Goal: Information Seeking & Learning: Learn about a topic

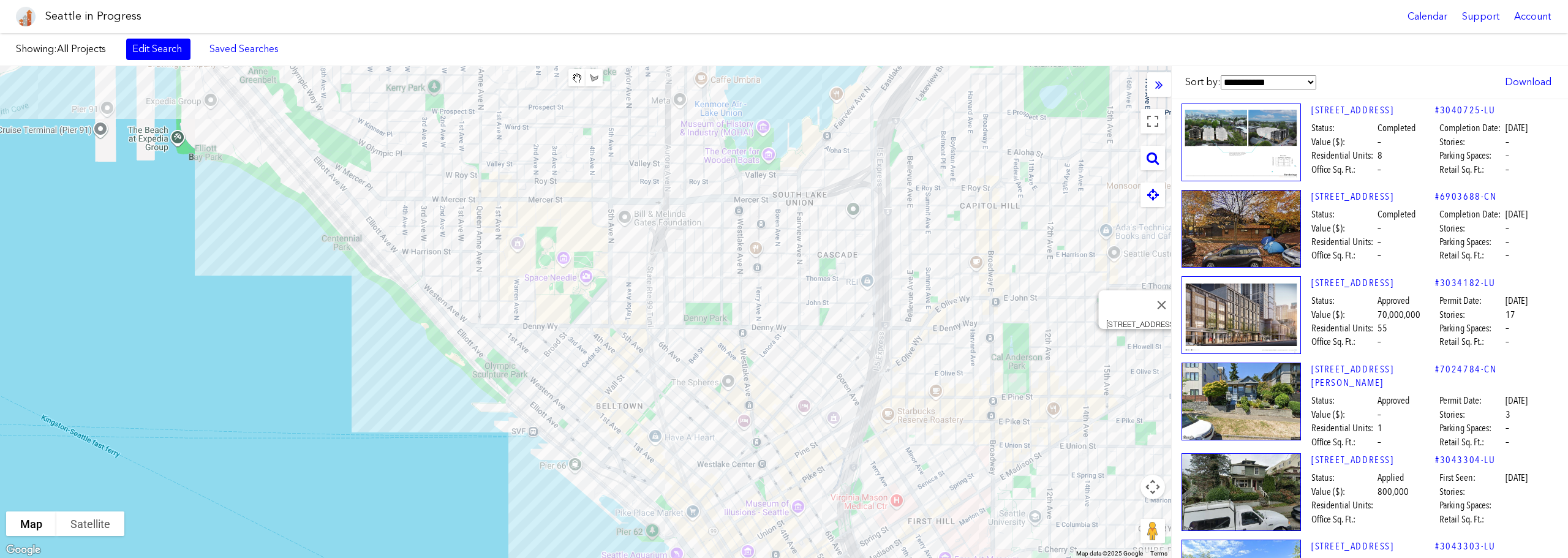
drag, startPoint x: 983, startPoint y: 220, endPoint x: 976, endPoint y: 156, distance: 64.4
click at [983, 213] on div "[STREET_ADDRESS]" at bounding box center [585, 312] width 1171 height 492
click at [688, 382] on div "[STREET_ADDRESS]" at bounding box center [585, 312] width 1171 height 492
drag, startPoint x: 976, startPoint y: 156, endPoint x: 654, endPoint y: 170, distance: 322.3
click at [769, 301] on div "[STREET_ADDRESS]" at bounding box center [585, 312] width 1171 height 492
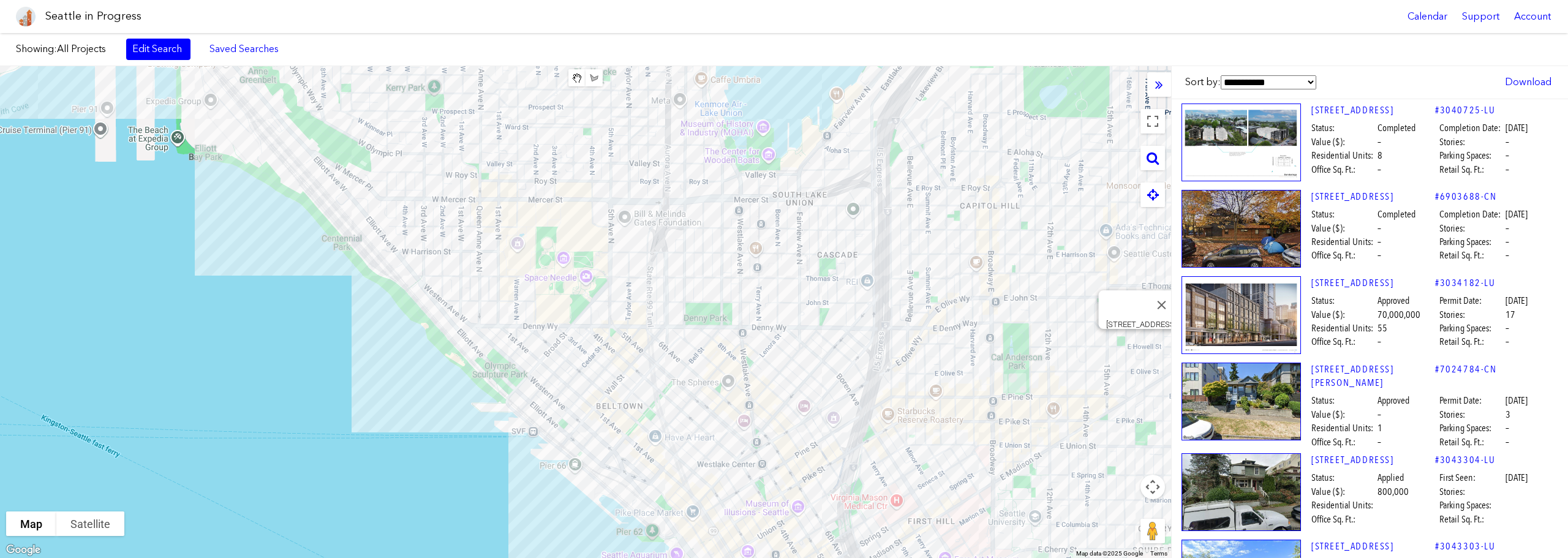
click at [751, 281] on div "[STREET_ADDRESS]" at bounding box center [585, 312] width 1171 height 492
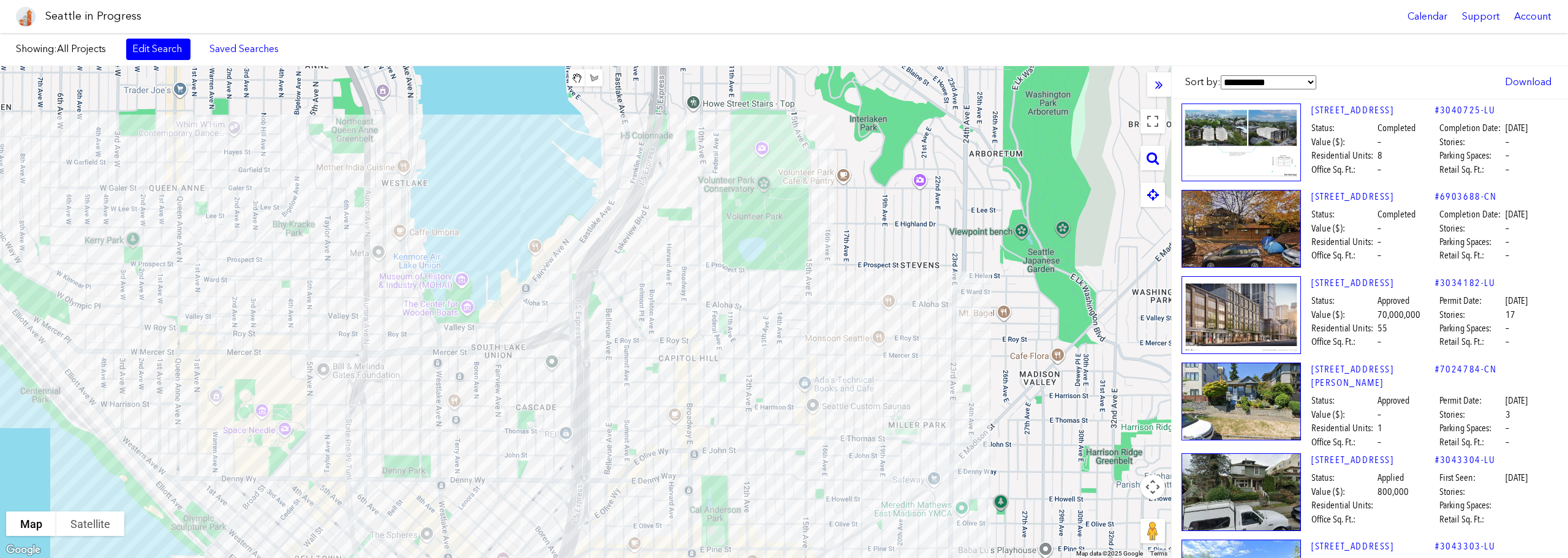
click at [928, 476] on div at bounding box center [585, 312] width 1171 height 492
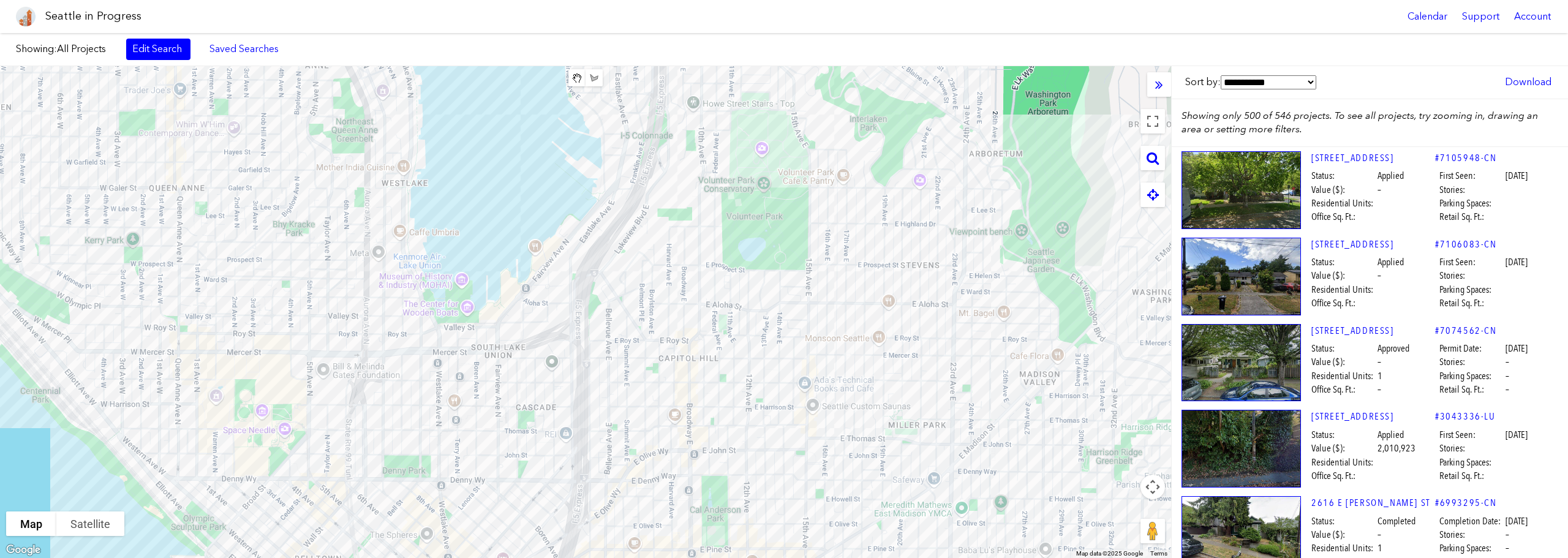
drag, startPoint x: 857, startPoint y: 213, endPoint x: 872, endPoint y: 90, distance: 123.9
click at [919, 557] on html "Seattle in Progress Calendar Support Account About [GEOGRAPHIC_DATA] in Progres…" at bounding box center [784, 279] width 1568 height 558
click at [928, 465] on div at bounding box center [585, 312] width 1171 height 492
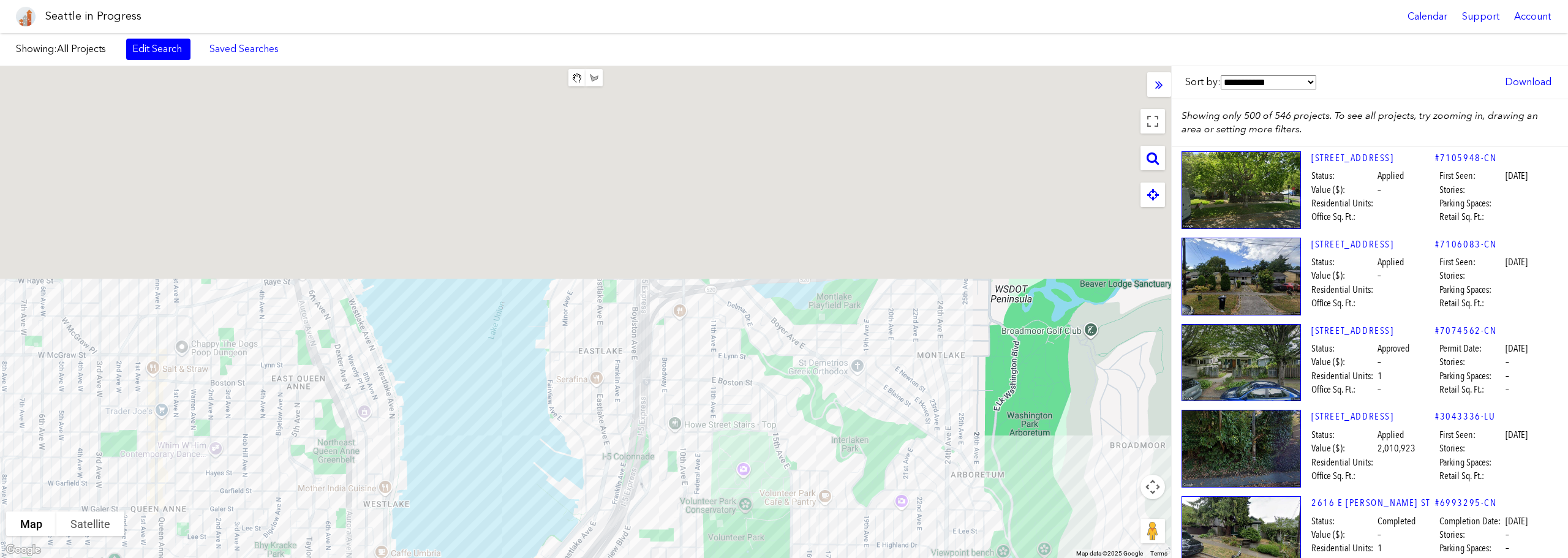
drag, startPoint x: 860, startPoint y: 243, endPoint x: 896, endPoint y: 306, distance: 72.6
click at [853, 381] on div at bounding box center [585, 312] width 1171 height 492
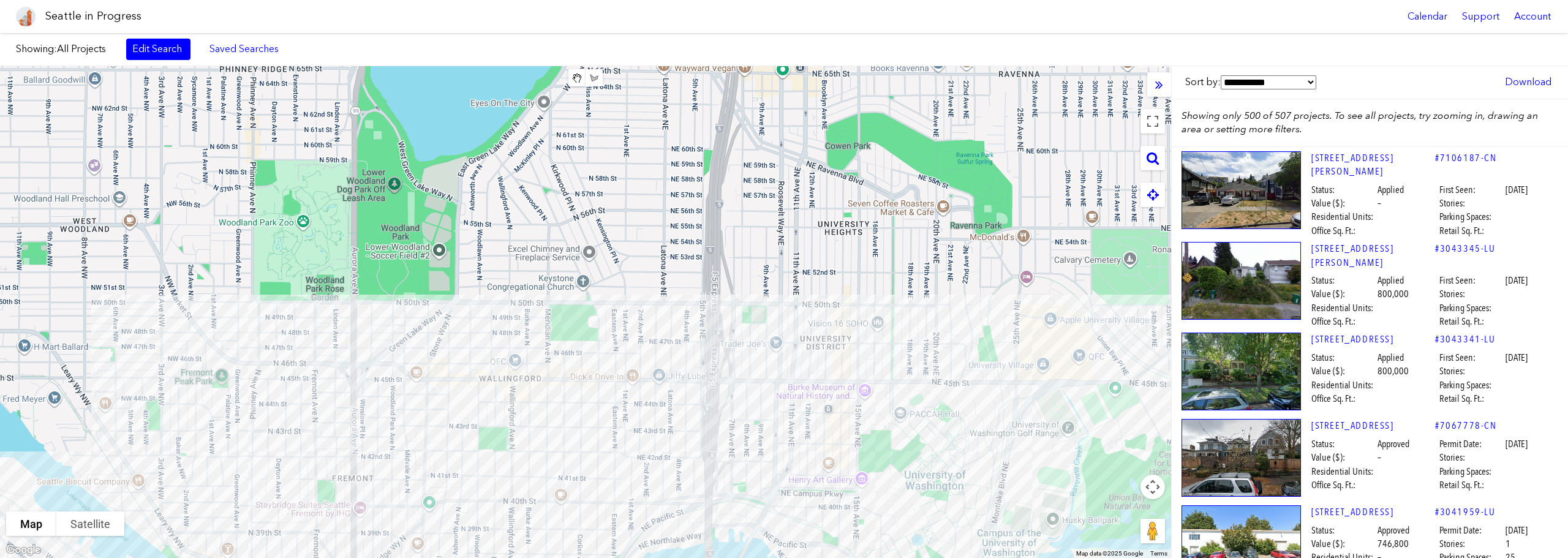
drag, startPoint x: 808, startPoint y: 230, endPoint x: 893, endPoint y: 252, distance: 87.8
click at [872, 557] on html "Seattle in Progress Calendar Support Account About [GEOGRAPHIC_DATA] in Progres…" at bounding box center [784, 279] width 1568 height 558
drag, startPoint x: 899, startPoint y: 234, endPoint x: 884, endPoint y: 448, distance: 214.5
click at [884, 448] on div at bounding box center [585, 312] width 1171 height 492
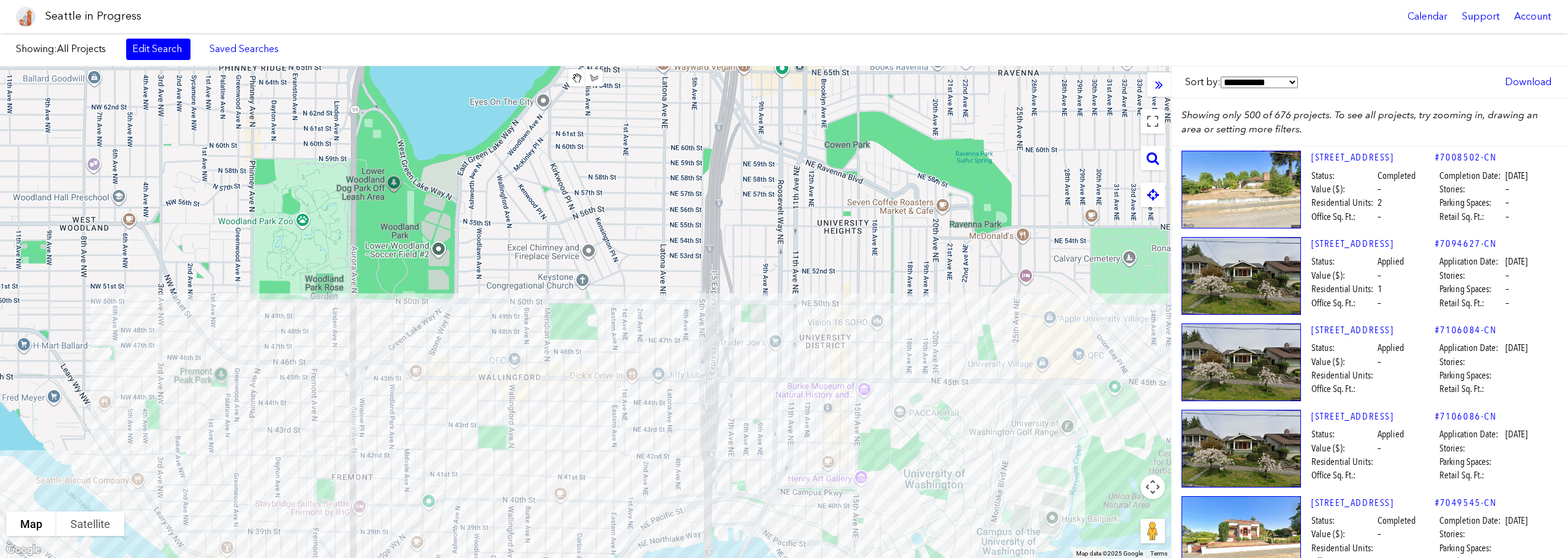
drag, startPoint x: 891, startPoint y: 162, endPoint x: 880, endPoint y: 289, distance: 127.5
click at [882, 336] on div at bounding box center [585, 312] width 1171 height 492
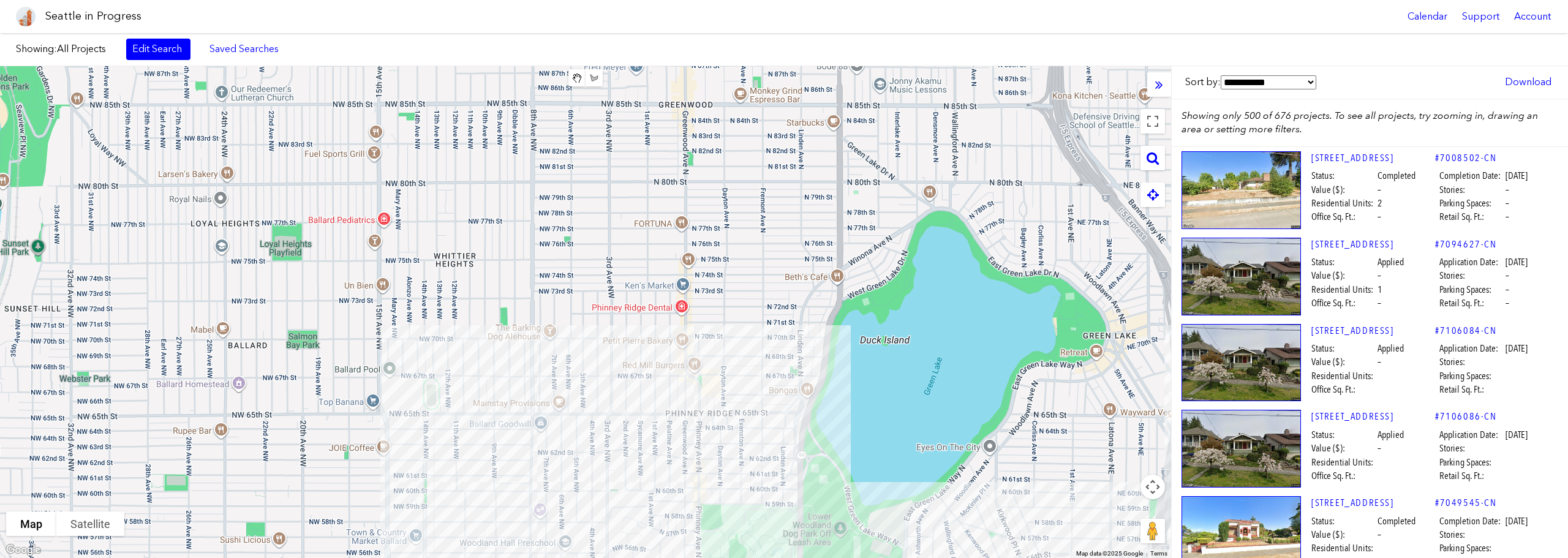
drag, startPoint x: 838, startPoint y: 356, endPoint x: 1309, endPoint y: 582, distance: 522.4
click at [1309, 557] on html "Seattle in Progress Calendar Support Account About [GEOGRAPHIC_DATA] in Progres…" at bounding box center [784, 279] width 1568 height 558
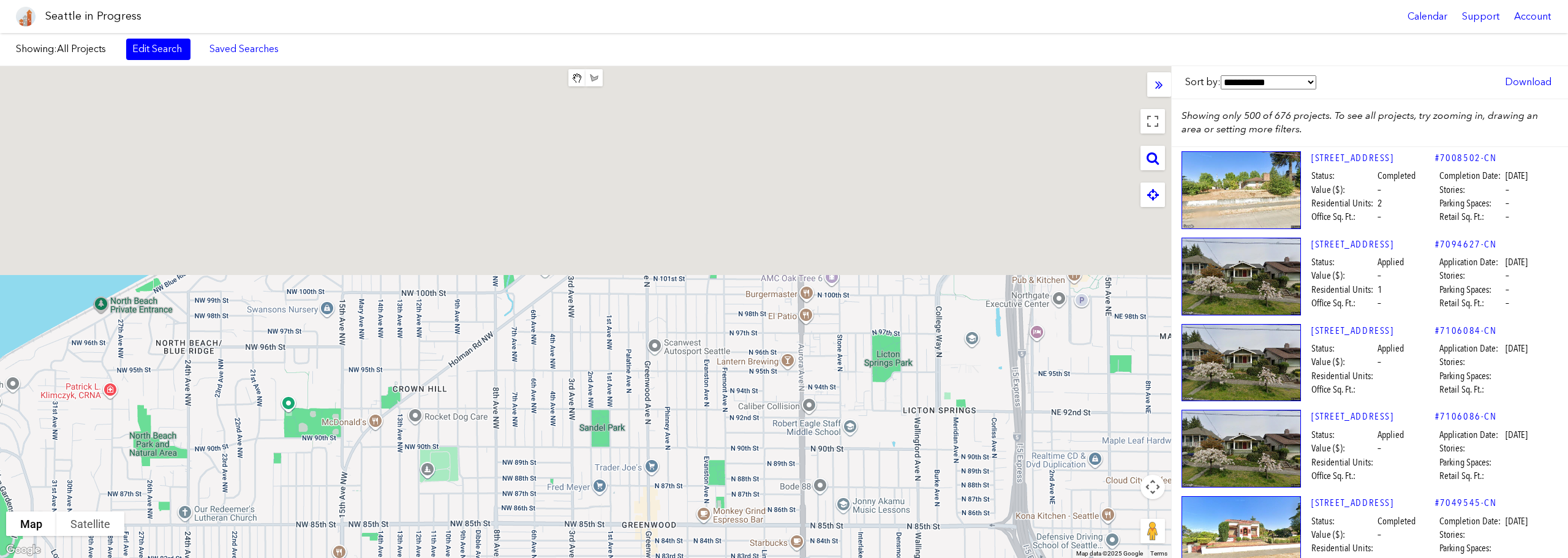
drag, startPoint x: 749, startPoint y: 158, endPoint x: 753, endPoint y: 428, distance: 270.0
click at [711, 557] on html "Seattle in Progress Calendar Support Account About [GEOGRAPHIC_DATA] in Progres…" at bounding box center [784, 279] width 1568 height 558
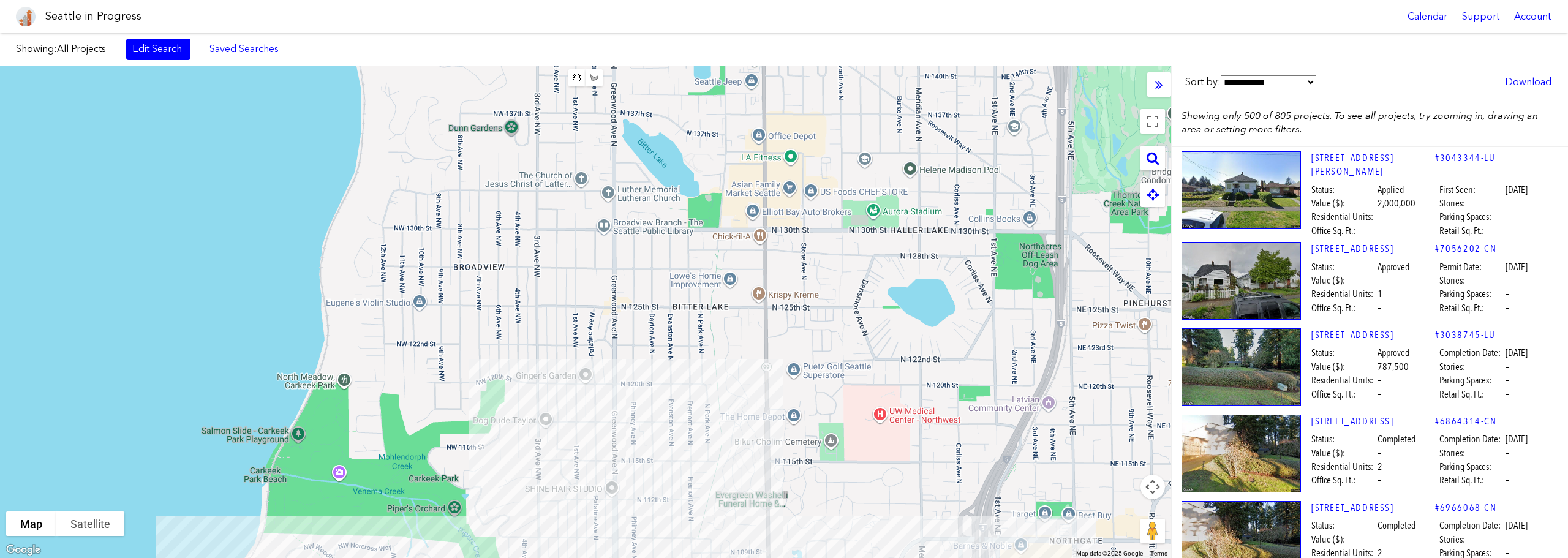
drag, startPoint x: 690, startPoint y: 189, endPoint x: 665, endPoint y: 587, distance: 398.8
click at [665, 557] on html "Seattle in Progress Calendar Support Account About [GEOGRAPHIC_DATA] in Progres…" at bounding box center [784, 279] width 1568 height 558
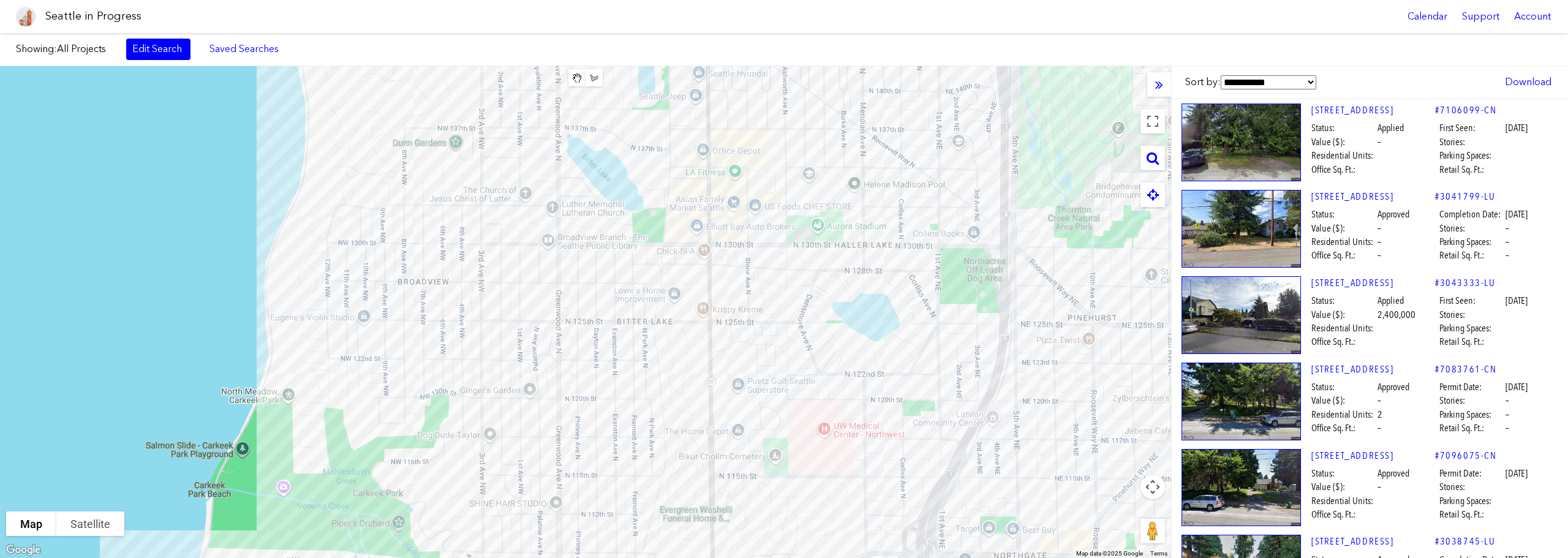
drag, startPoint x: 884, startPoint y: 174, endPoint x: 811, endPoint y: 371, distance: 210.1
click at [763, 434] on div at bounding box center [585, 312] width 1171 height 492
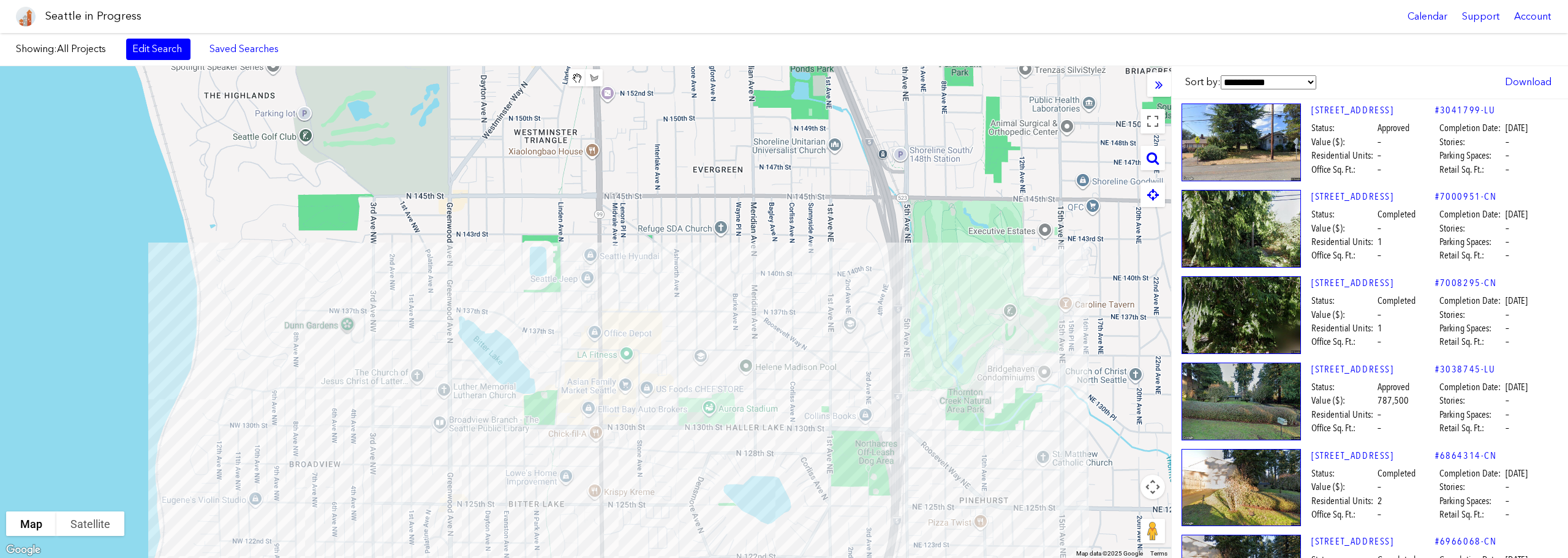
drag, startPoint x: 887, startPoint y: 183, endPoint x: 1057, endPoint y: 185, distance: 170.0
click at [792, 447] on div at bounding box center [585, 312] width 1171 height 492
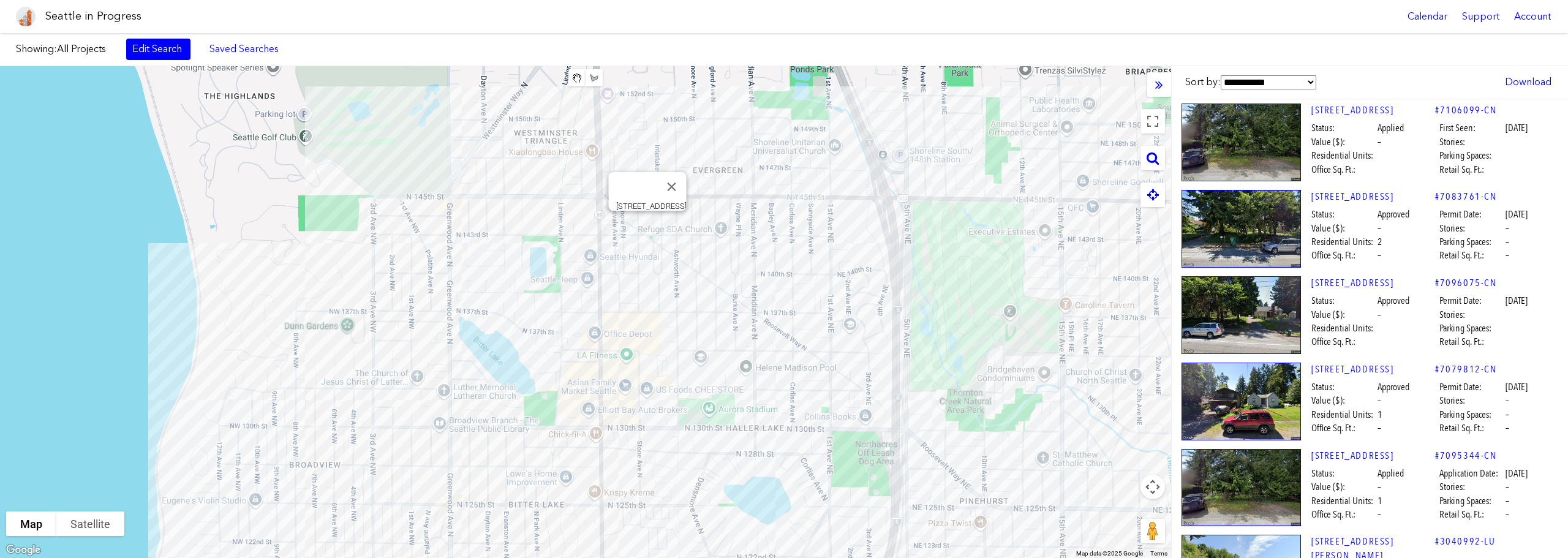
click at [646, 223] on div "[STREET_ADDRESS]" at bounding box center [585, 312] width 1171 height 492
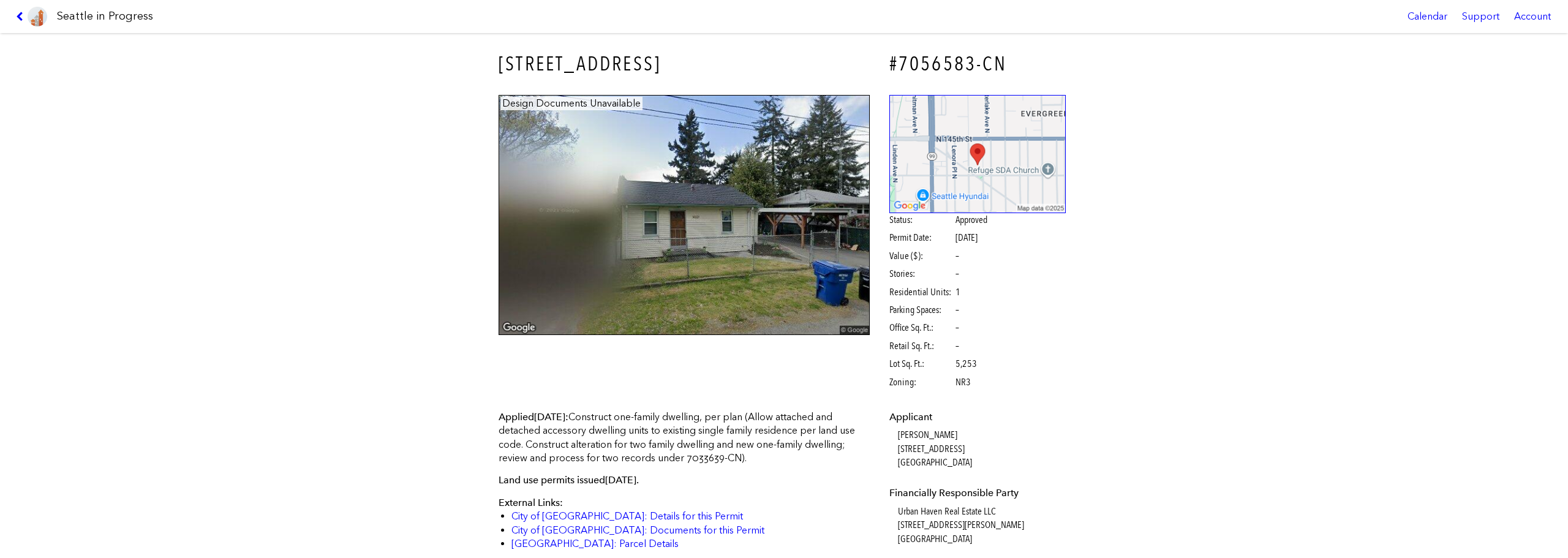
drag, startPoint x: 641, startPoint y: 481, endPoint x: 631, endPoint y: 481, distance: 10.0
click at [631, 481] on span "[DATE]" at bounding box center [621, 480] width 31 height 11
click at [675, 467] on div "Applied [DATE] : Construct one-family dwelling, per plan (Allow attached and de…" at bounding box center [684, 481] width 371 height 141
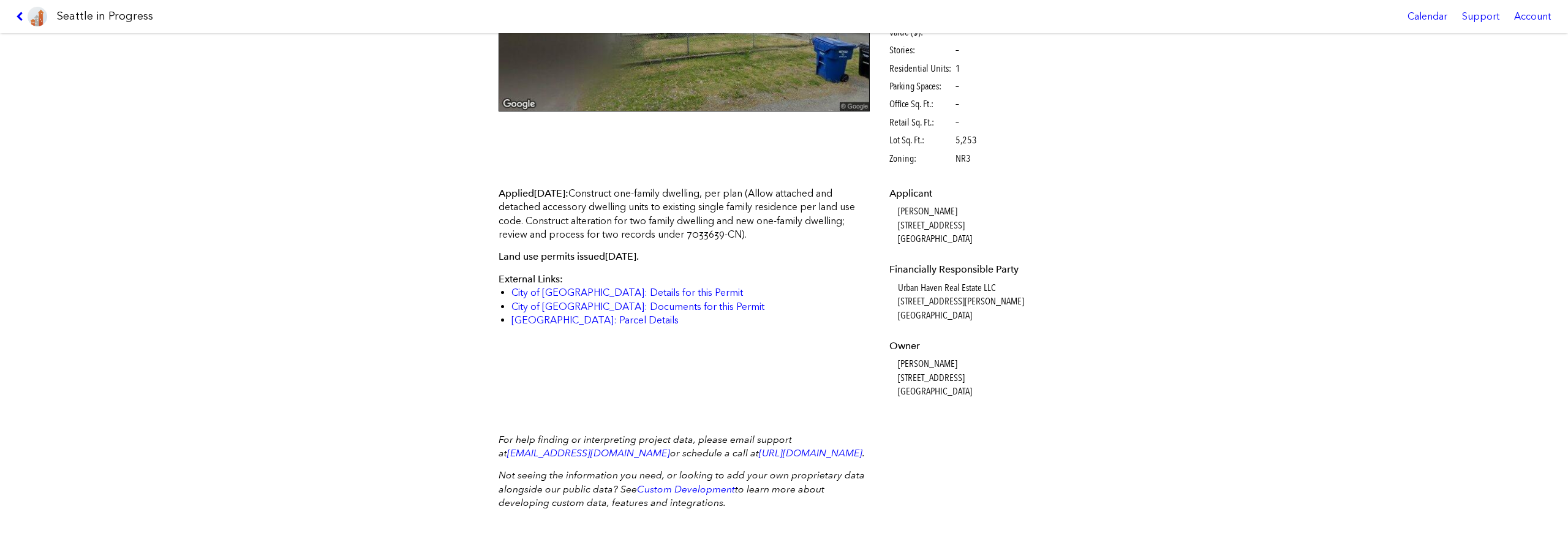
scroll to position [237, 0]
drag, startPoint x: 918, startPoint y: 357, endPoint x: 879, endPoint y: 355, distance: 39.1
click at [881, 355] on div "Applicant [PERSON_NAME] [STREET_ADDRESS] Financially Responsible Party Urban Ha…" at bounding box center [978, 301] width 194 height 246
click at [855, 363] on div "Applied [DATE] : Construct one-family dwelling, per plan (Allow attached and de…" at bounding box center [784, 301] width 588 height 246
drag, startPoint x: 904, startPoint y: 353, endPoint x: 914, endPoint y: 351, distance: 10.2
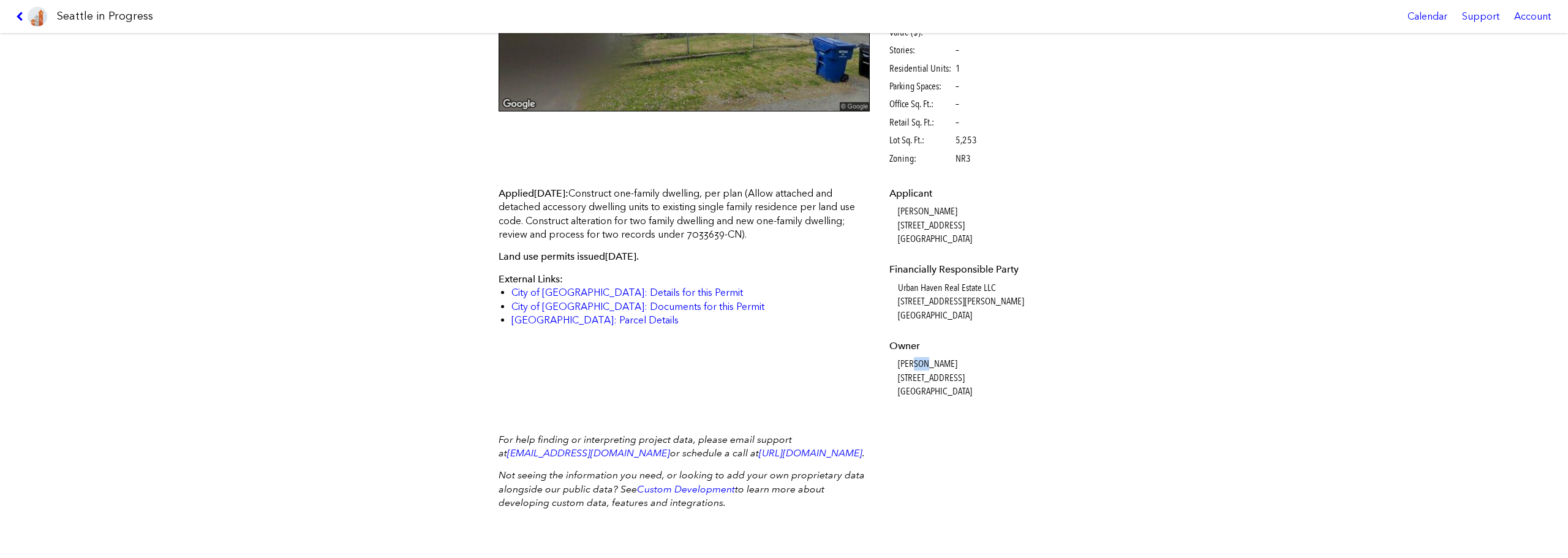
click at [914, 357] on dd "[PERSON_NAME] [STREET_ADDRESS]" at bounding box center [983, 377] width 169 height 41
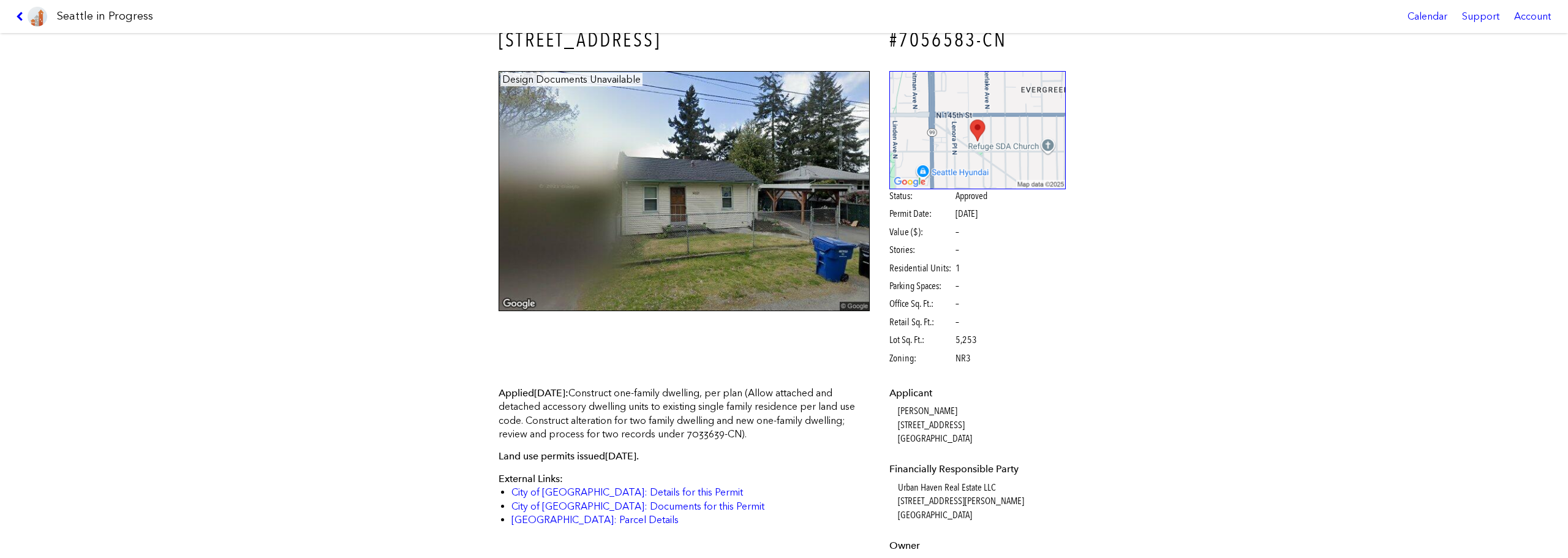
scroll to position [0, 0]
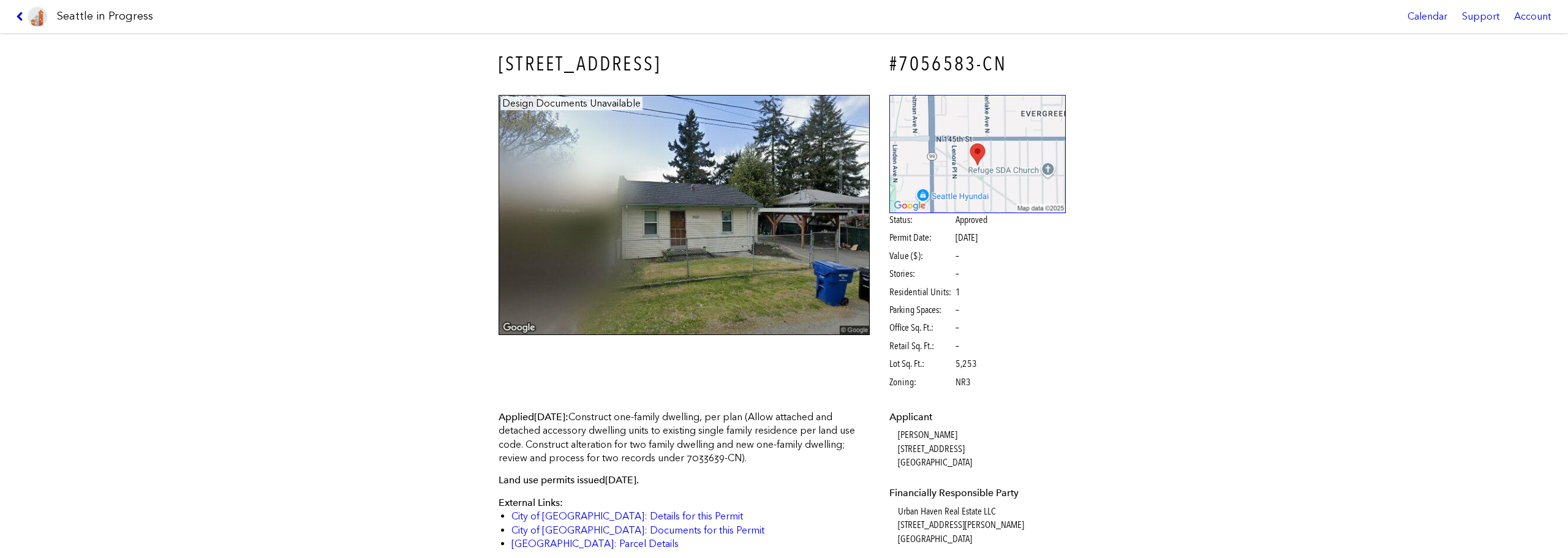
click at [21, 19] on icon at bounding box center [22, 16] width 11 height 10
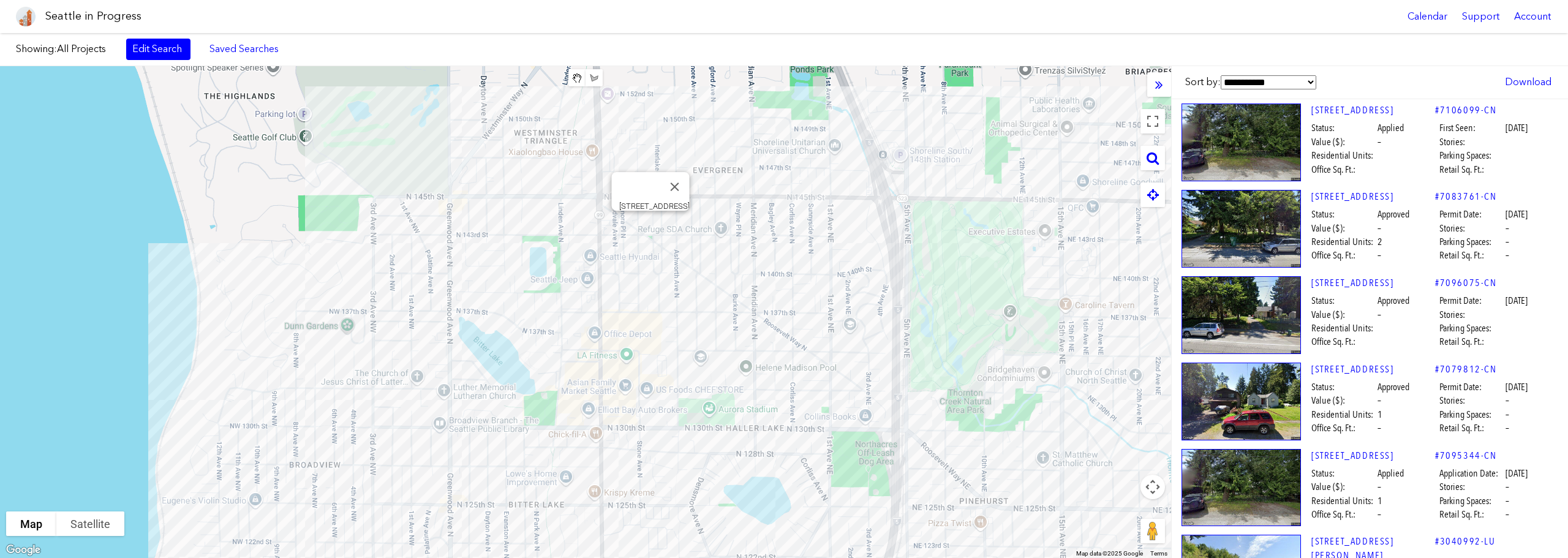
click at [654, 227] on div "[STREET_ADDRESS]" at bounding box center [585, 312] width 1171 height 492
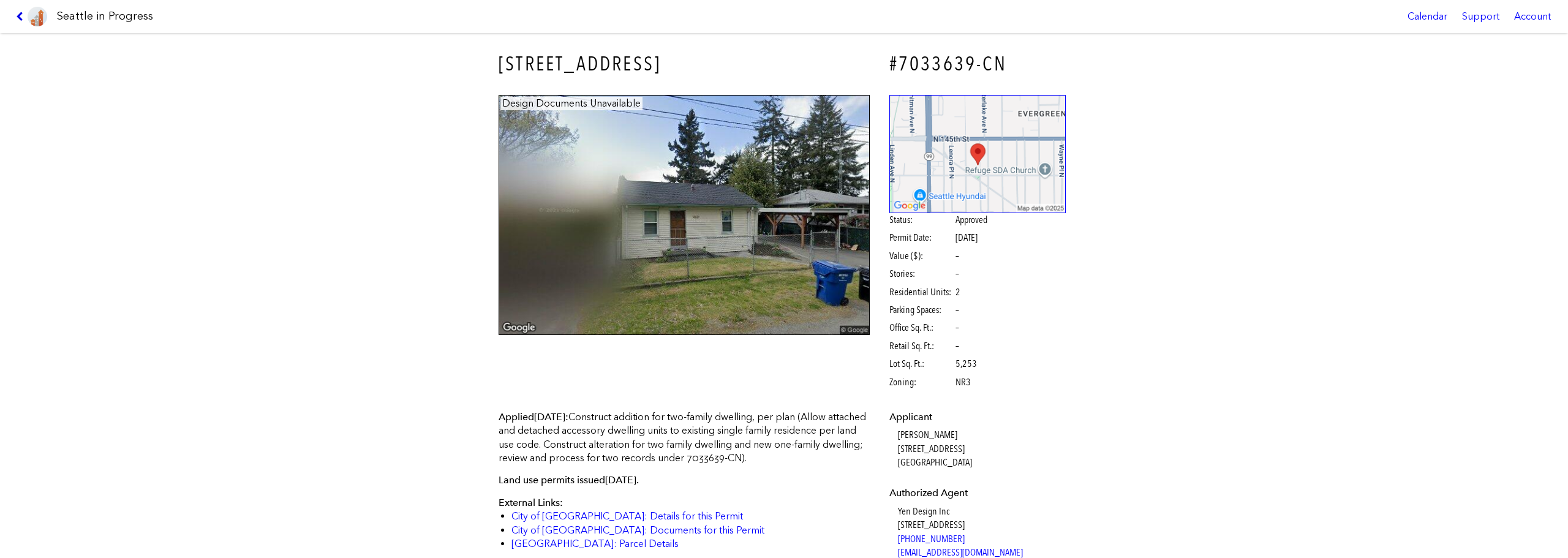
click at [17, 14] on icon at bounding box center [22, 16] width 11 height 10
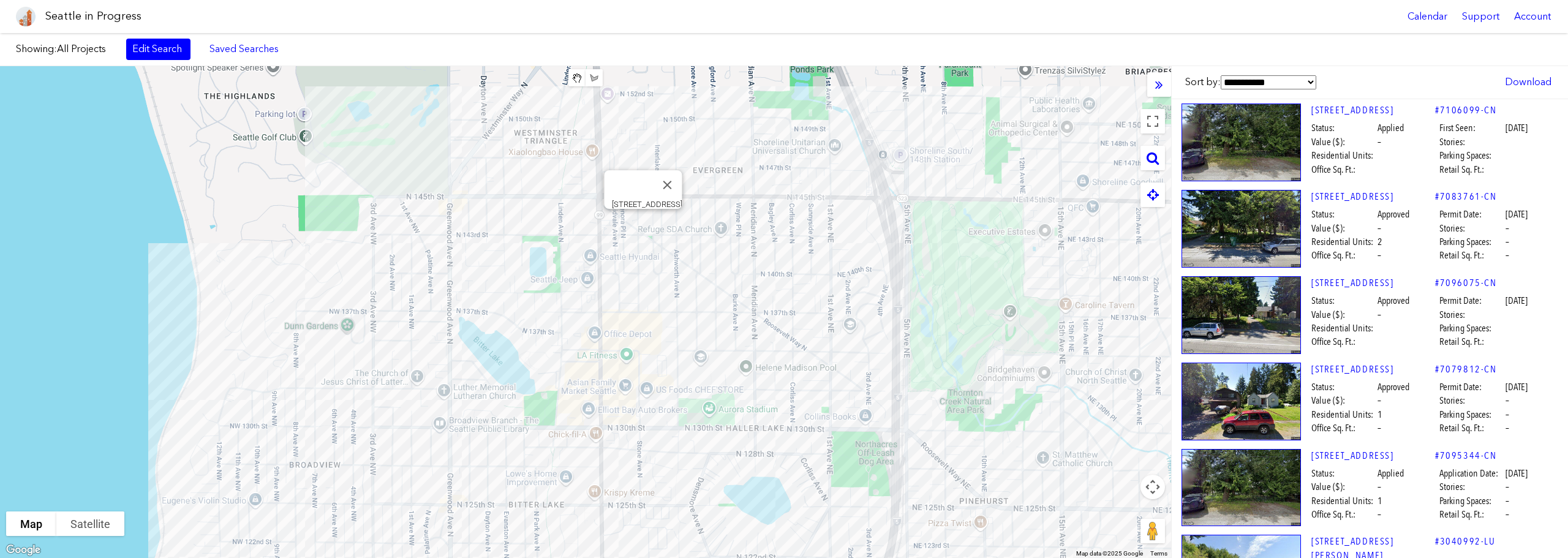
click at [642, 218] on div "[STREET_ADDRESS]" at bounding box center [585, 312] width 1171 height 492
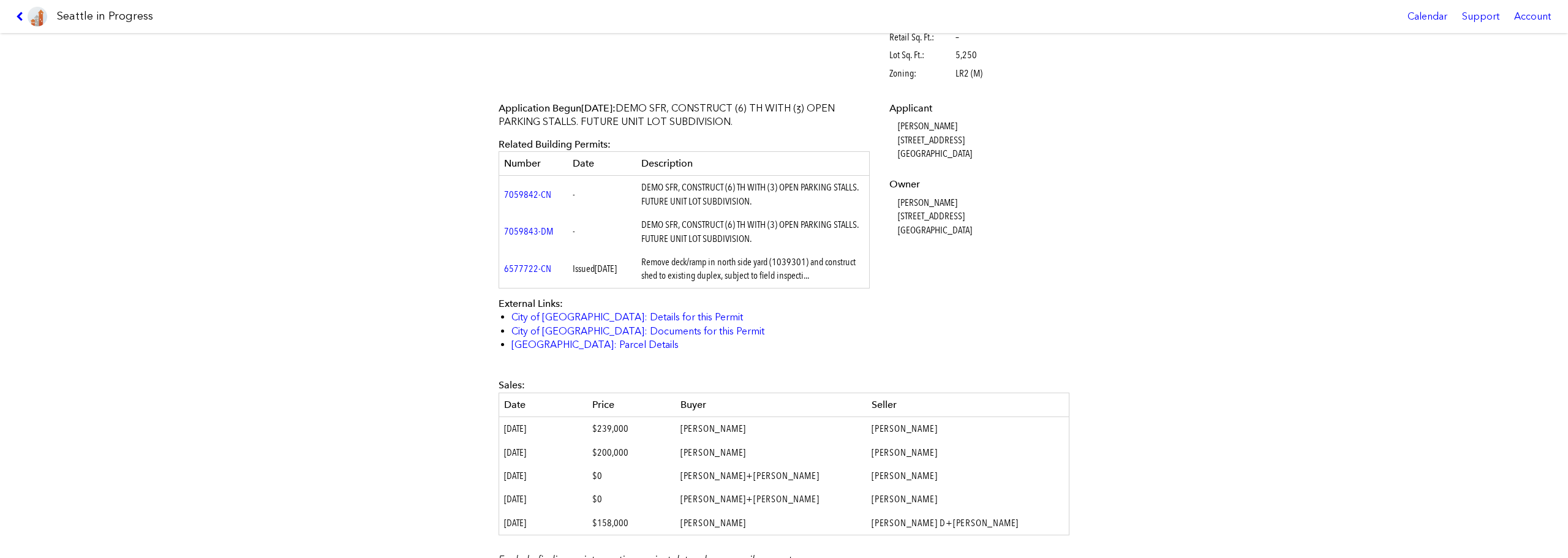
scroll to position [442, 0]
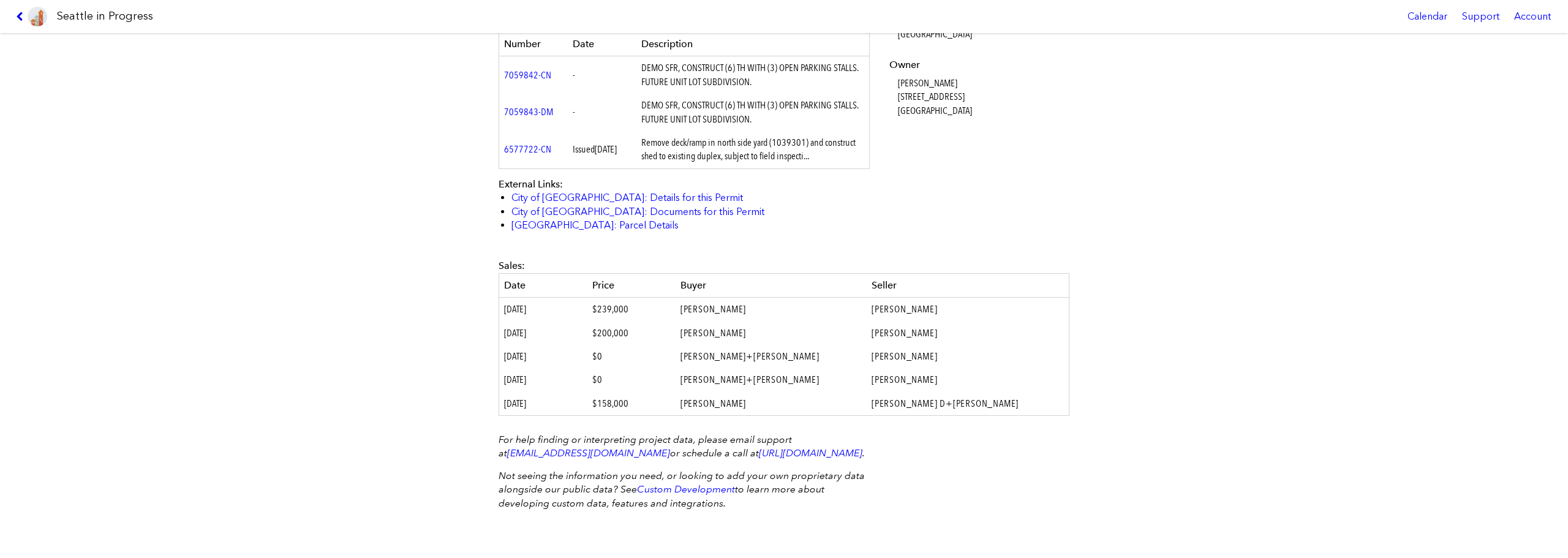
click at [22, 14] on icon at bounding box center [22, 16] width 11 height 10
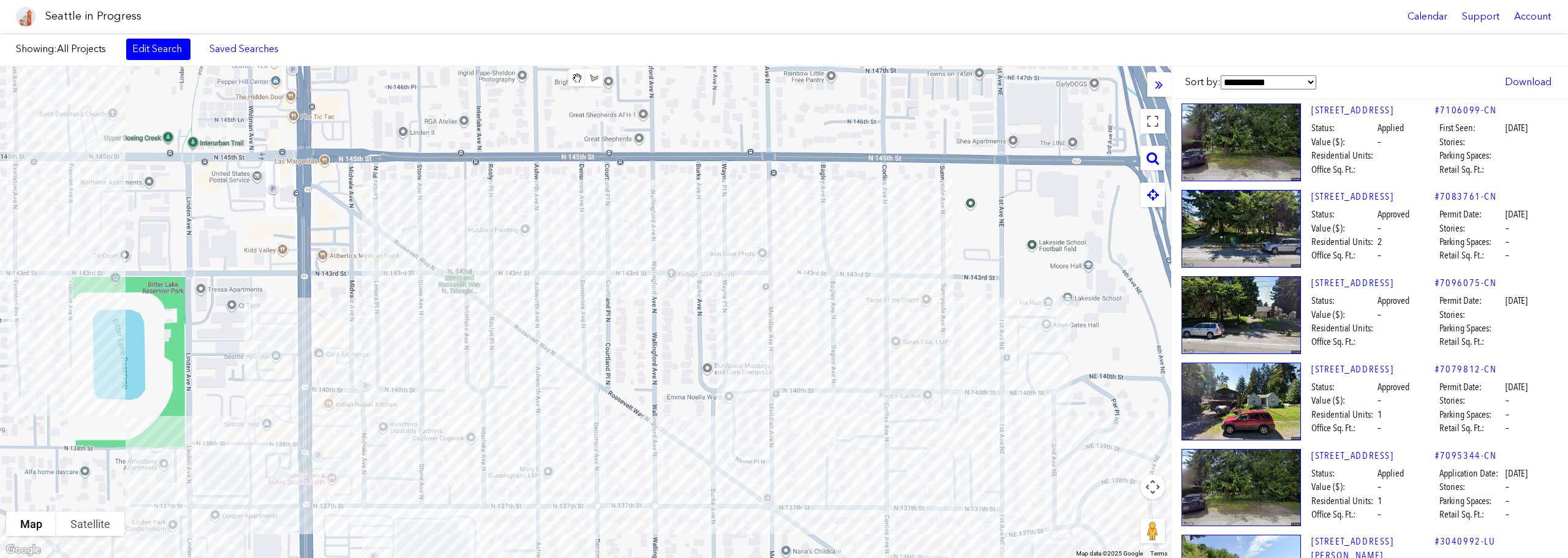
drag, startPoint x: 780, startPoint y: 220, endPoint x: 753, endPoint y: 321, distance: 104.5
click at [753, 321] on div at bounding box center [585, 312] width 1171 height 492
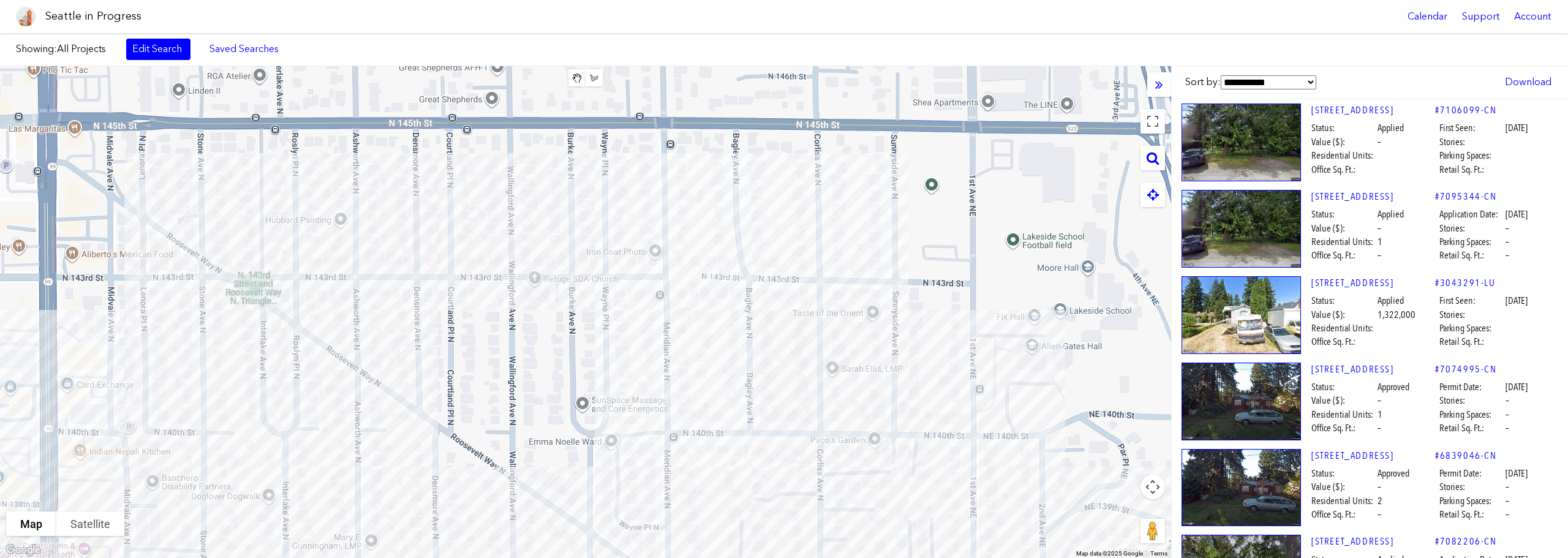
drag, startPoint x: 919, startPoint y: 223, endPoint x: 767, endPoint y: 236, distance: 152.6
click at [767, 236] on div at bounding box center [585, 312] width 1171 height 492
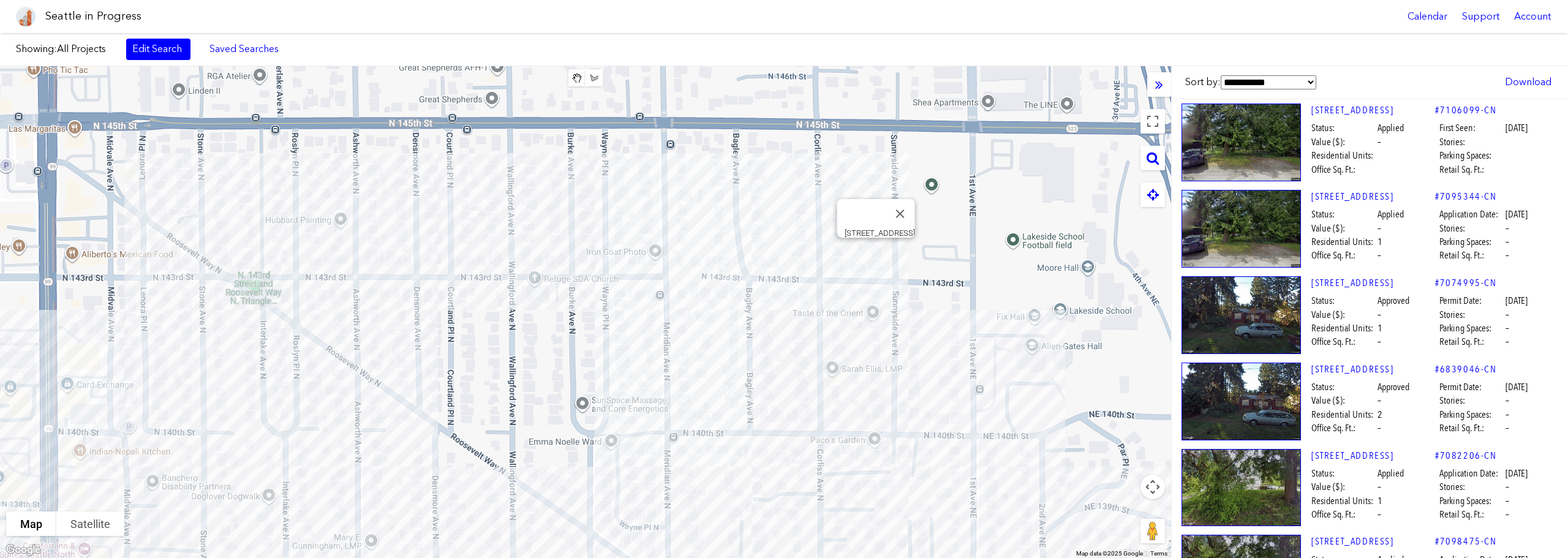
click at [875, 252] on div "[STREET_ADDRESS]" at bounding box center [585, 312] width 1171 height 492
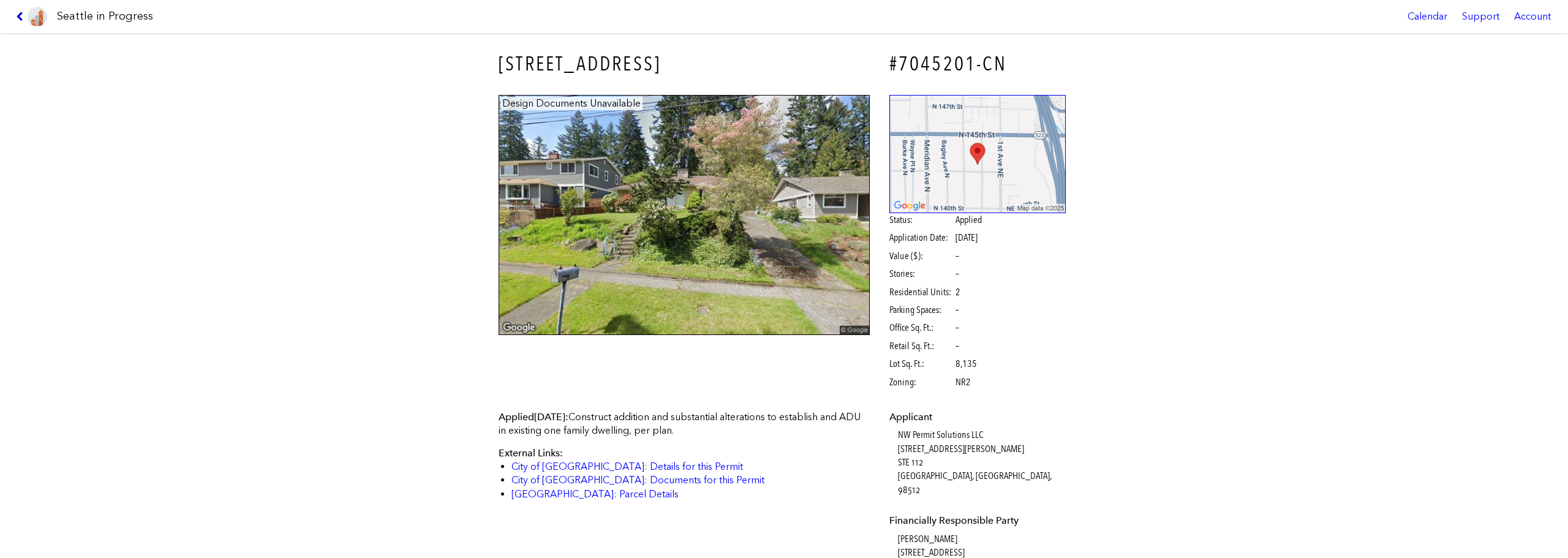
click at [27, 20] on icon at bounding box center [22, 16] width 11 height 10
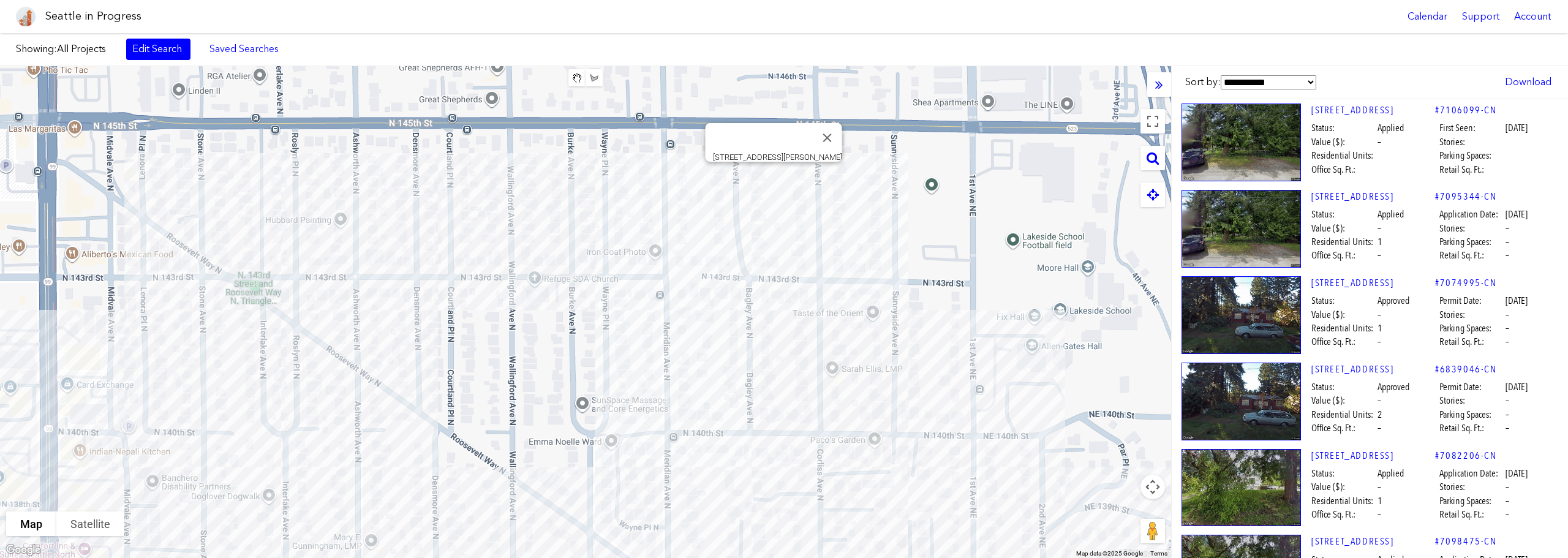
click at [771, 174] on div "[STREET_ADDRESS][PERSON_NAME]" at bounding box center [585, 312] width 1171 height 492
click at [776, 174] on div "[STREET_ADDRESS][PERSON_NAME]" at bounding box center [585, 312] width 1171 height 492
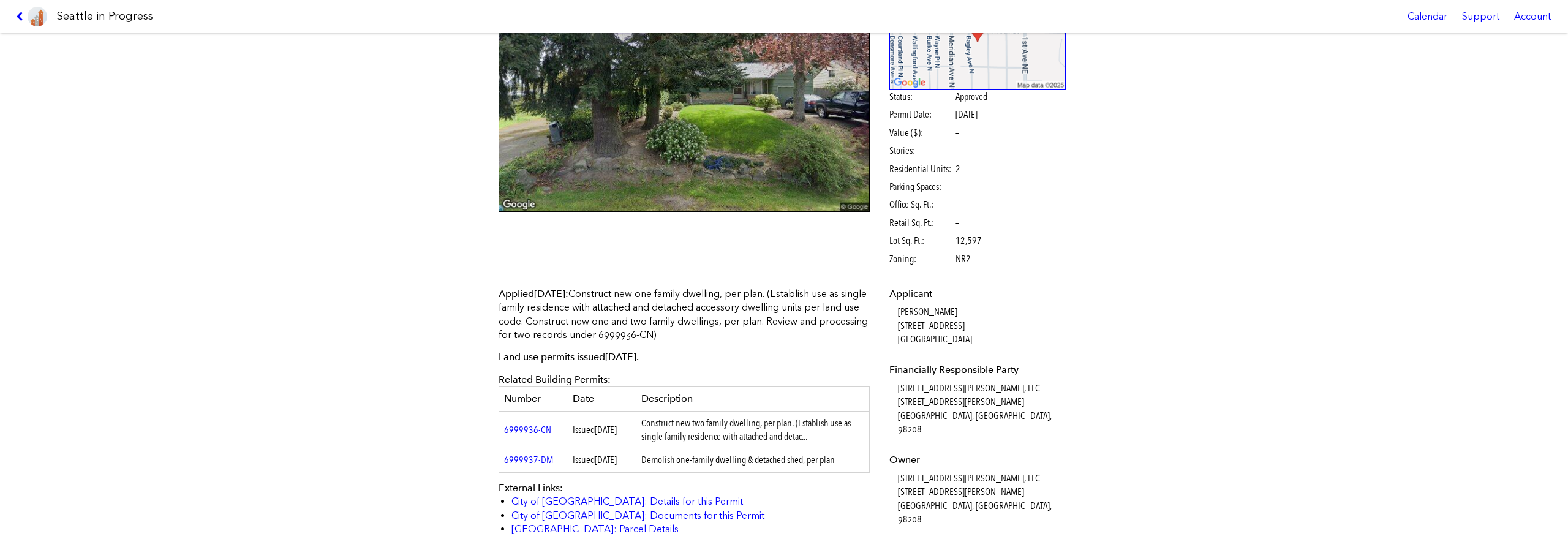
scroll to position [123, 0]
drag, startPoint x: 974, startPoint y: 241, endPoint x: 953, endPoint y: 243, distance: 21.1
click at [956, 243] on span "12,597" at bounding box center [969, 241] width 26 height 13
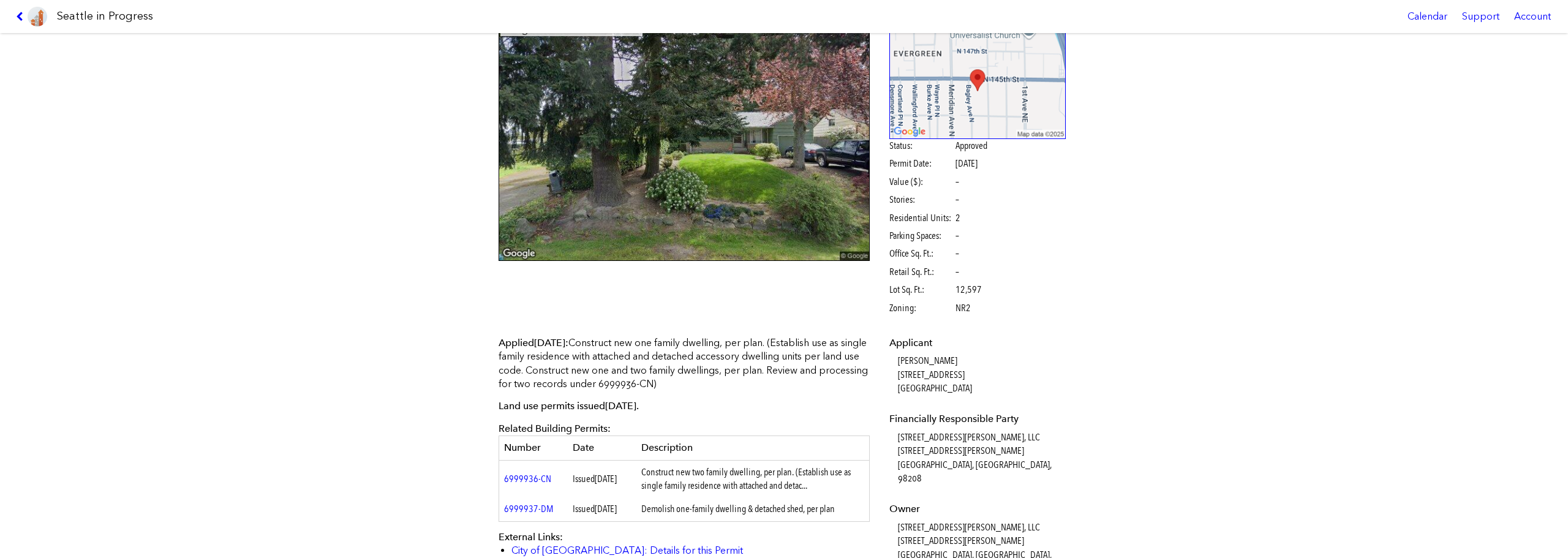
scroll to position [0, 0]
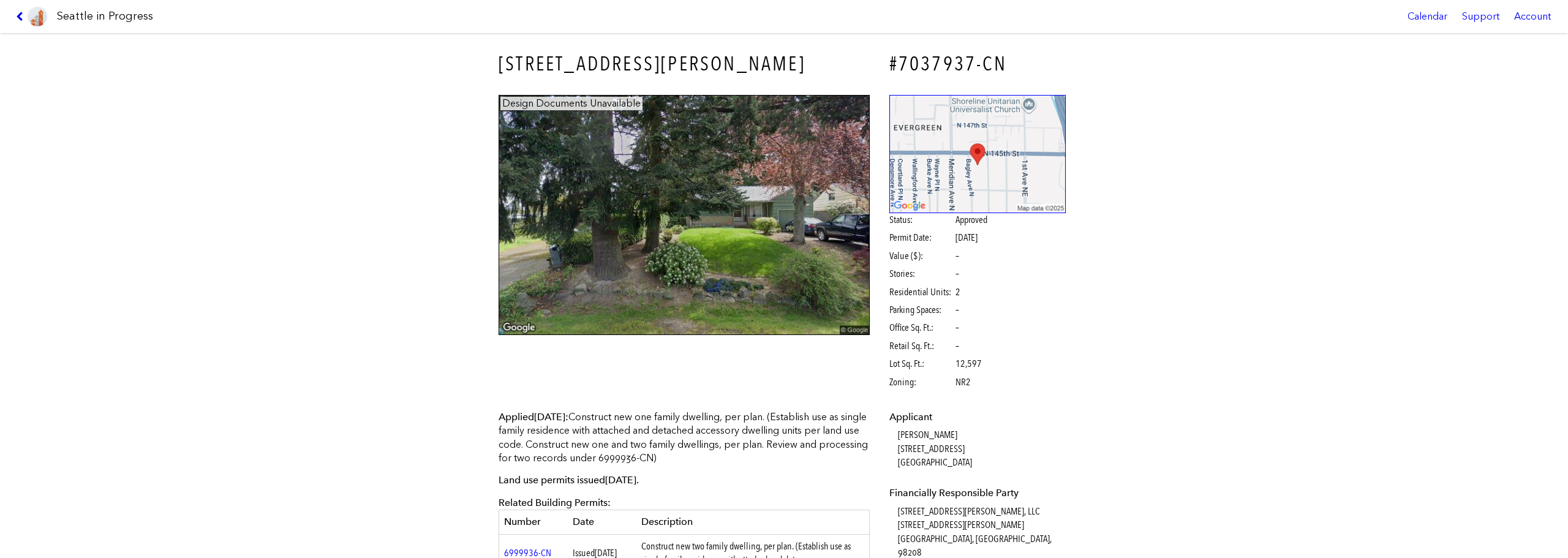
click at [22, 19] on icon at bounding box center [22, 16] width 11 height 10
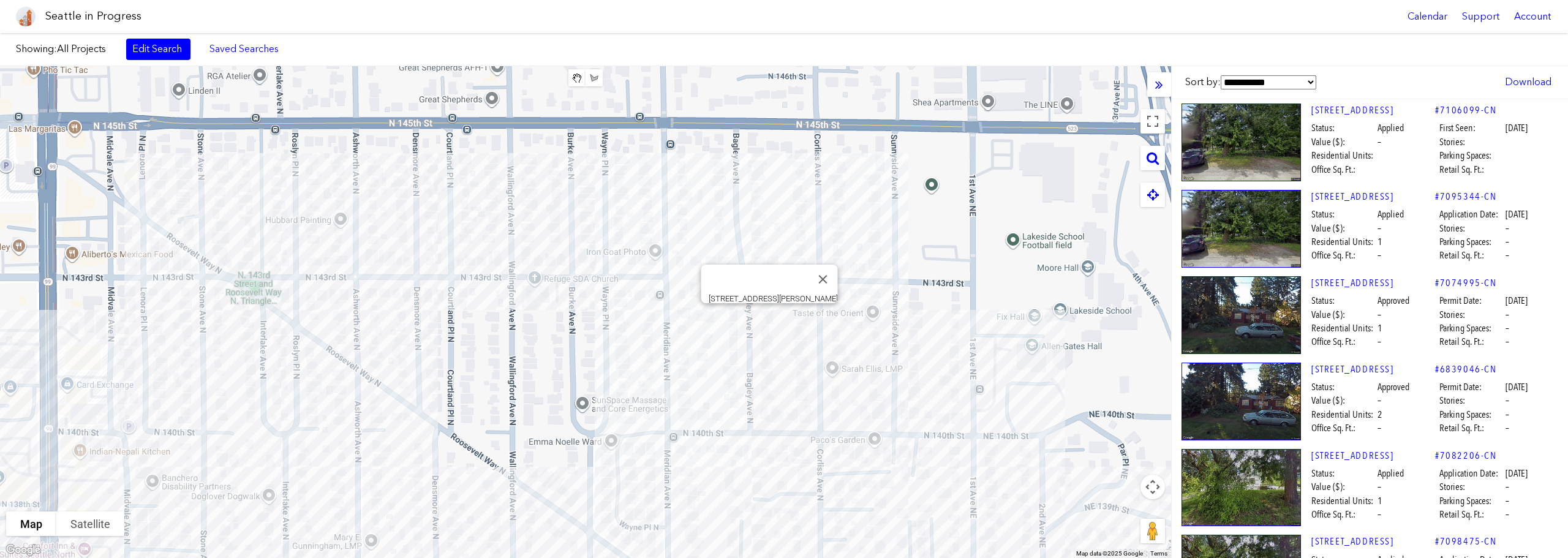
click at [771, 315] on div "[STREET_ADDRESS][PERSON_NAME]" at bounding box center [585, 312] width 1171 height 492
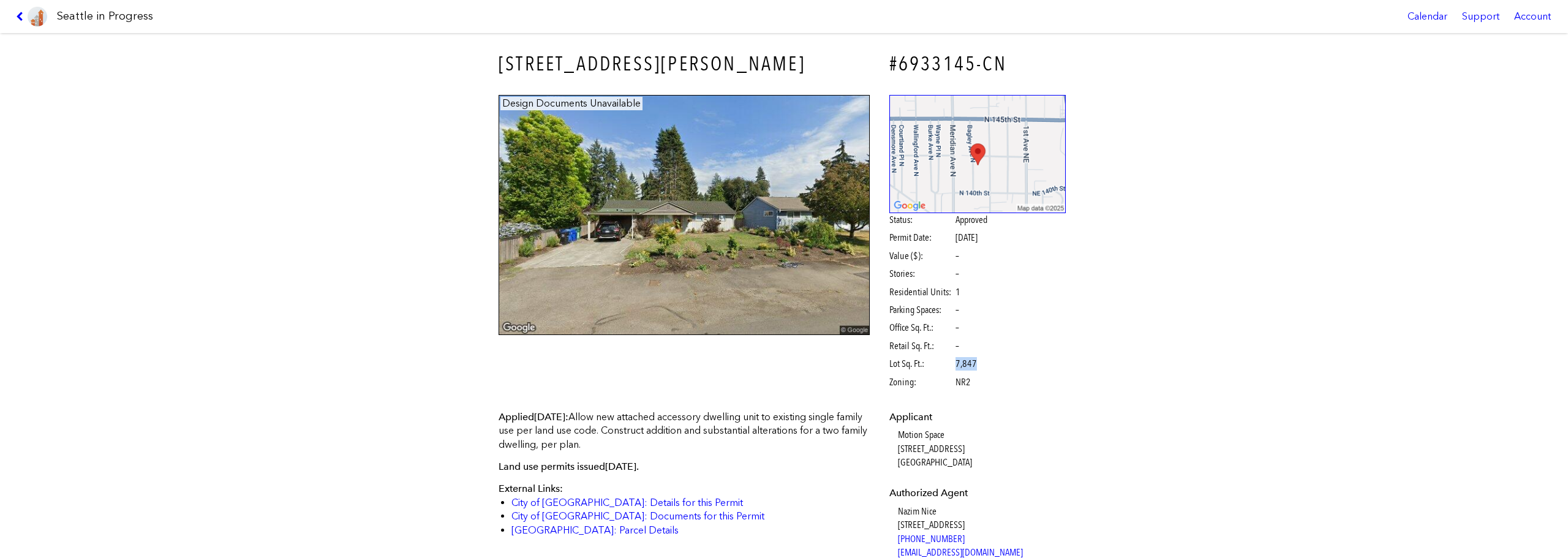
drag, startPoint x: 974, startPoint y: 363, endPoint x: 953, endPoint y: 365, distance: 21.1
click at [953, 365] on span "Lot Sq. Ft.: 7,847" at bounding box center [953, 363] width 128 height 13
click at [912, 375] on span "Zoning:" at bounding box center [921, 382] width 64 height 13
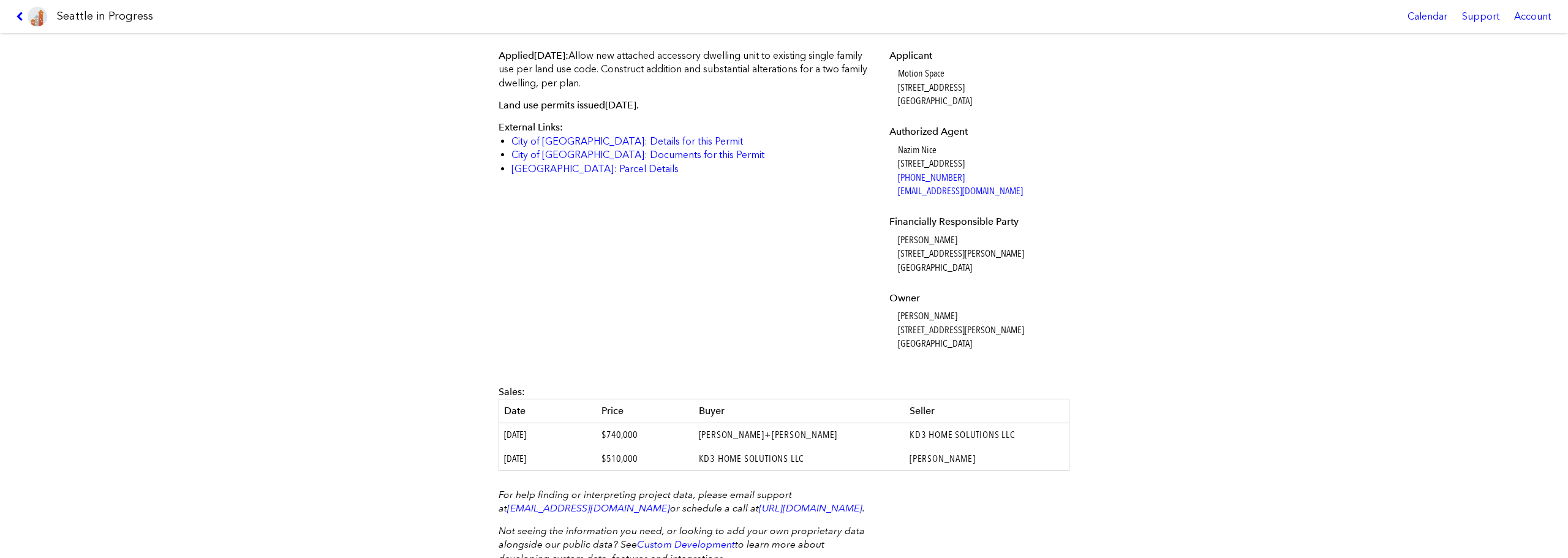
scroll to position [363, 0]
click at [13, 21] on link at bounding box center [31, 17] width 41 height 33
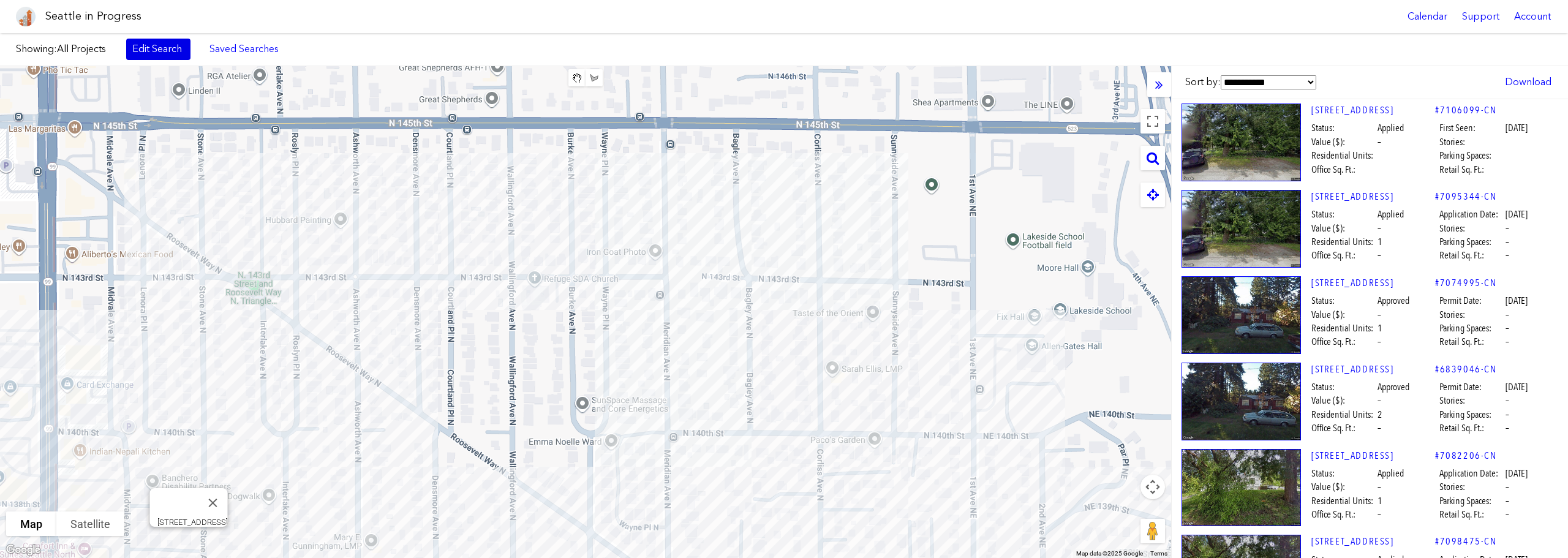
click at [146, 51] on link "Edit Search" at bounding box center [158, 49] width 64 height 21
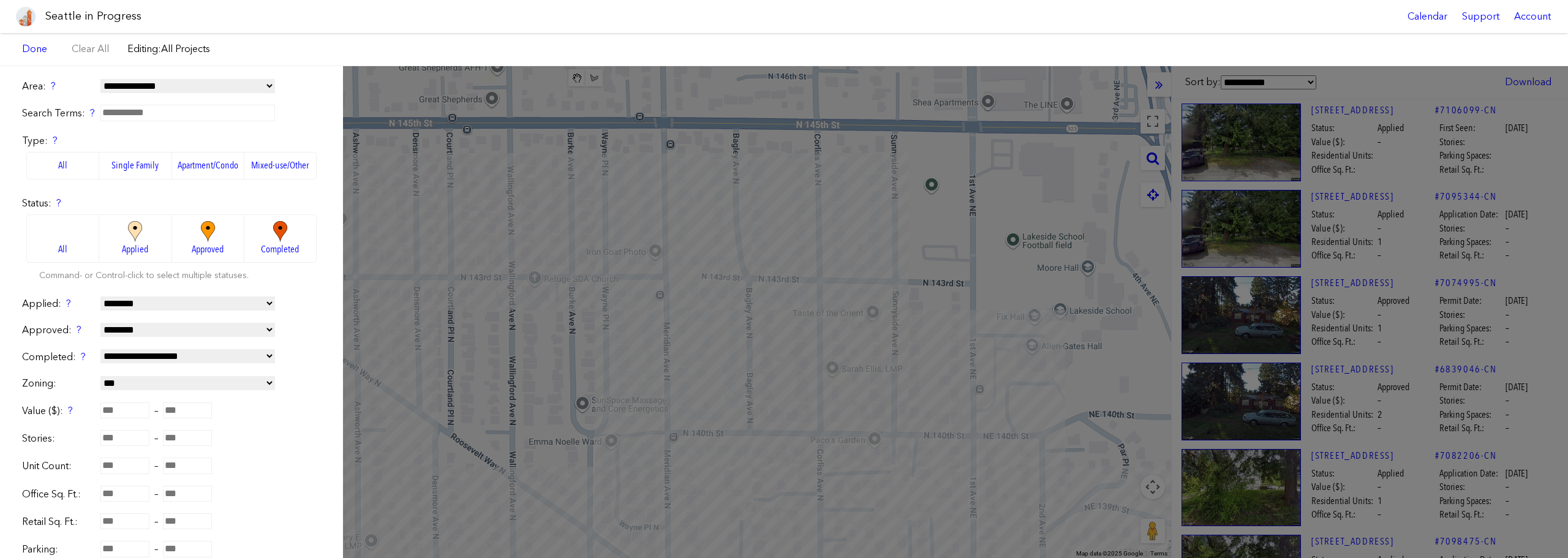
click at [198, 305] on select "**********" at bounding box center [187, 303] width 174 height 14
select select "*********"
click at [100, 296] on select "**********" at bounding box center [187, 303] width 174 height 14
click at [35, 53] on link "Done" at bounding box center [34, 49] width 38 height 21
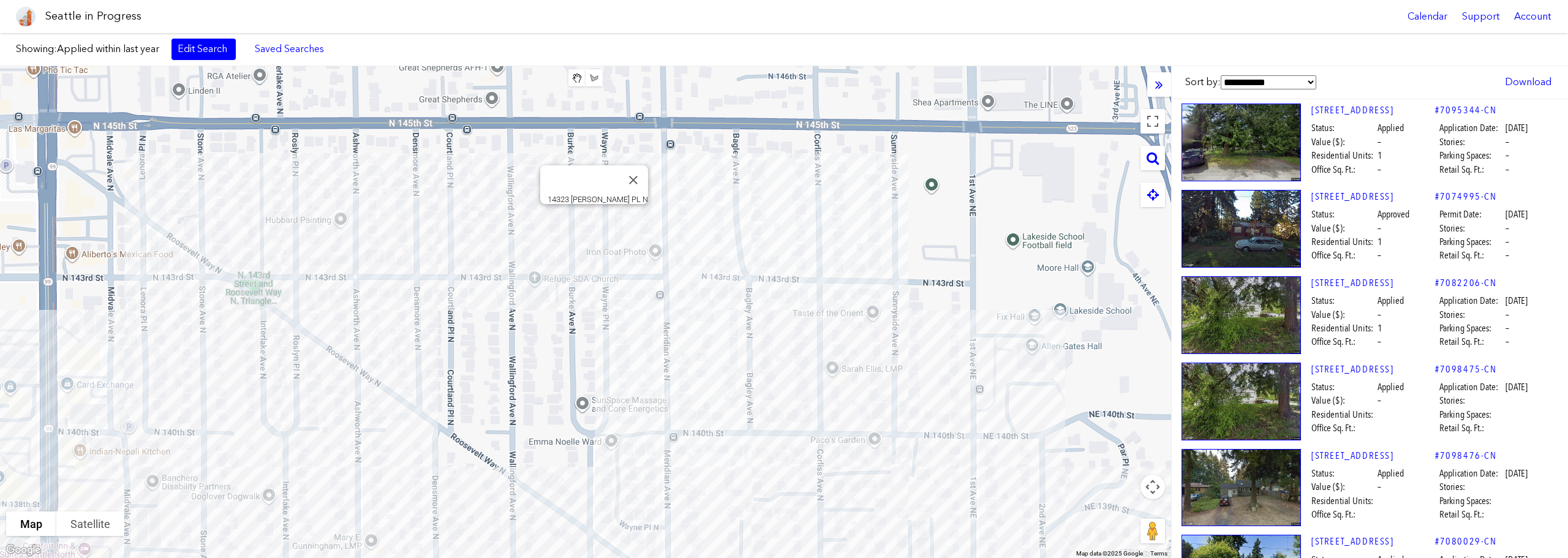
click at [593, 216] on div "14323 [PERSON_NAME] PL N" at bounding box center [585, 312] width 1171 height 492
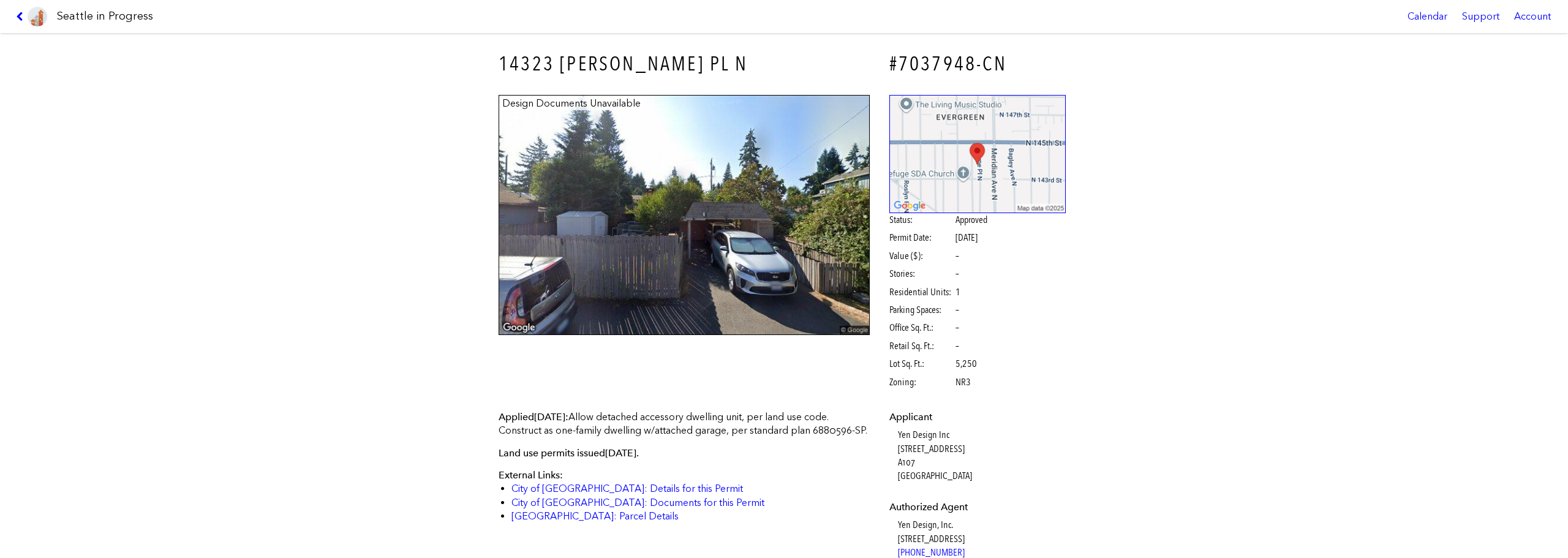
click at [22, 11] on link at bounding box center [31, 17] width 41 height 33
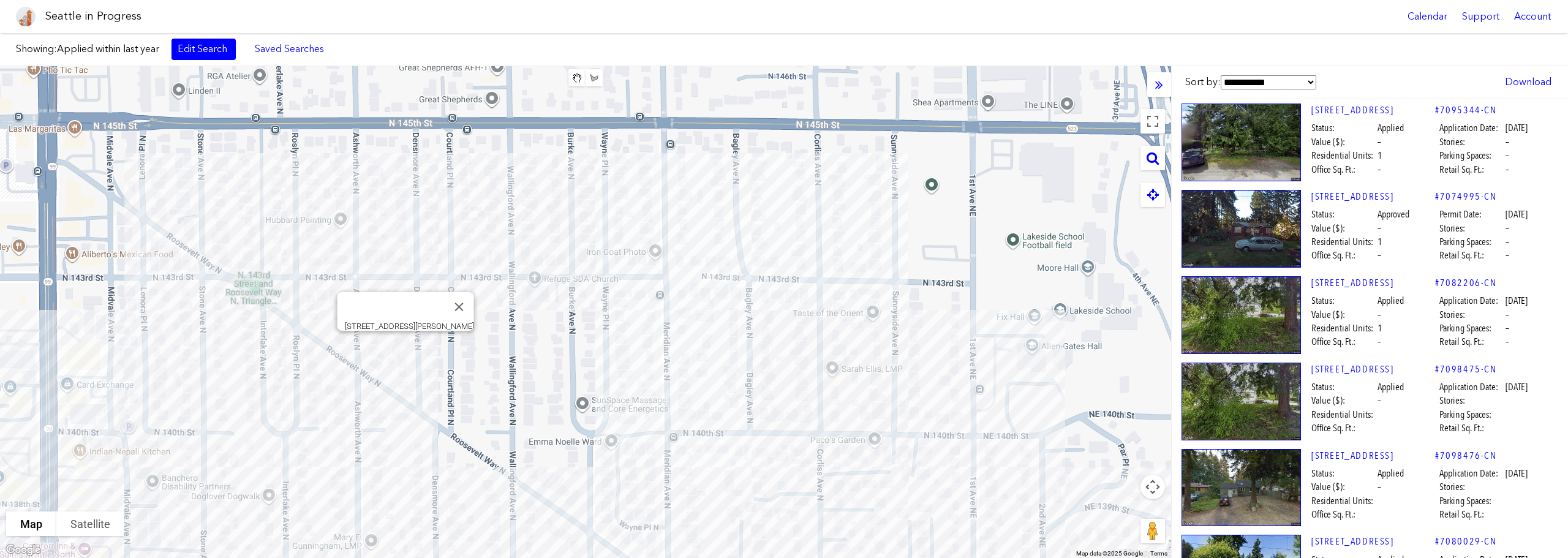
click at [405, 345] on div "[STREET_ADDRESS][PERSON_NAME]" at bounding box center [585, 312] width 1171 height 492
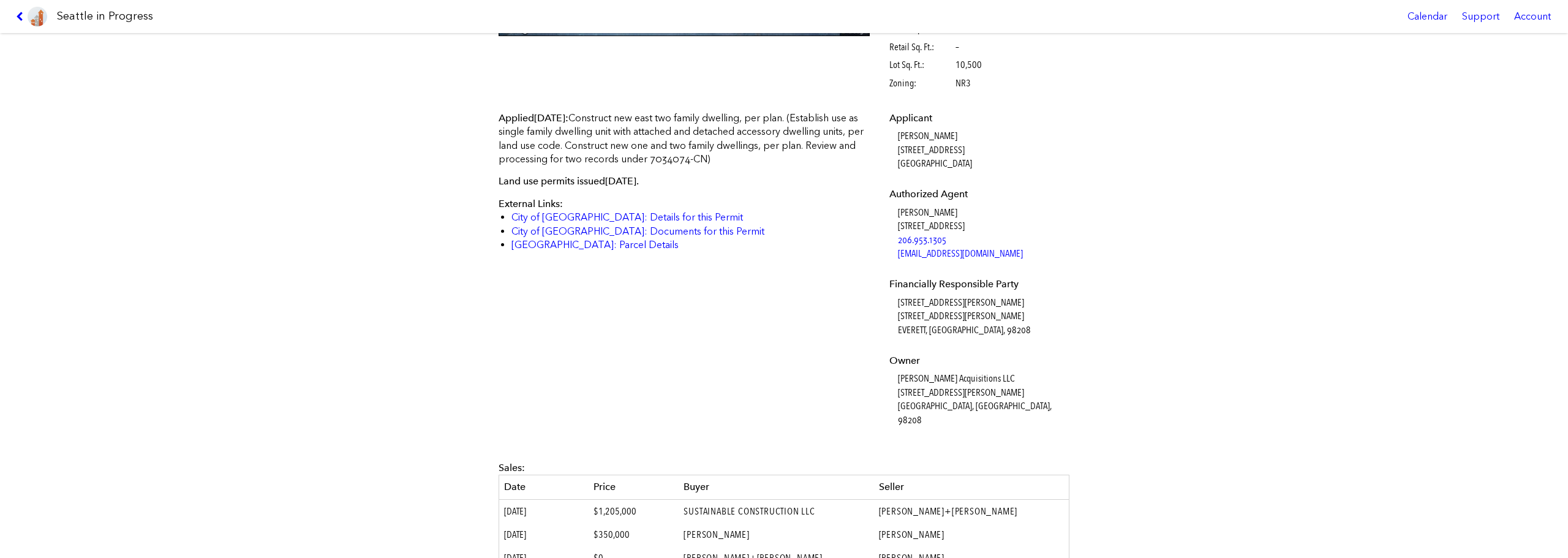
scroll to position [246, 0]
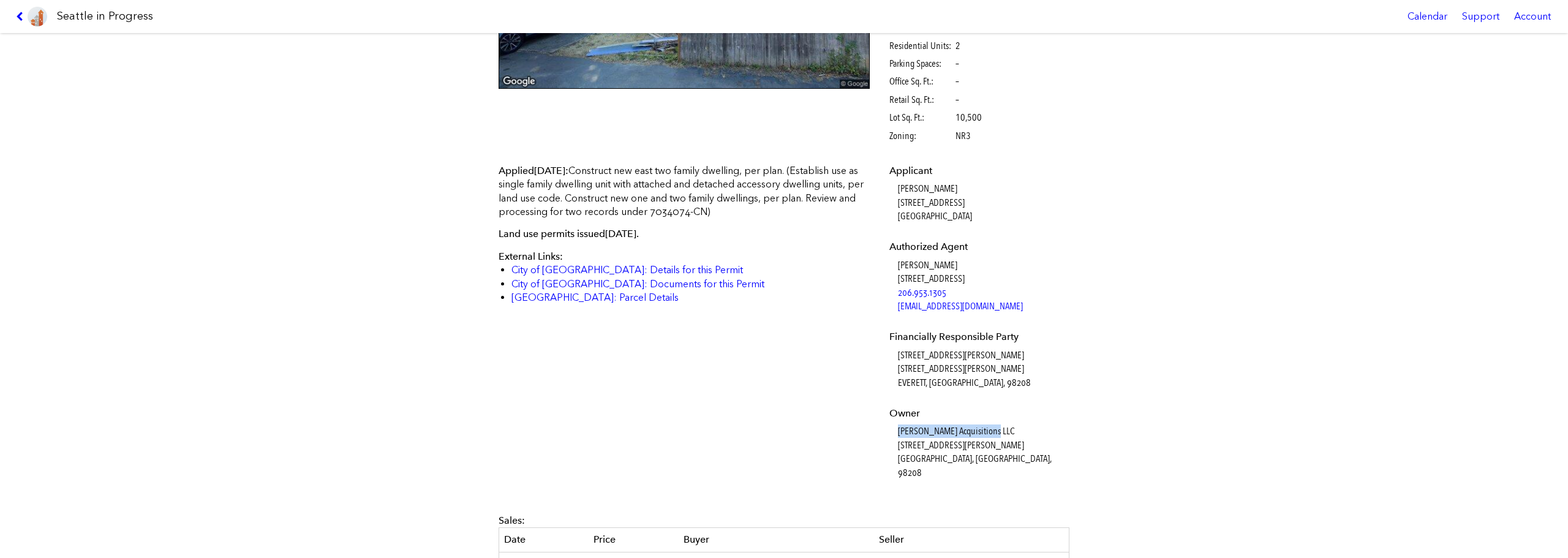
drag, startPoint x: 896, startPoint y: 432, endPoint x: 992, endPoint y: 431, distance: 96.0
click at [992, 431] on dd "[PERSON_NAME] Acquisitions LLC [STREET_ADDRESS][PERSON_NAME]" at bounding box center [983, 452] width 169 height 55
click at [940, 429] on dd "[PERSON_NAME] Acquisitions LLC [STREET_ADDRESS][PERSON_NAME]" at bounding box center [983, 452] width 169 height 55
drag, startPoint x: 894, startPoint y: 430, endPoint x: 939, endPoint y: 432, distance: 45.0
click at [939, 432] on dd "[PERSON_NAME] Acquisitions LLC [STREET_ADDRESS][PERSON_NAME]" at bounding box center [983, 452] width 169 height 55
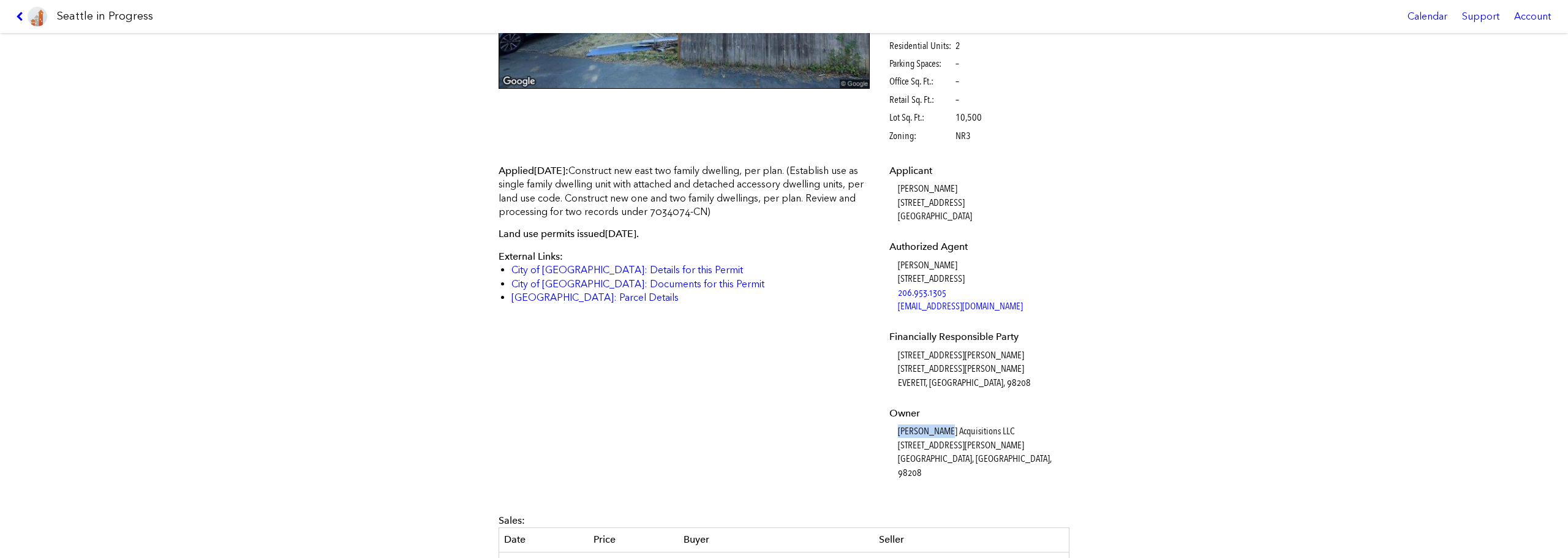
click at [898, 434] on dd "[PERSON_NAME] Acquisitions LLC [STREET_ADDRESS][PERSON_NAME]" at bounding box center [983, 452] width 169 height 55
drag, startPoint x: 896, startPoint y: 434, endPoint x: 1002, endPoint y: 423, distance: 106.6
click at [1002, 423] on dl "Applicant [PERSON_NAME] [STREET_ADDRESS] Authorized Agent [PERSON_NAME] [STREET…" at bounding box center [977, 322] width 177 height 315
click at [914, 431] on dd "[PERSON_NAME] Acquisitions LLC [STREET_ADDRESS][PERSON_NAME]" at bounding box center [983, 452] width 169 height 55
drag, startPoint x: 894, startPoint y: 433, endPoint x: 946, endPoint y: 432, distance: 52.0
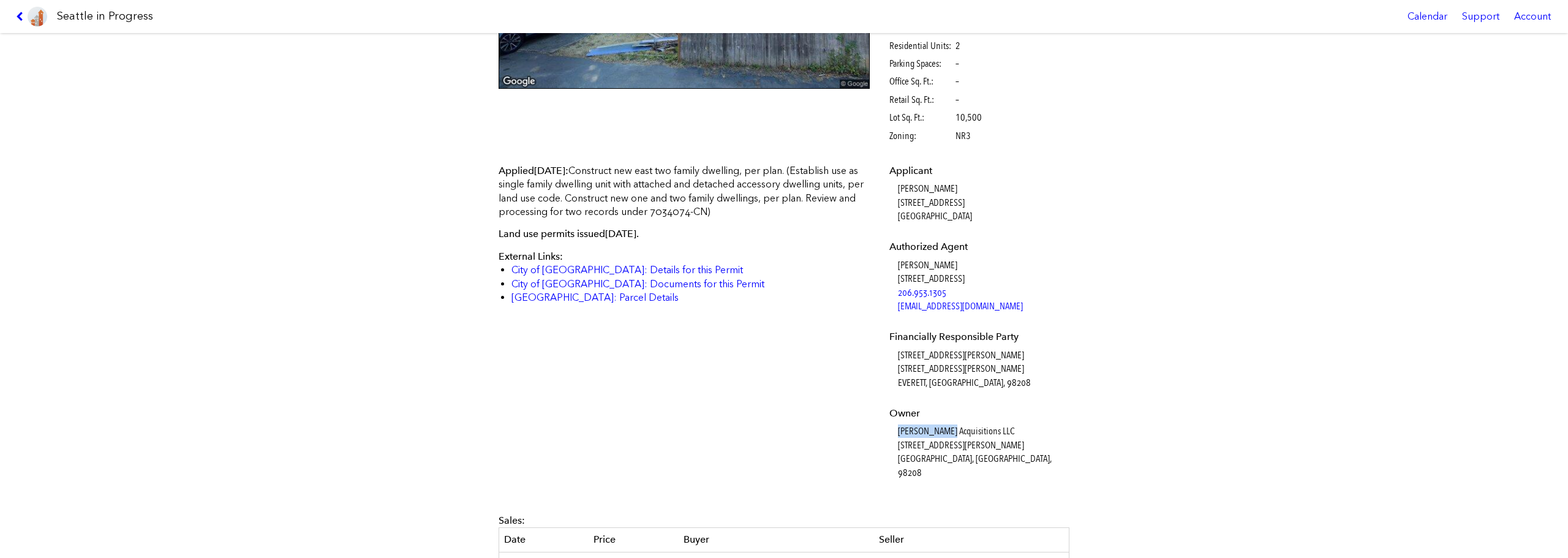
click at [946, 432] on dd "[PERSON_NAME] Acquisitions LLC [STREET_ADDRESS][PERSON_NAME]" at bounding box center [983, 452] width 169 height 55
click at [973, 428] on dd "[PERSON_NAME] Acquisitions LLC [STREET_ADDRESS][PERSON_NAME]" at bounding box center [983, 452] width 169 height 55
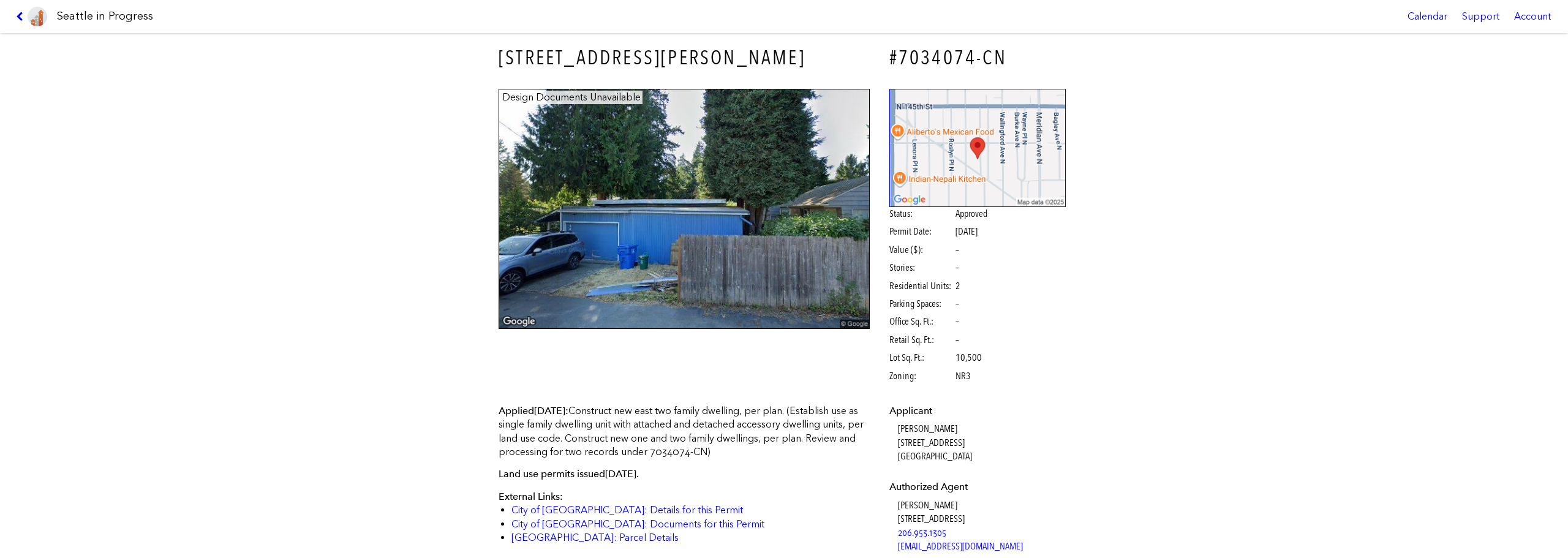
scroll to position [0, 0]
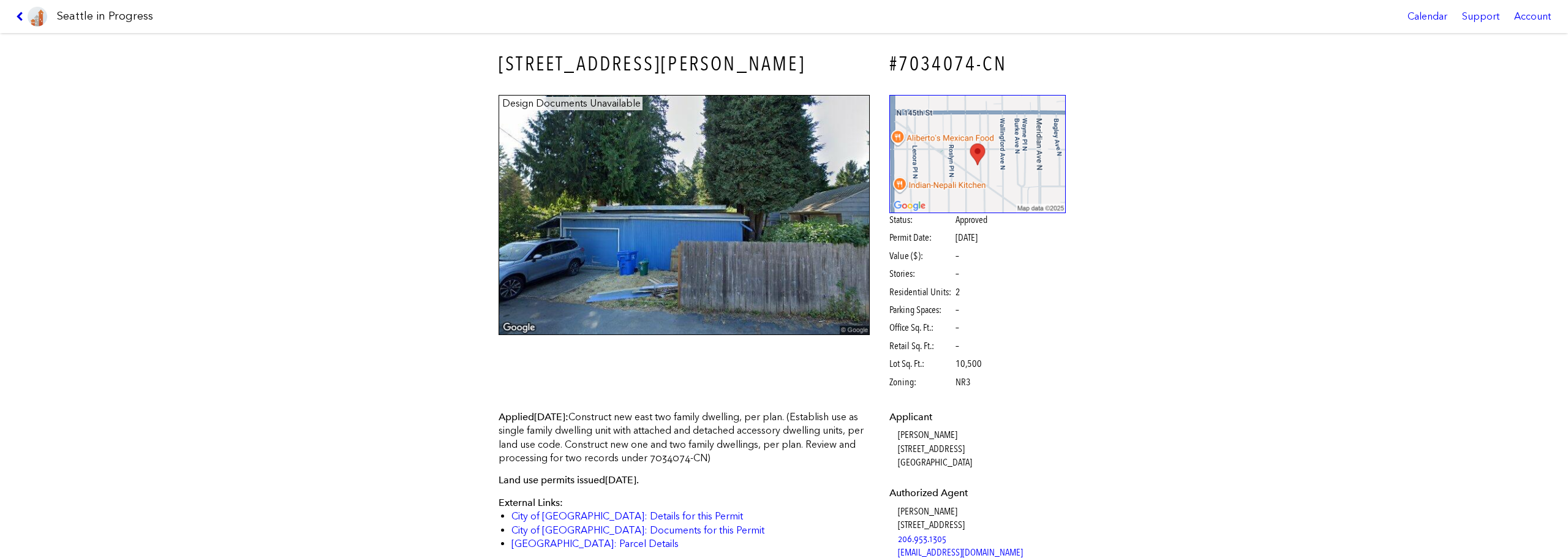
click at [19, 12] on icon at bounding box center [22, 16] width 11 height 10
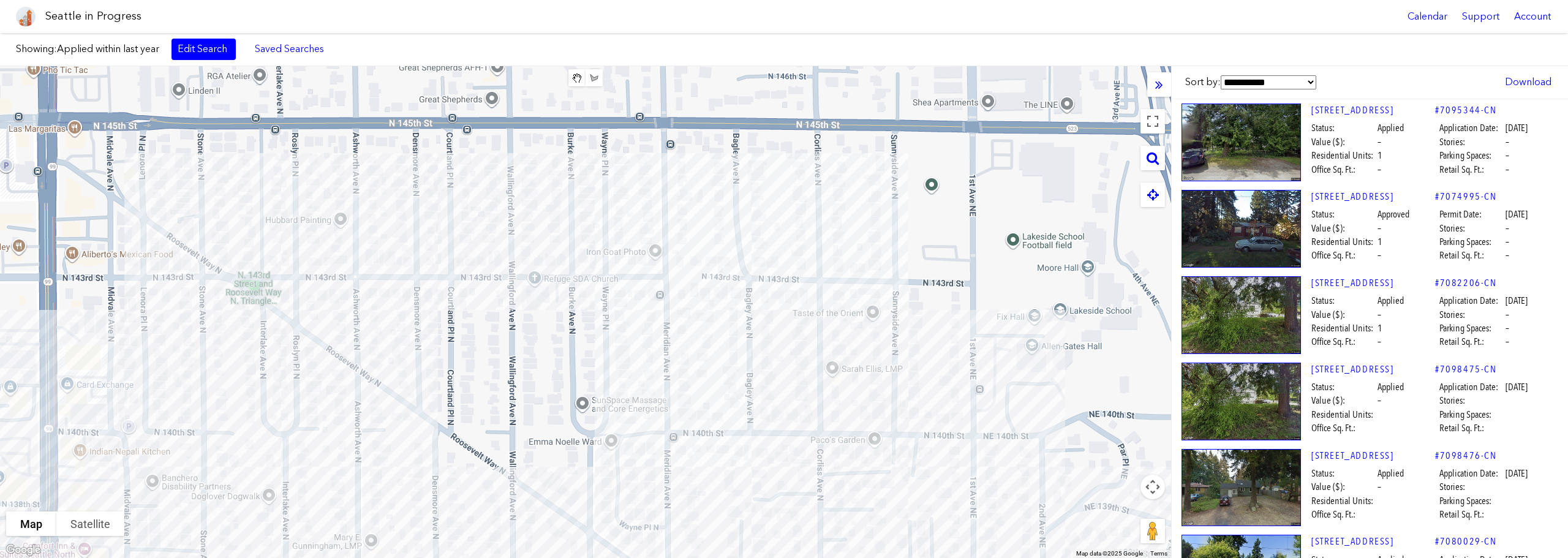
click at [410, 355] on div at bounding box center [585, 312] width 1171 height 492
click at [397, 353] on div "[STREET_ADDRESS][PERSON_NAME]" at bounding box center [585, 312] width 1171 height 492
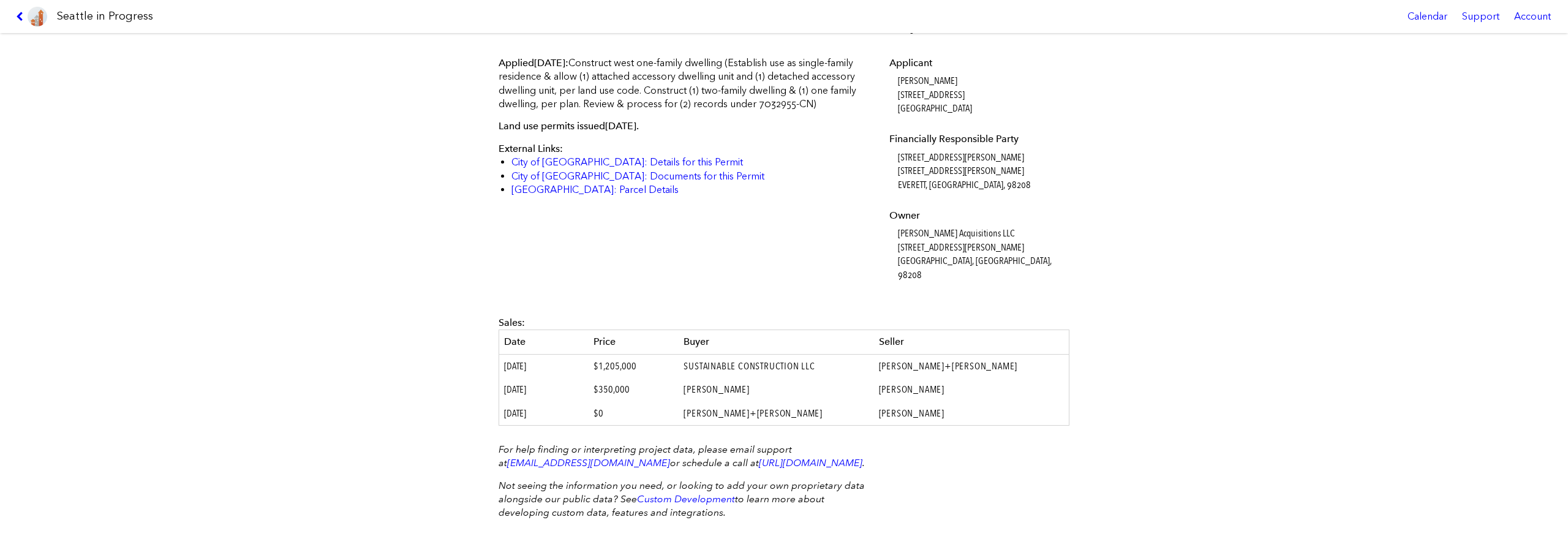
scroll to position [364, 0]
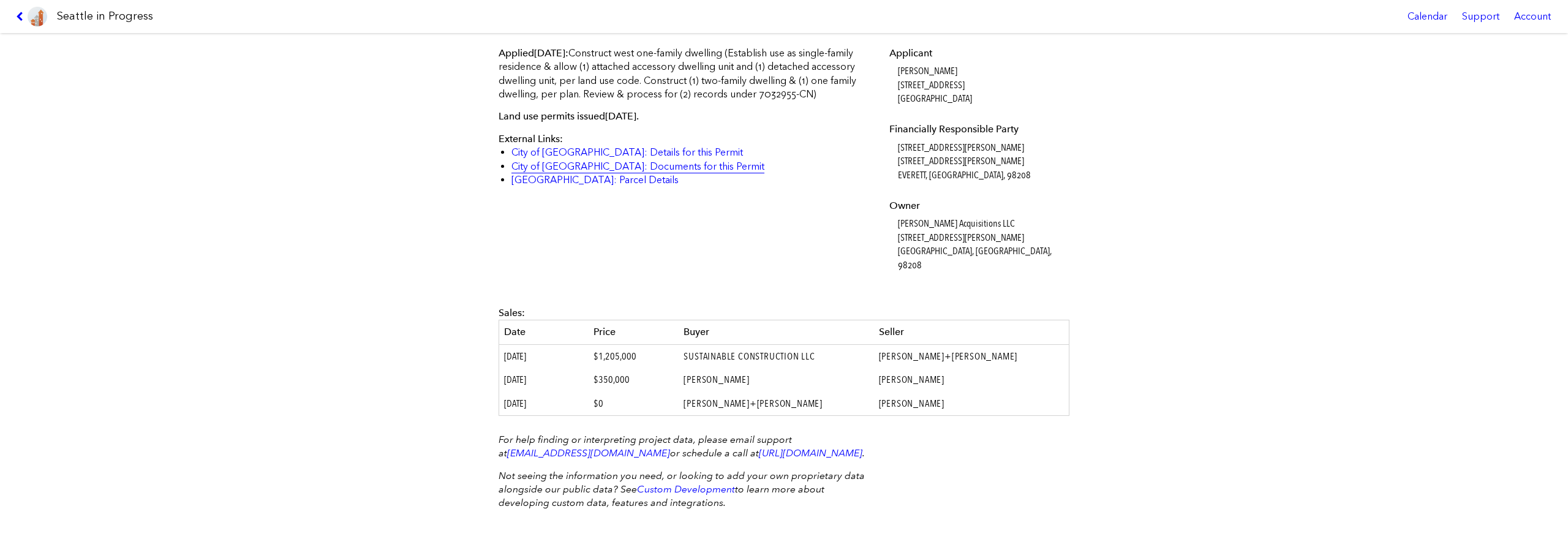
click at [584, 165] on link "City of [GEOGRAPHIC_DATA]: Documents for this Permit" at bounding box center [638, 166] width 253 height 11
drag, startPoint x: 590, startPoint y: 344, endPoint x: 639, endPoint y: 343, distance: 49.0
click at [639, 344] on td "$1,205,000" at bounding box center [633, 356] width 90 height 24
click at [631, 344] on td "$1,205,000" at bounding box center [633, 356] width 90 height 24
drag, startPoint x: 1250, startPoint y: 316, endPoint x: 1171, endPoint y: 332, distance: 80.6
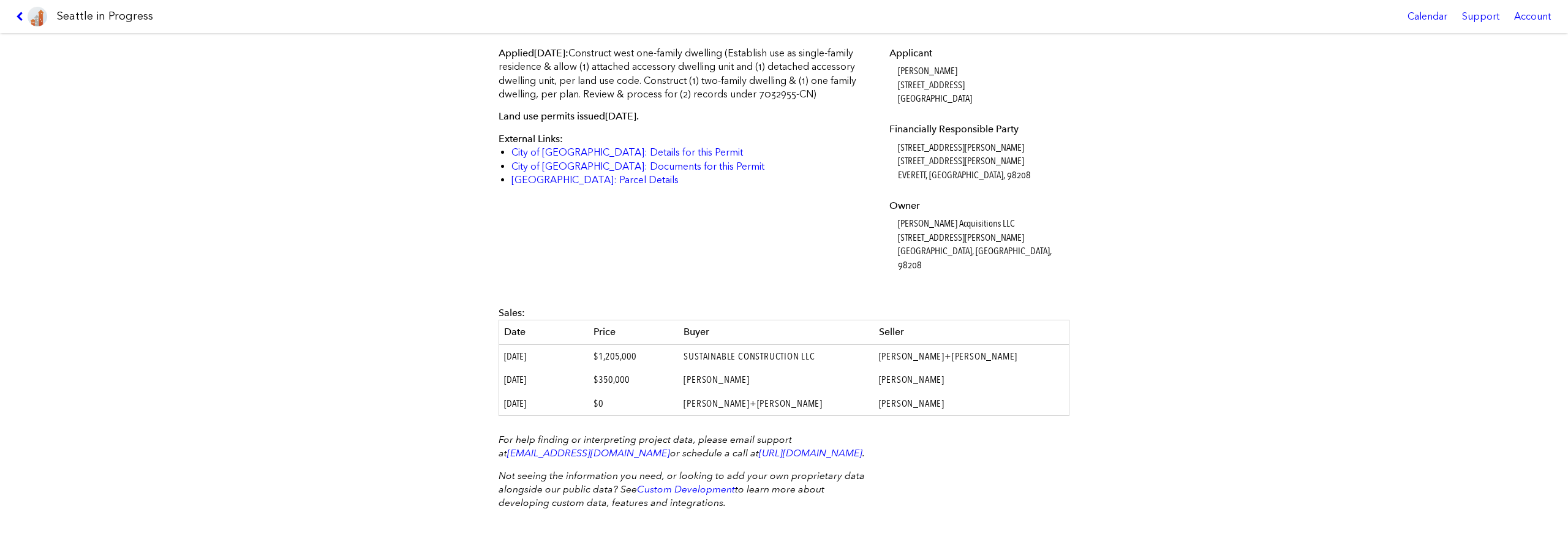
click at [1171, 332] on div "[STREET_ADDRESS][PERSON_NAME] #7047964-CN Design Documents Unavailable Status: …" at bounding box center [784, 296] width 1568 height 525
drag, startPoint x: 633, startPoint y: 340, endPoint x: 584, endPoint y: 349, distance: 49.8
click at [589, 349] on td "$1,205,000" at bounding box center [633, 356] width 90 height 24
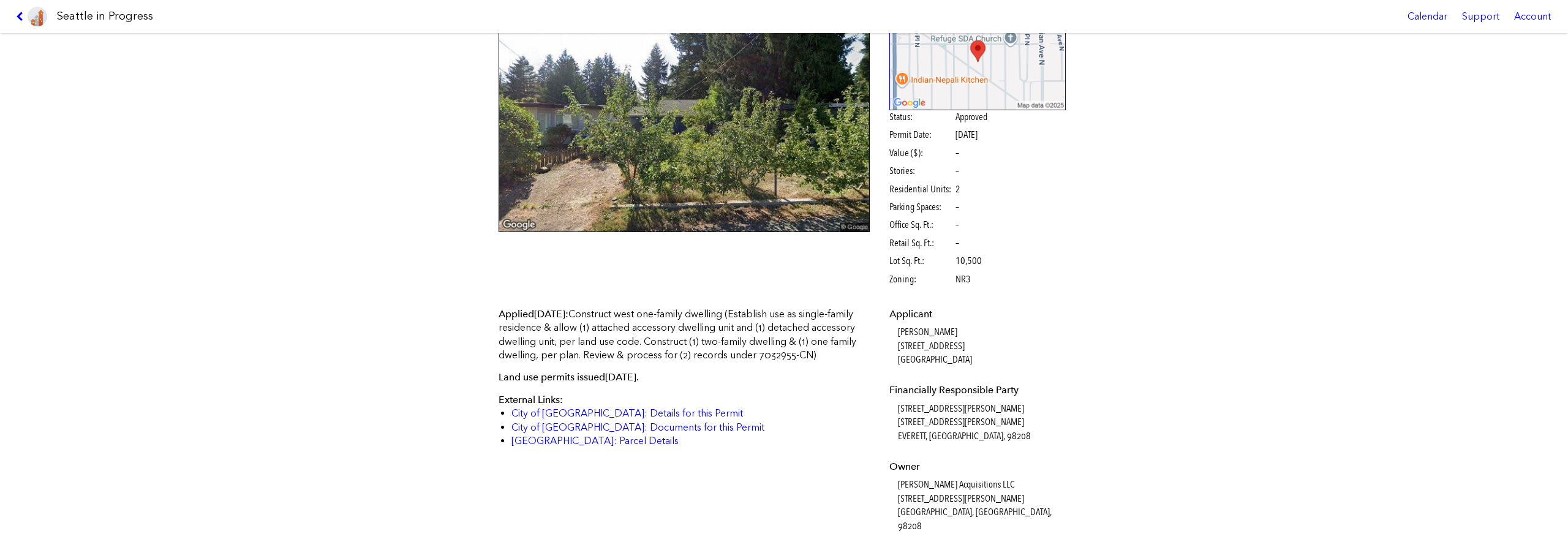
scroll to position [98, 0]
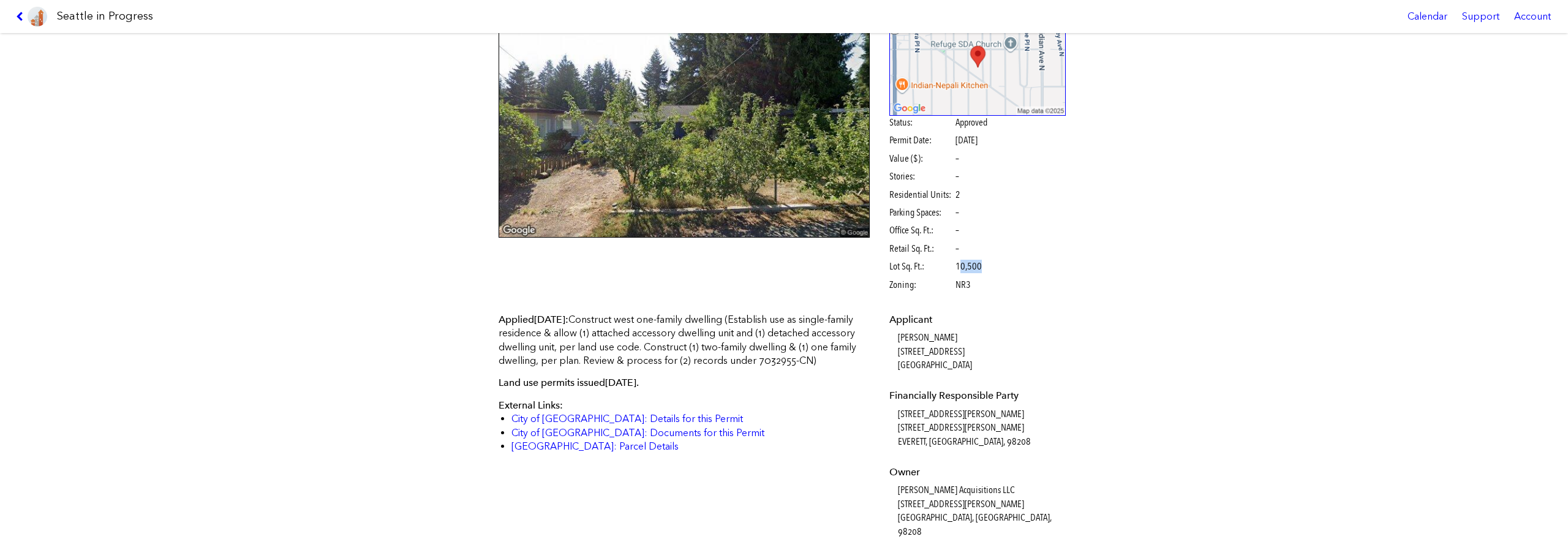
drag, startPoint x: 953, startPoint y: 271, endPoint x: 986, endPoint y: 265, distance: 33.5
click at [986, 265] on span "Lot Sq. Ft.: 10,500" at bounding box center [953, 266] width 128 height 13
drag, startPoint x: 986, startPoint y: 265, endPoint x: 951, endPoint y: 264, distance: 35.0
click at [951, 264] on span "Lot Sq. Ft.: 10,500" at bounding box center [953, 266] width 128 height 13
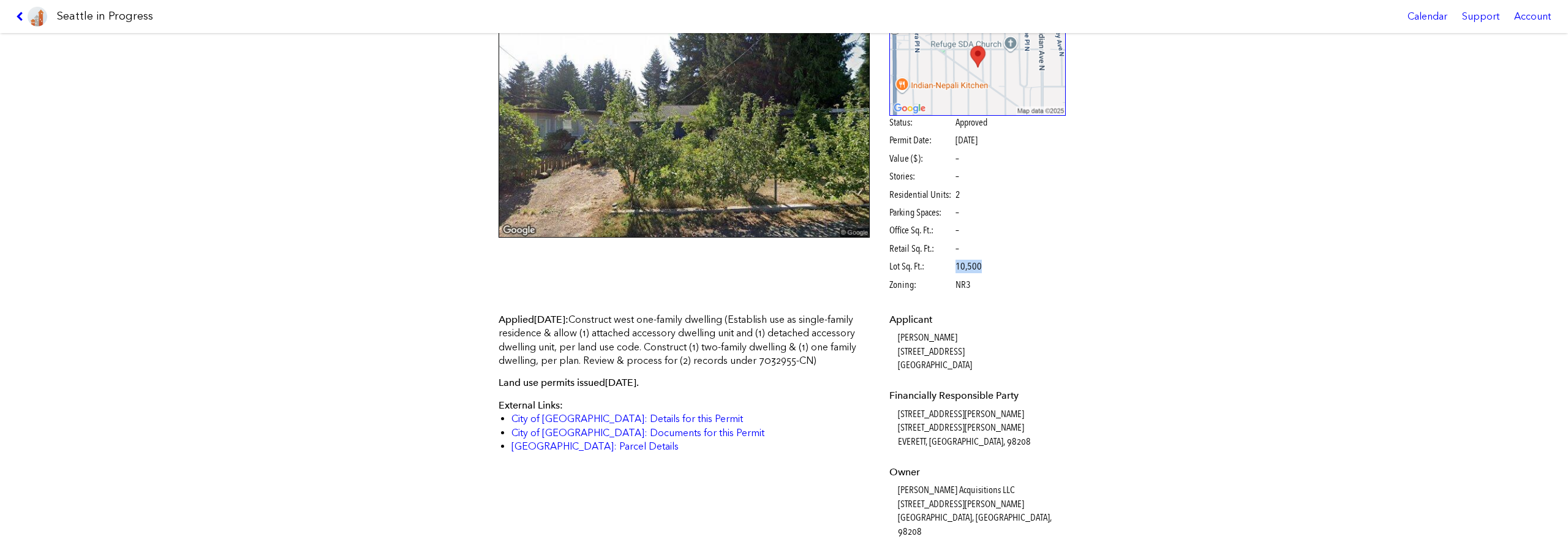
click at [956, 264] on span "10,500" at bounding box center [969, 266] width 26 height 13
drag, startPoint x: 952, startPoint y: 264, endPoint x: 958, endPoint y: 263, distance: 6.1
click at [958, 263] on span "10,500" at bounding box center [969, 266] width 26 height 13
drag, startPoint x: 966, startPoint y: 287, endPoint x: 951, endPoint y: 288, distance: 15.0
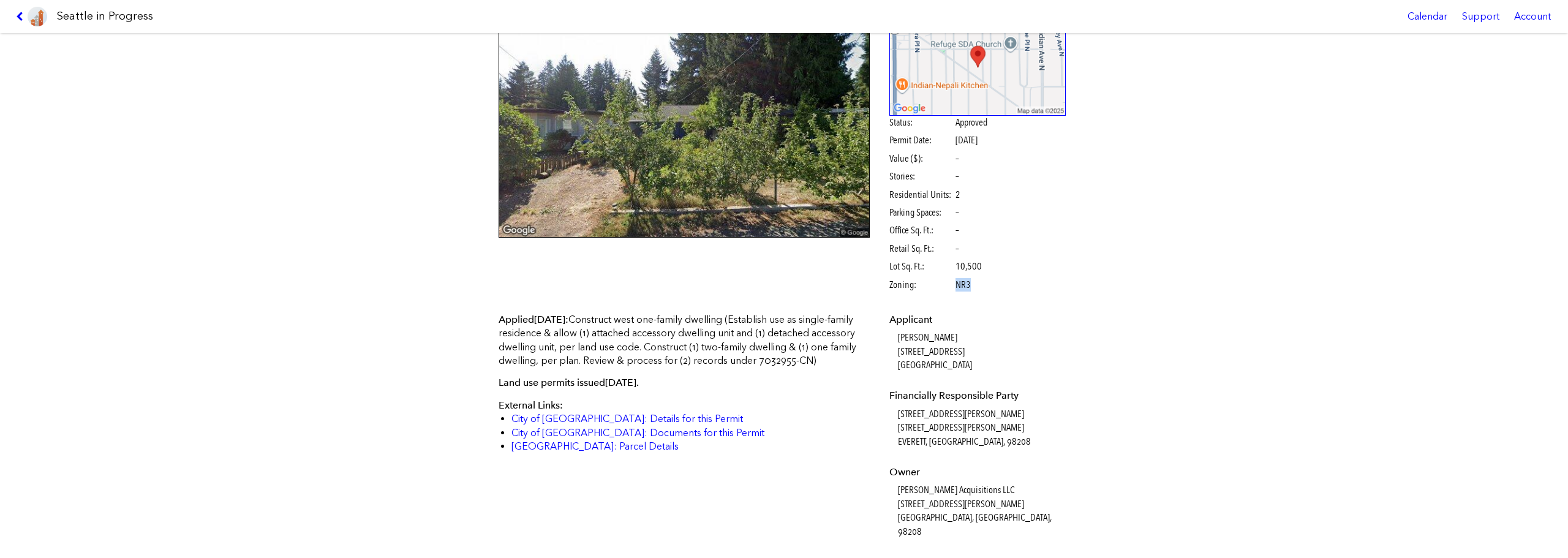
click at [951, 288] on span "Zoning: NR3" at bounding box center [953, 285] width 128 height 13
click at [956, 288] on span "NR3" at bounding box center [963, 285] width 15 height 13
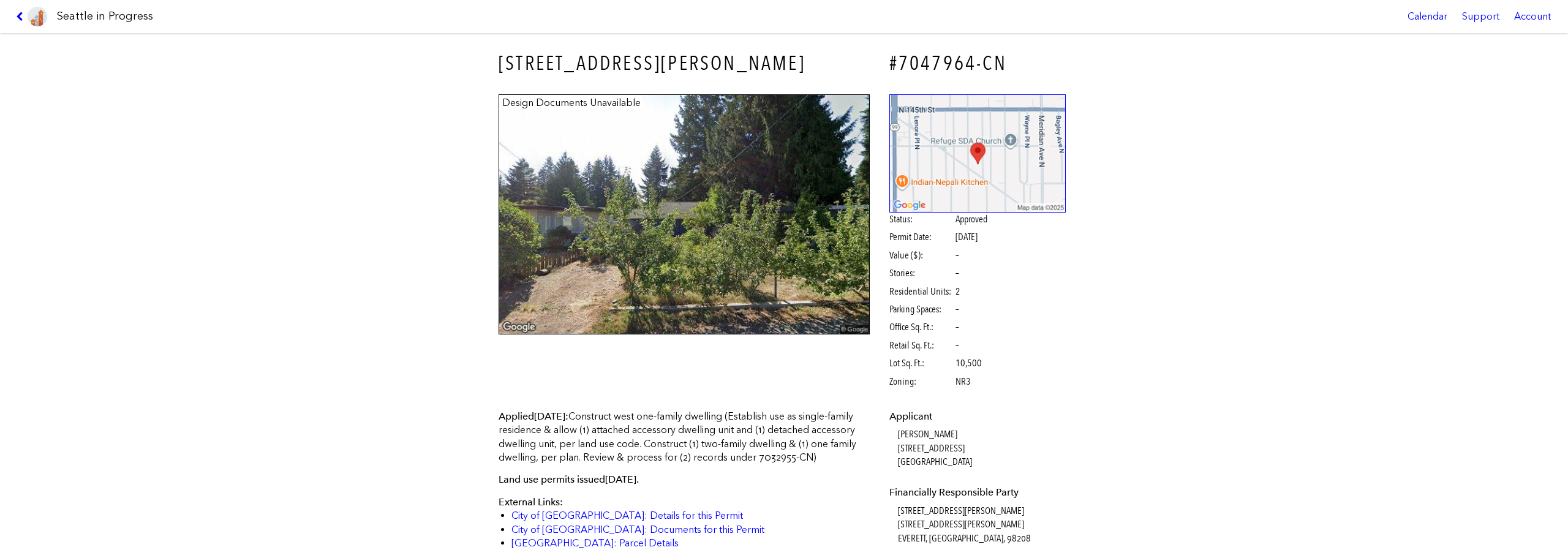
scroll to position [0, 0]
drag, startPoint x: 1240, startPoint y: 434, endPoint x: 1201, endPoint y: 388, distance: 60.3
drag, startPoint x: 1201, startPoint y: 388, endPoint x: 1184, endPoint y: 382, distance: 18.0
drag, startPoint x: 1184, startPoint y: 382, endPoint x: 1165, endPoint y: 370, distance: 22.5
click at [1156, 372] on div "[STREET_ADDRESS][PERSON_NAME] #7047964-CN Design Documents Unavailable Status: …" at bounding box center [784, 296] width 1568 height 525
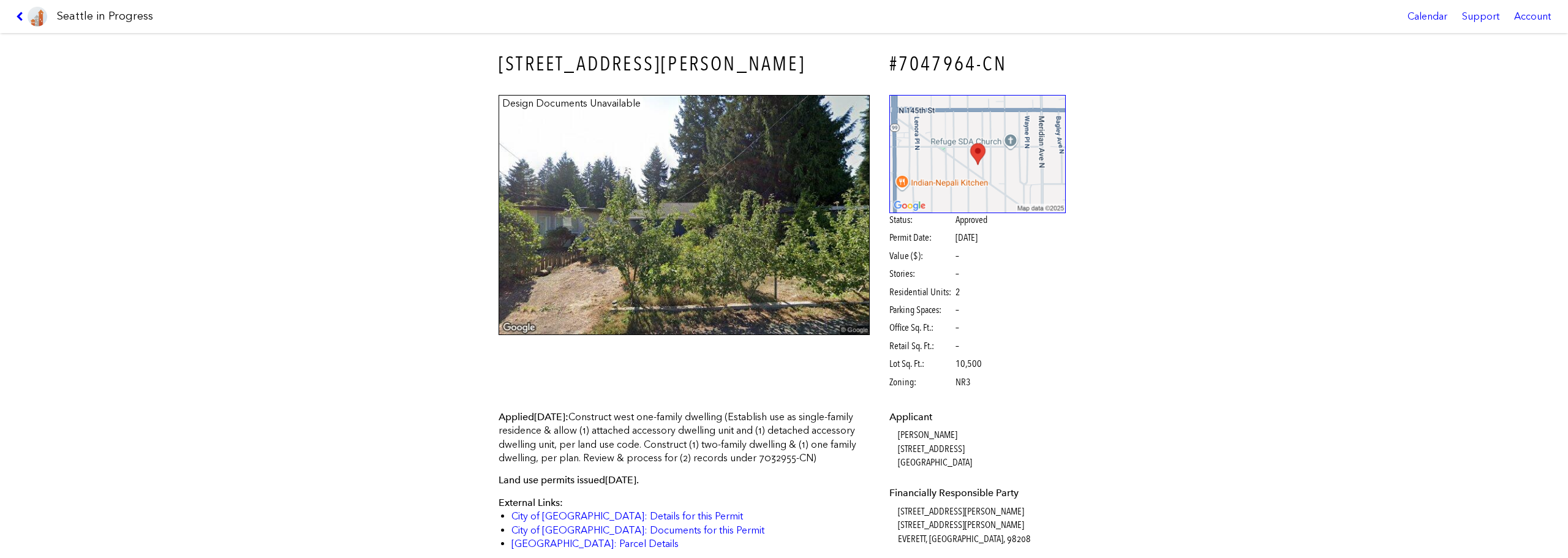
drag, startPoint x: 1135, startPoint y: 373, endPoint x: 1124, endPoint y: 377, distance: 11.7
click at [1124, 377] on div "[STREET_ADDRESS][PERSON_NAME] #7047964-CN Design Documents Unavailable Status: …" at bounding box center [784, 296] width 1568 height 525
drag, startPoint x: 977, startPoint y: 361, endPoint x: 974, endPoint y: 368, distance: 7.6
click at [974, 368] on span "Lot Sq. Ft.: 10,500" at bounding box center [953, 363] width 128 height 13
drag, startPoint x: 972, startPoint y: 384, endPoint x: 951, endPoint y: 388, distance: 21.4
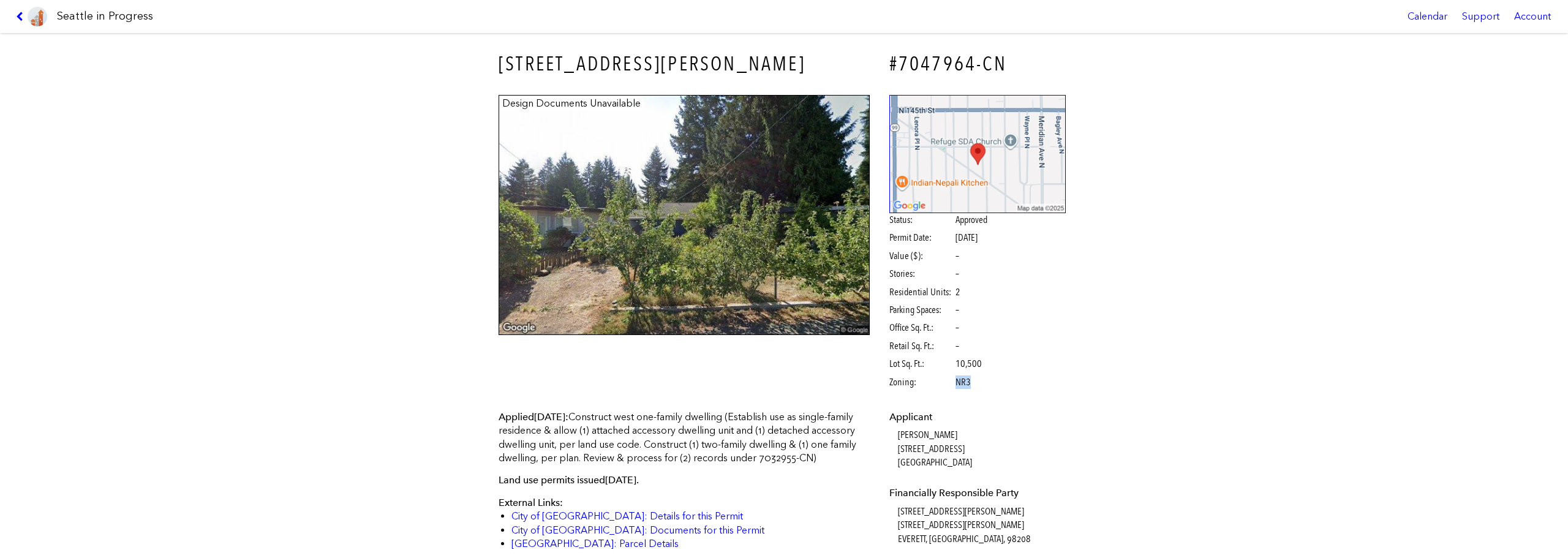
click at [951, 388] on span "Zoning: NR3" at bounding box center [953, 382] width 128 height 13
click at [956, 386] on span "NR3" at bounding box center [963, 382] width 15 height 13
click at [959, 384] on span "NR3" at bounding box center [963, 382] width 15 height 13
drag, startPoint x: 1215, startPoint y: 342, endPoint x: 1174, endPoint y: 365, distance: 47.0
click at [1168, 368] on div "[STREET_ADDRESS][PERSON_NAME] #7047964-CN Design Documents Unavailable Status: …" at bounding box center [784, 296] width 1568 height 525
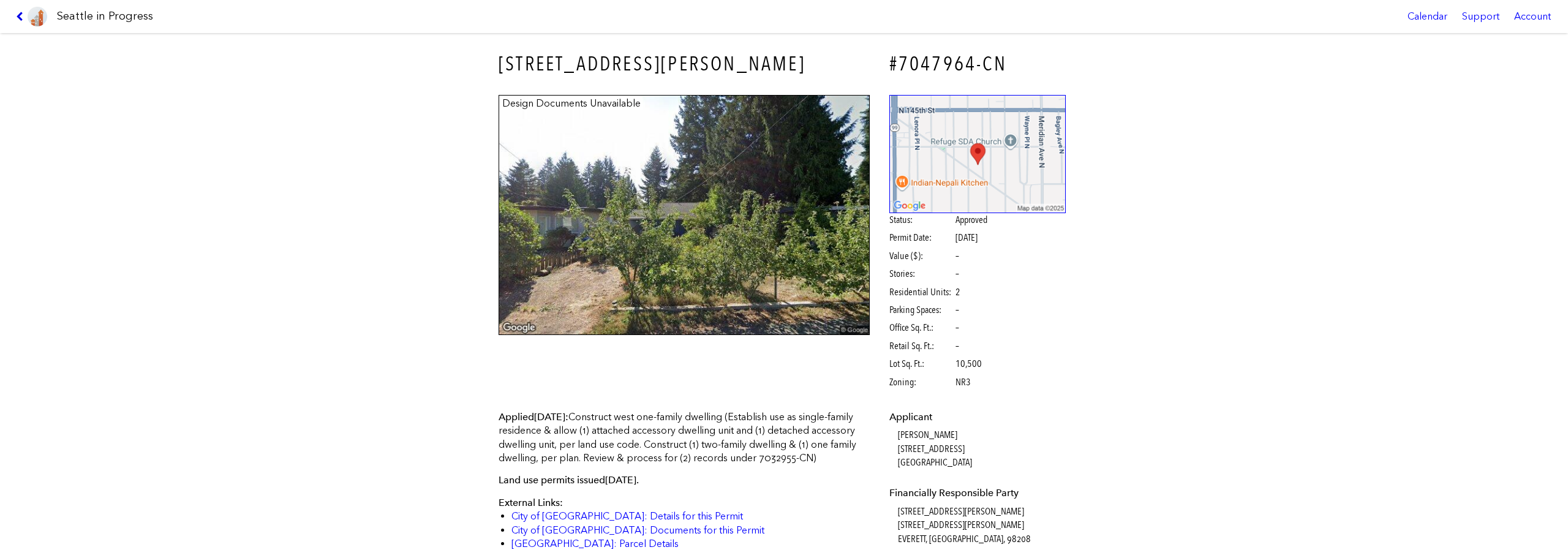
click at [16, 17] on icon at bounding box center [22, 16] width 11 height 10
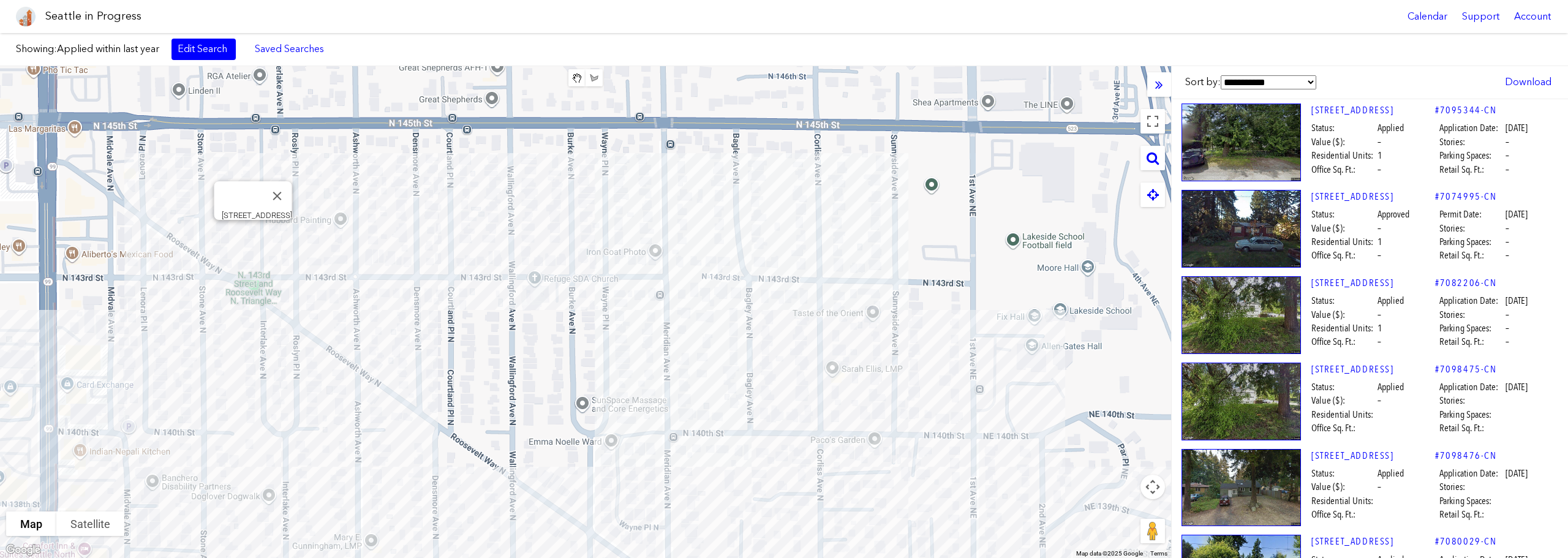
click at [253, 233] on div "[STREET_ADDRESS]" at bounding box center [585, 312] width 1171 height 492
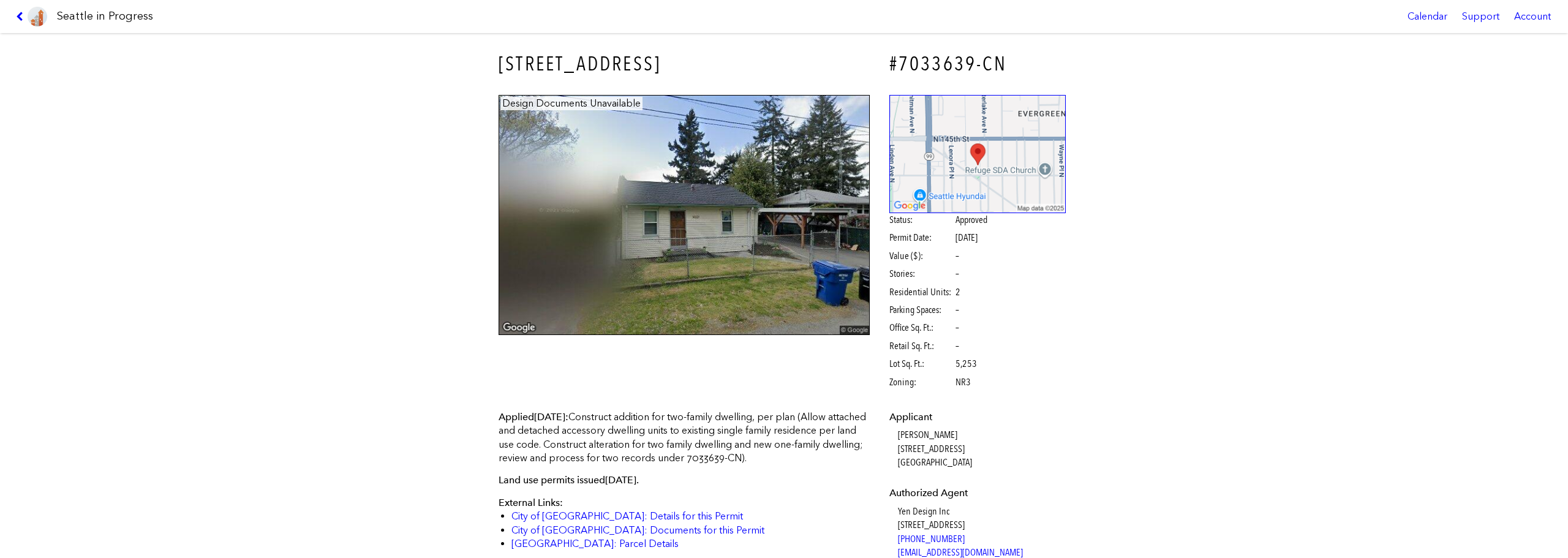
click at [15, 10] on link at bounding box center [31, 17] width 41 height 33
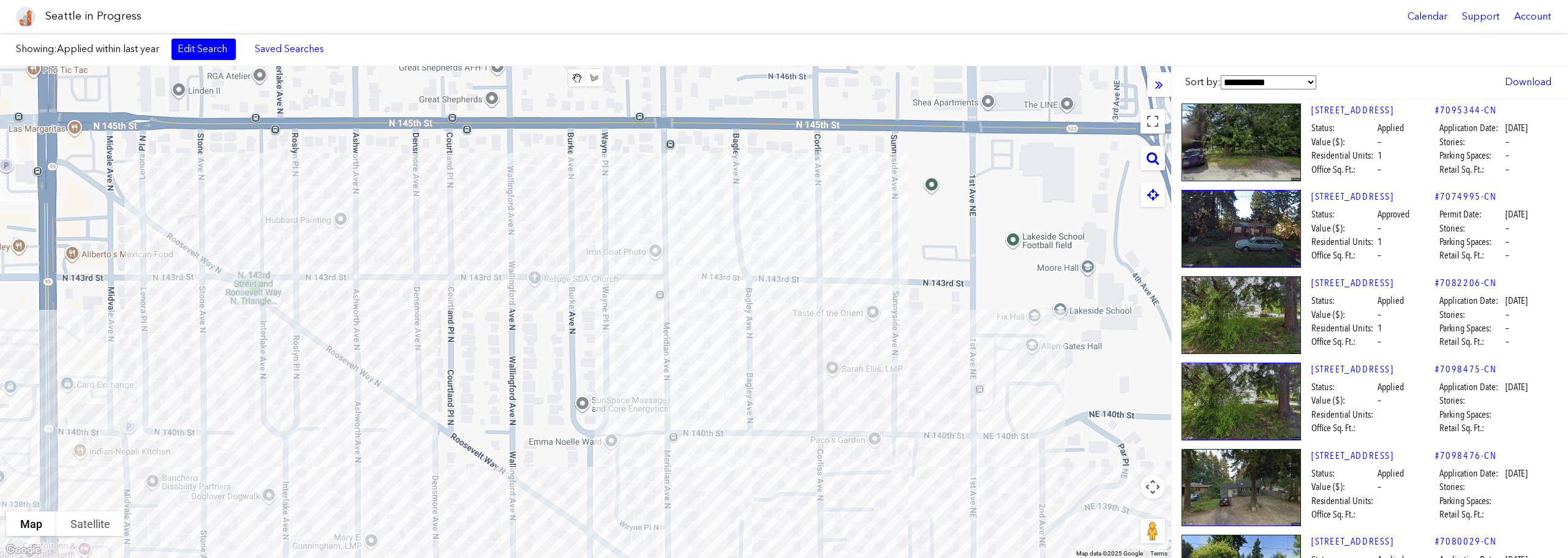
click at [310, 250] on div at bounding box center [585, 312] width 1171 height 492
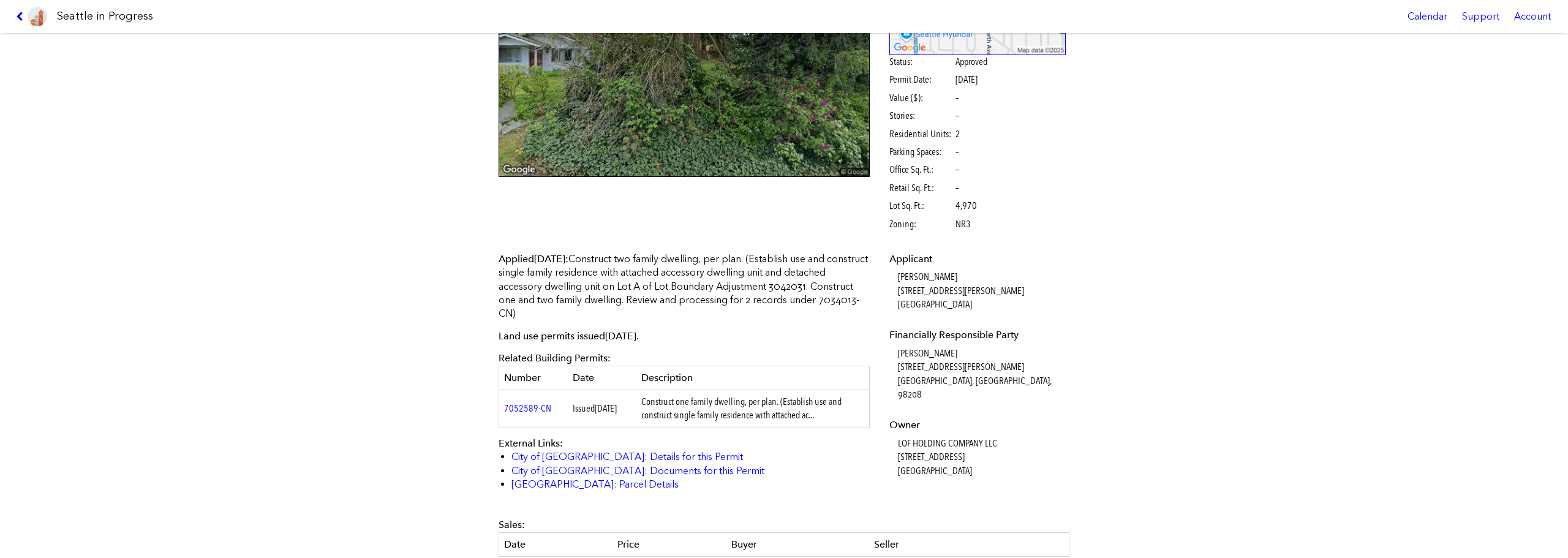
scroll to position [93, 0]
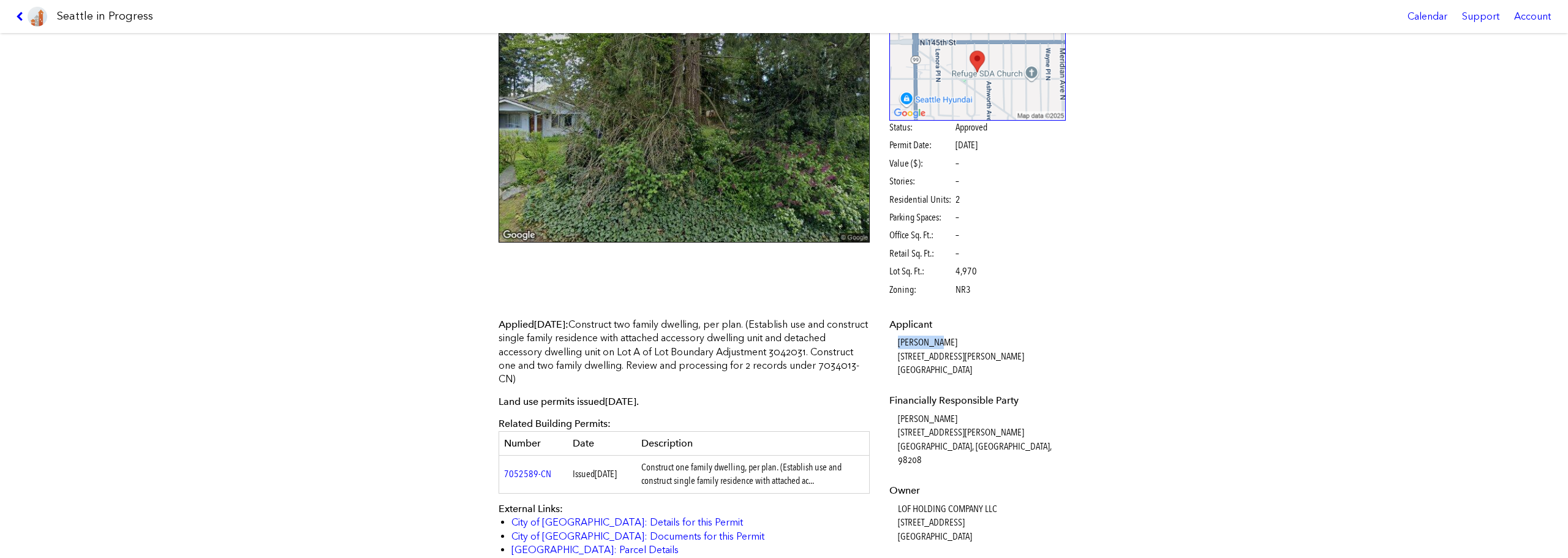
drag, startPoint x: 956, startPoint y: 347, endPoint x: 887, endPoint y: 337, distance: 69.7
click at [889, 337] on dl "Applicant [PERSON_NAME] [STREET_ADDRESS][PERSON_NAME] Financially Responsible P…" at bounding box center [977, 430] width 177 height 225
click at [967, 331] on dt "Applicant" at bounding box center [977, 324] width 177 height 13
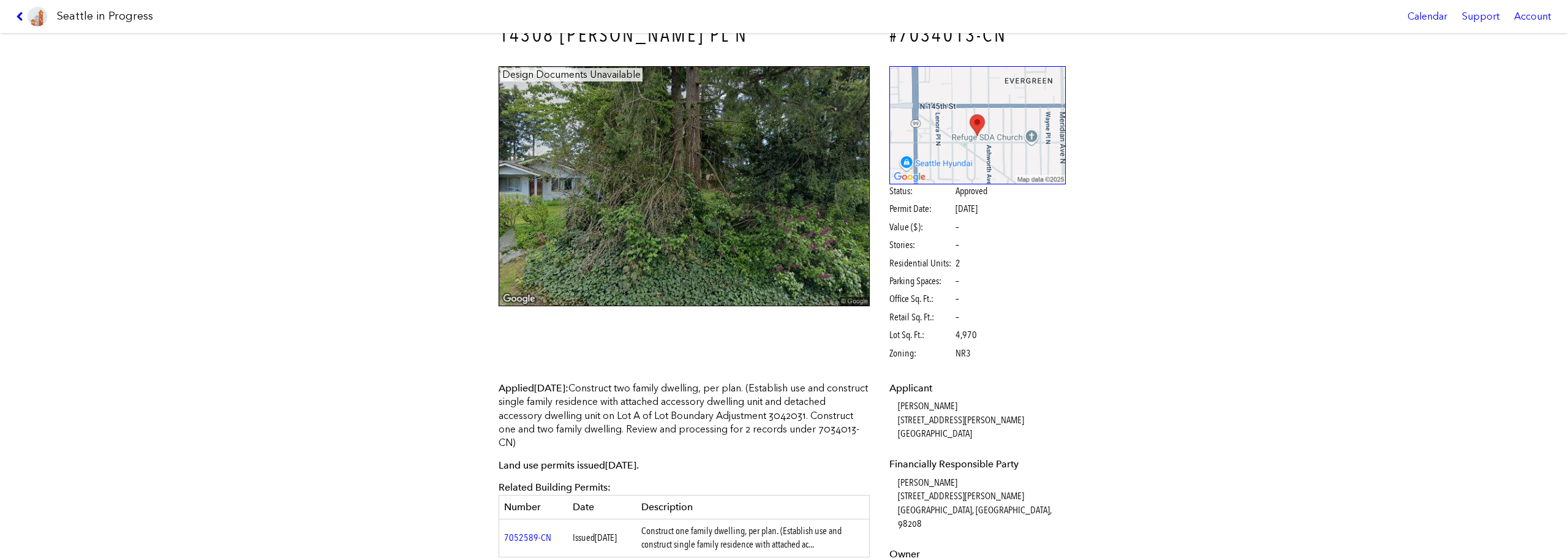
scroll to position [0, 0]
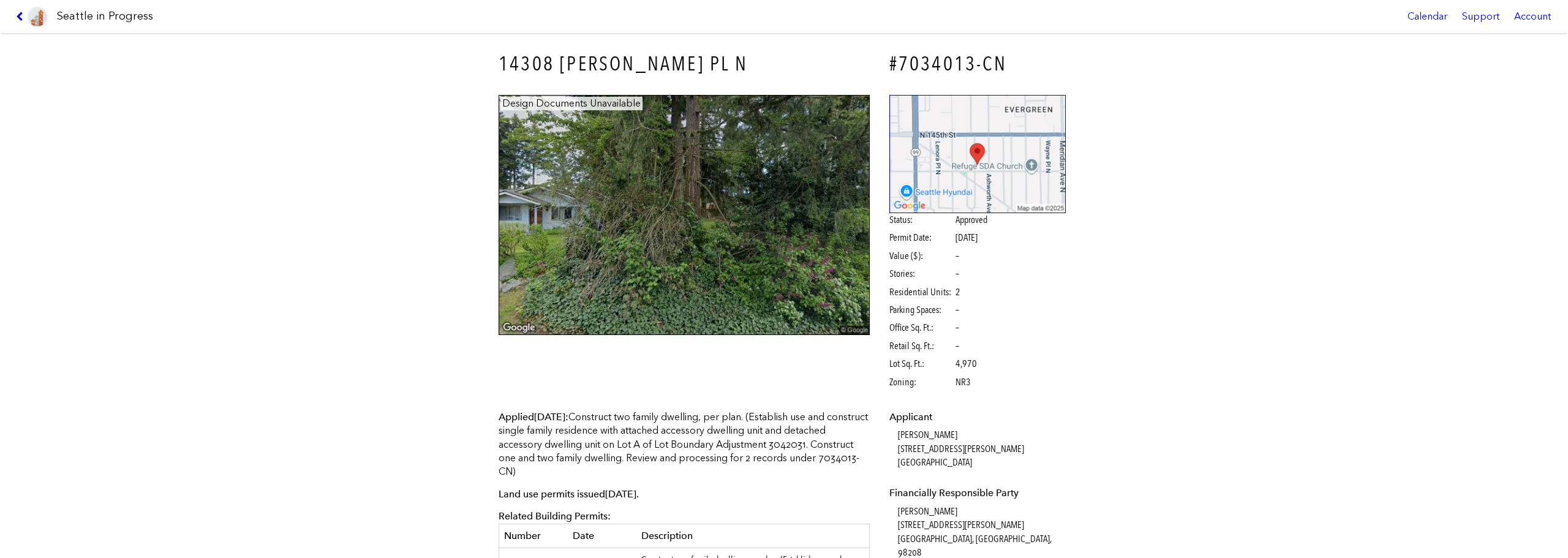
click at [22, 15] on icon at bounding box center [22, 16] width 11 height 10
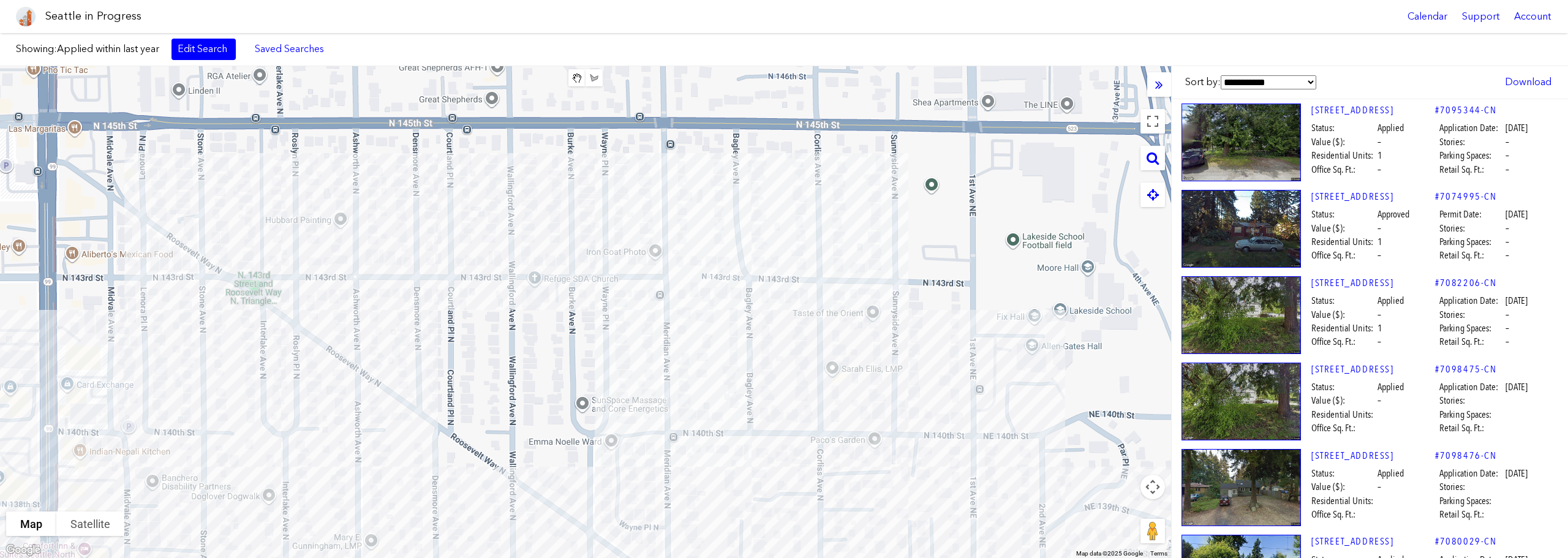
drag, startPoint x: 307, startPoint y: 425, endPoint x: 425, endPoint y: 331, distance: 150.9
click at [425, 331] on div at bounding box center [585, 312] width 1171 height 492
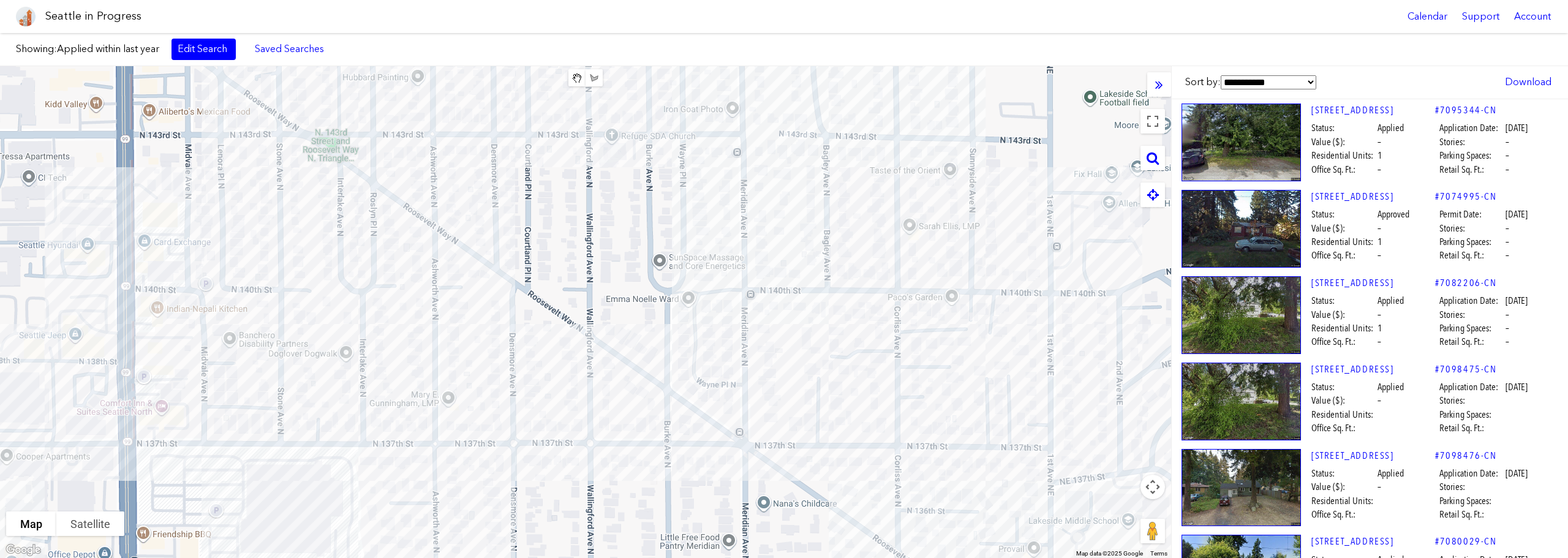
drag, startPoint x: 450, startPoint y: 409, endPoint x: 528, endPoint y: 259, distance: 169.1
click at [528, 259] on div at bounding box center [585, 312] width 1171 height 492
click at [301, 323] on div "[STREET_ADDRESS]" at bounding box center [585, 312] width 1171 height 492
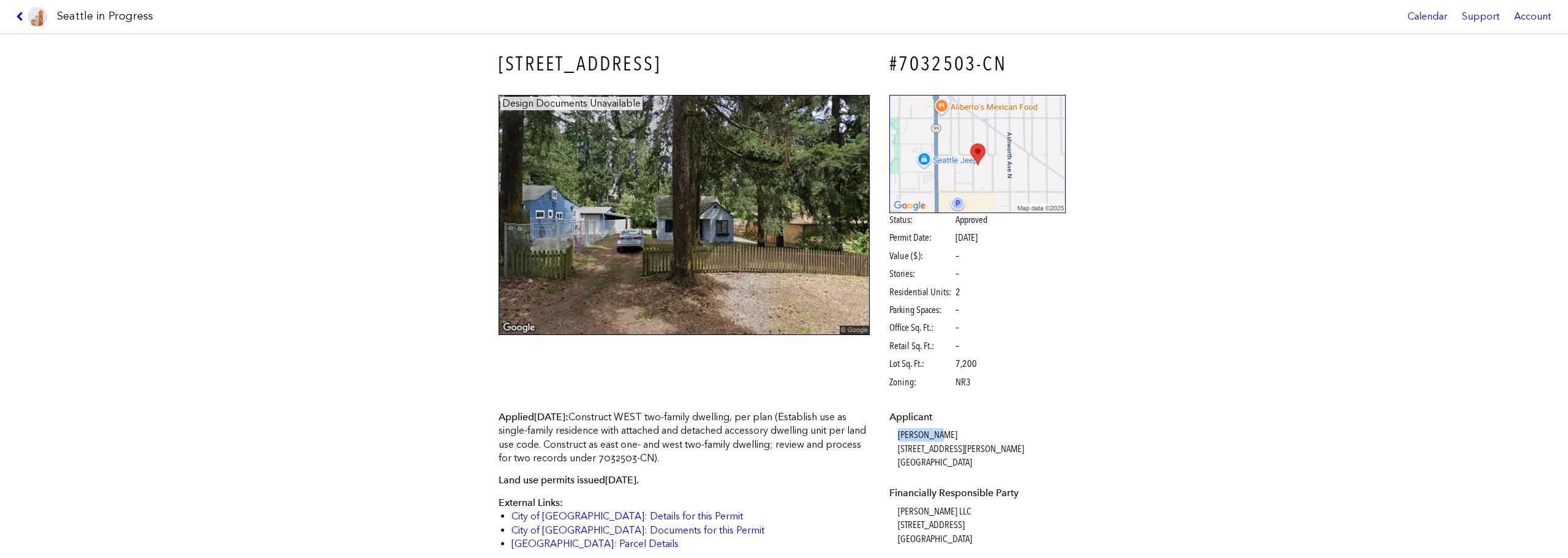
drag, startPoint x: 949, startPoint y: 435, endPoint x: 894, endPoint y: 432, distance: 55.1
click at [898, 432] on dd "[PERSON_NAME] [STREET_ADDRESS][PERSON_NAME]" at bounding box center [983, 449] width 169 height 41
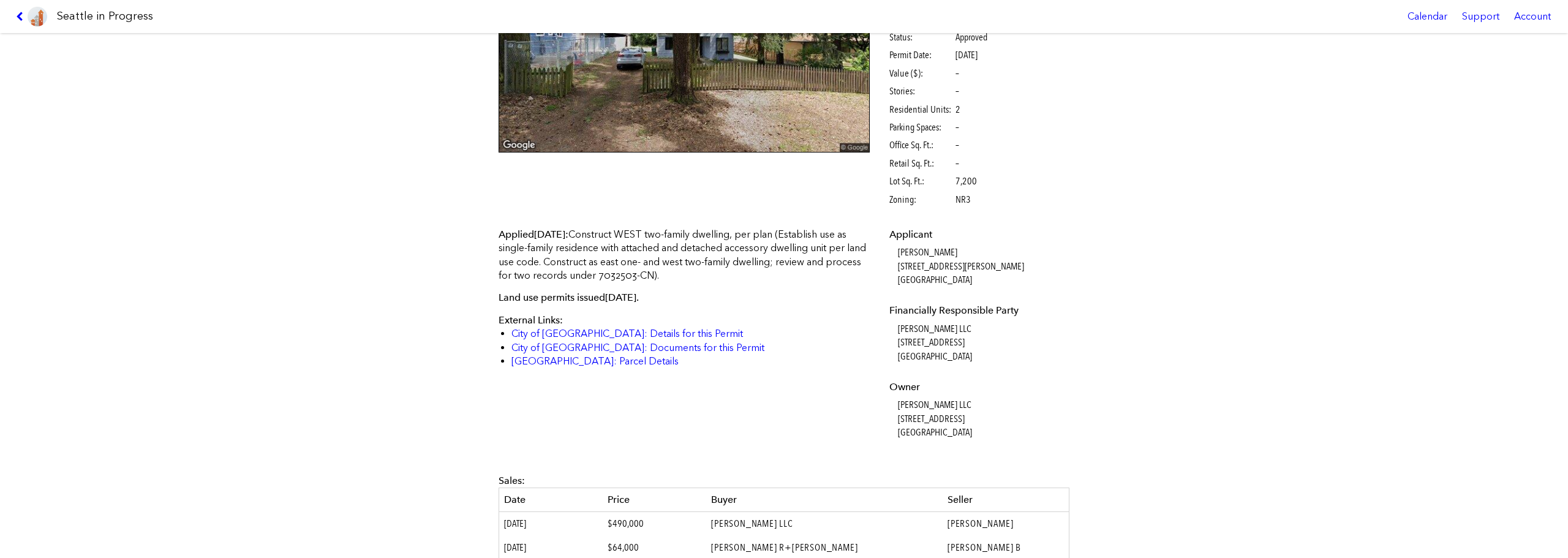
scroll to position [183, 0]
drag, startPoint x: 890, startPoint y: 251, endPoint x: 946, endPoint y: 255, distance: 56.1
click at [946, 255] on dl "Applicant [PERSON_NAME] [STREET_ADDRESS][PERSON_NAME] Financially Responsible P…" at bounding box center [977, 333] width 177 height 212
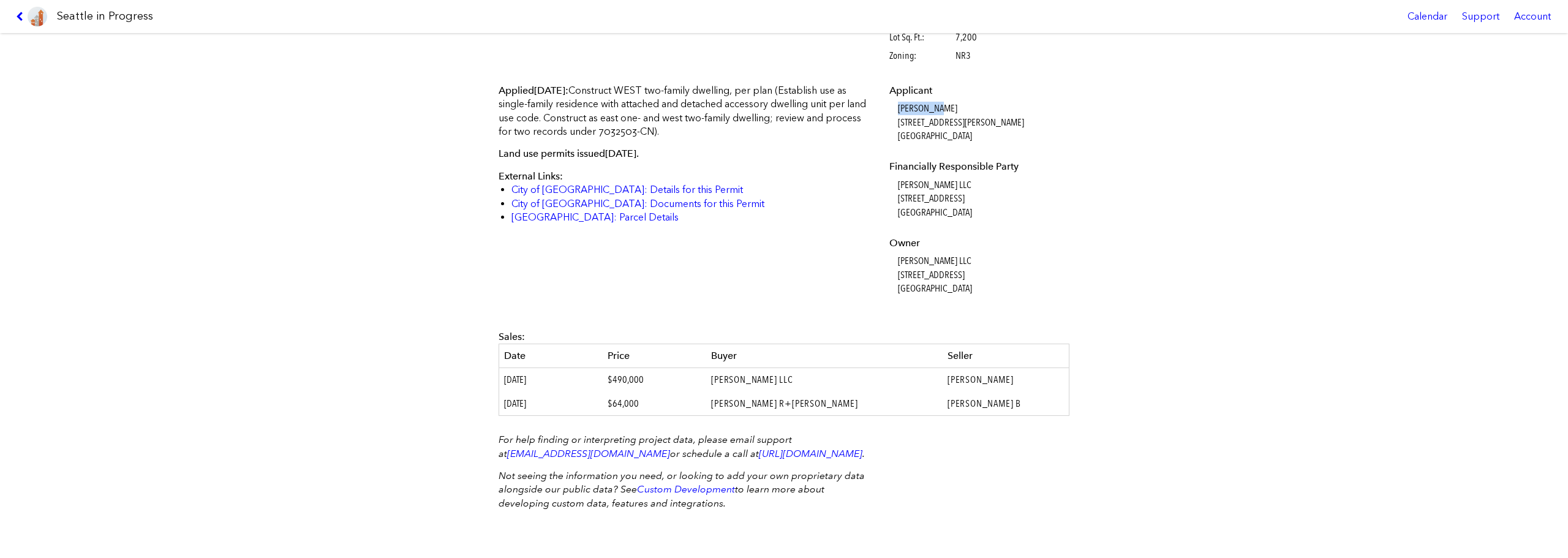
scroll to position [340, 0]
drag, startPoint x: 621, startPoint y: 373, endPoint x: 661, endPoint y: 367, distance: 40.4
click at [661, 368] on td "$490,000" at bounding box center [654, 380] width 103 height 24
click at [654, 392] on td "$64,000" at bounding box center [654, 403] width 103 height 24
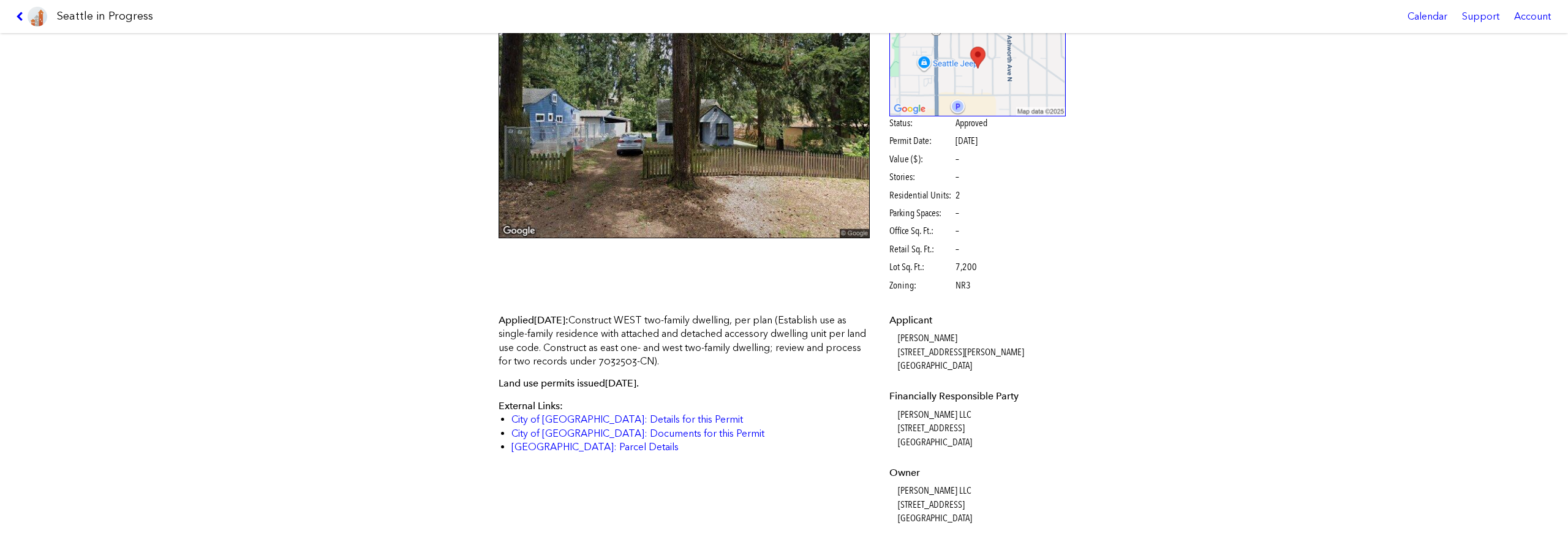
scroll to position [96, 0]
click at [725, 400] on div "Applied [DATE] : Construct WEST two-family dwelling, per plan (Establish use as…" at bounding box center [684, 384] width 371 height 141
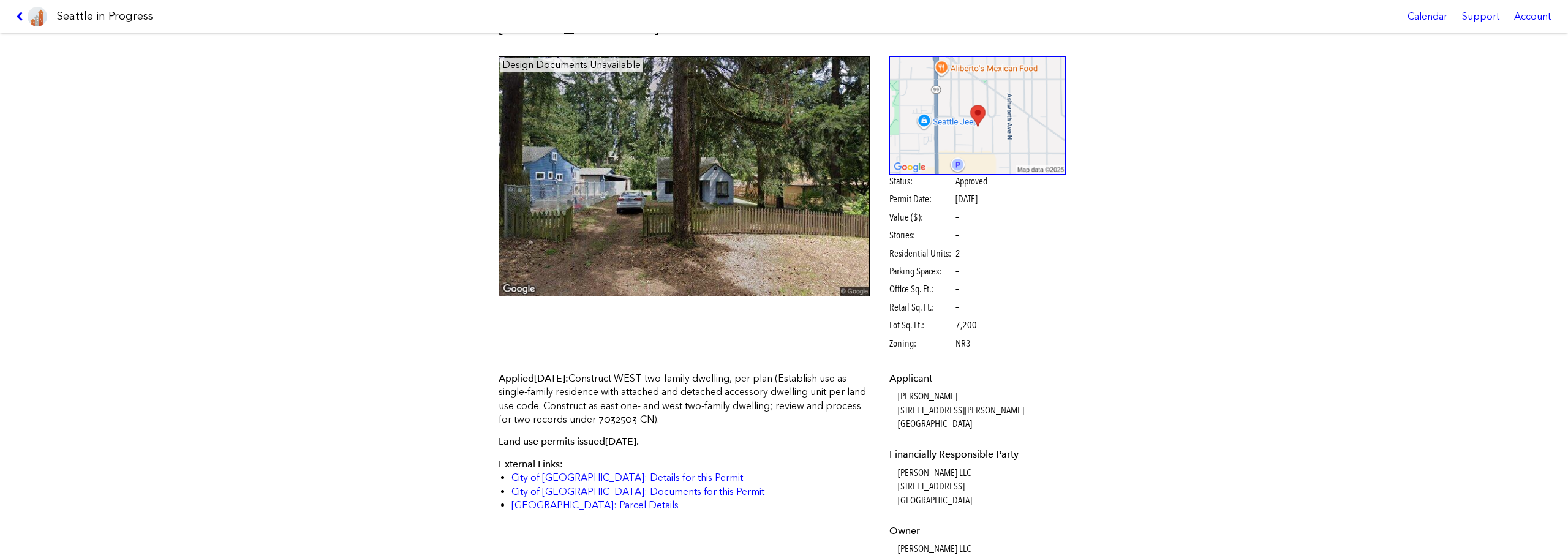
scroll to position [38, 0]
click at [17, 19] on icon at bounding box center [22, 16] width 11 height 10
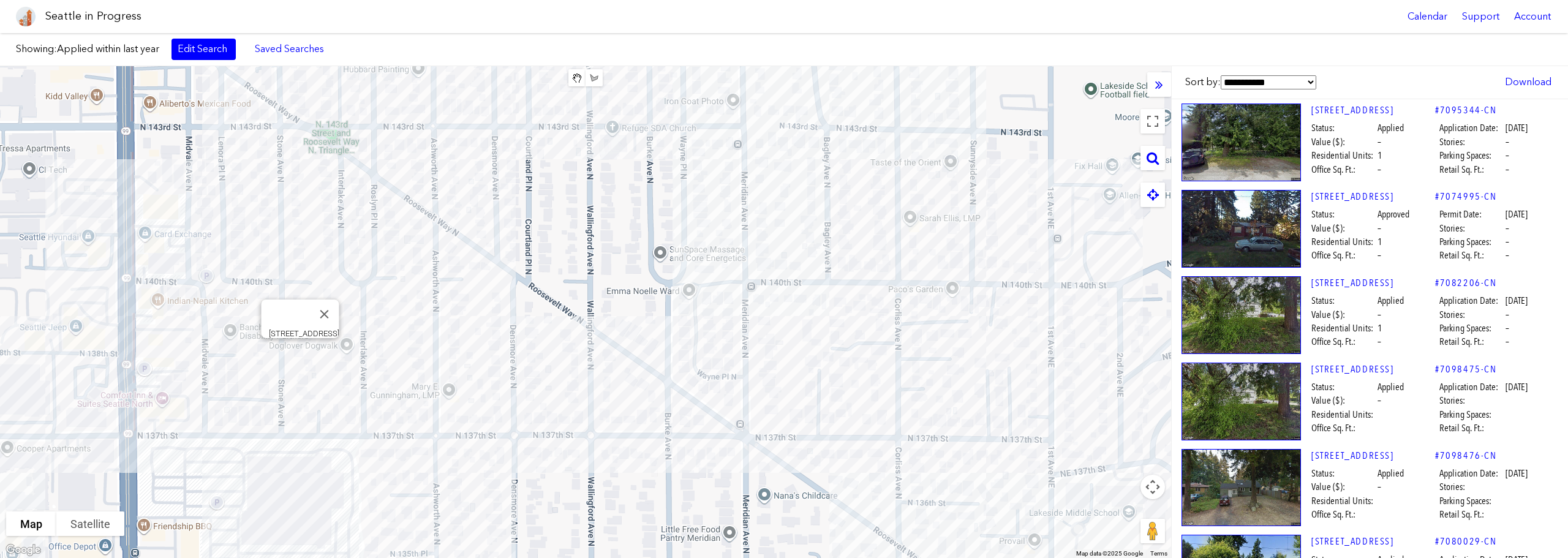
click at [299, 356] on div "[STREET_ADDRESS]" at bounding box center [585, 312] width 1171 height 492
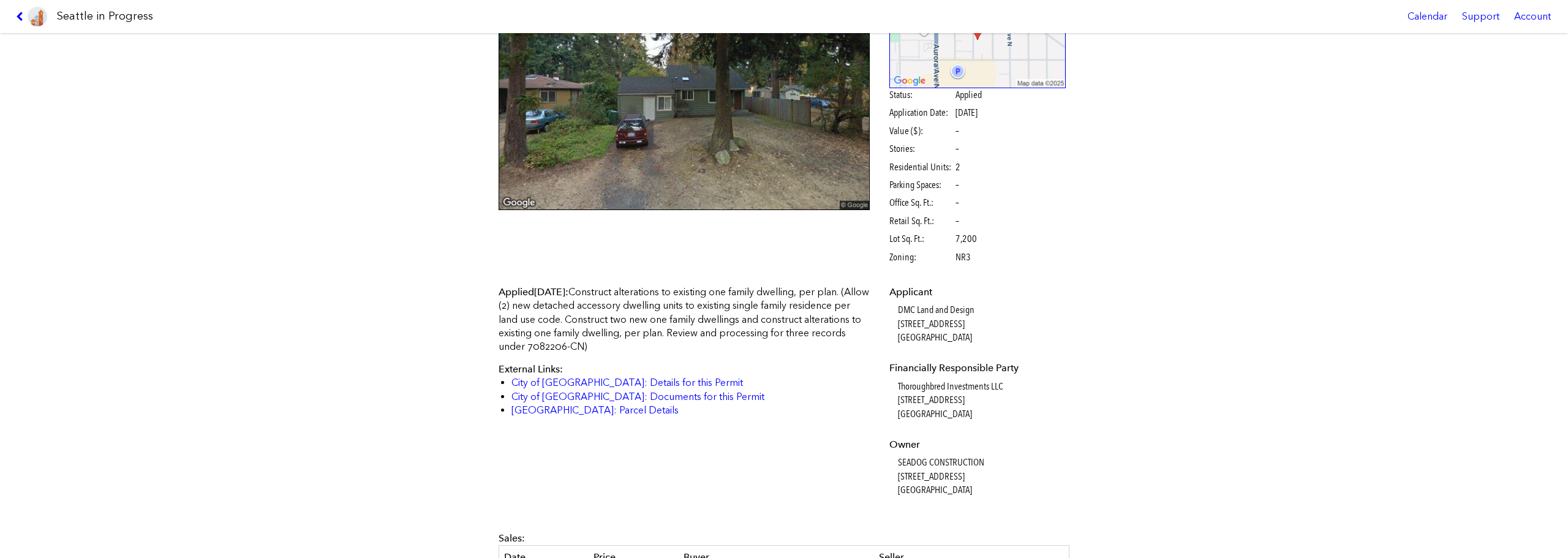
scroll to position [183, 0]
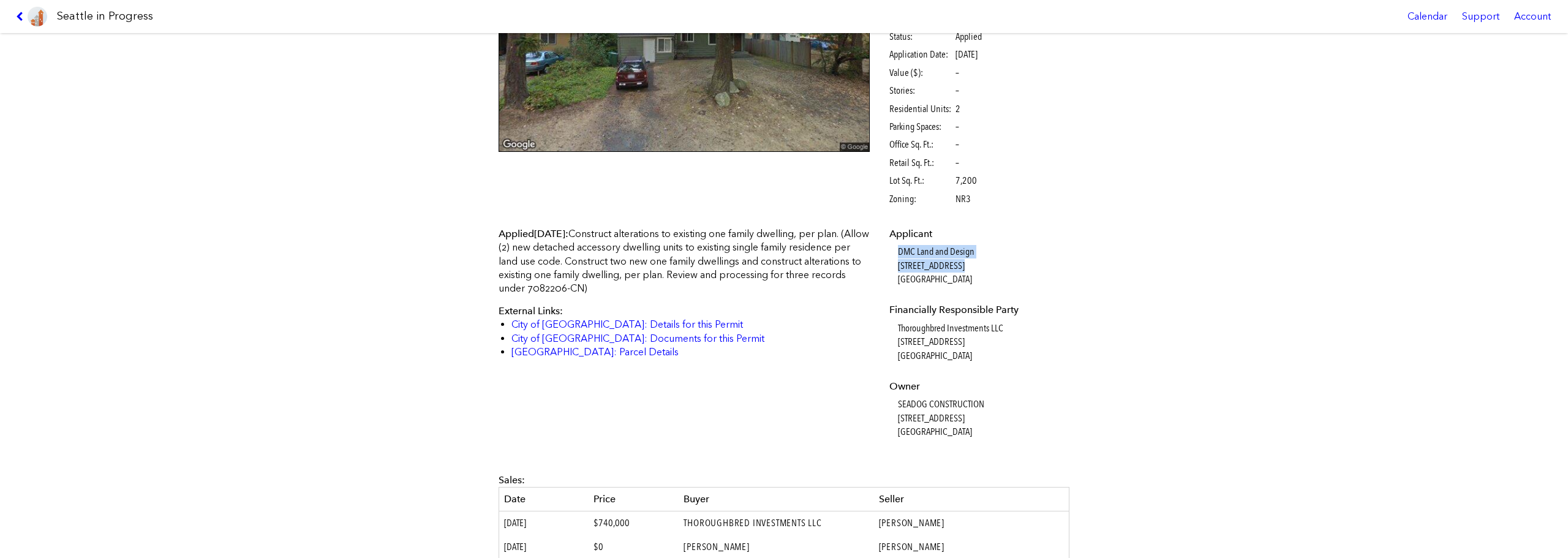
drag, startPoint x: 895, startPoint y: 250, endPoint x: 974, endPoint y: 272, distance: 82.0
click at [974, 272] on dd "DMC Land and Design [STREET_ADDRESS]" at bounding box center [983, 266] width 169 height 41
click at [984, 269] on dd "DMC Land and Design [STREET_ADDRESS]" at bounding box center [983, 266] width 169 height 41
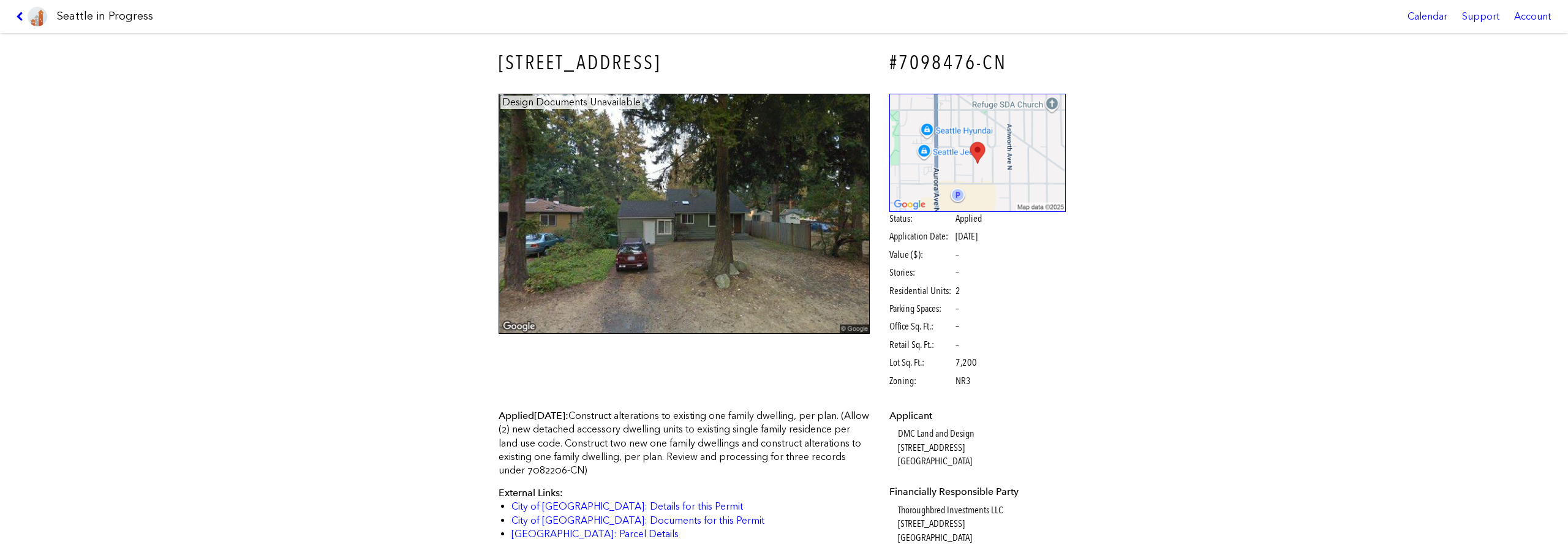
scroll to position [0, 0]
click at [15, 15] on link at bounding box center [31, 17] width 41 height 33
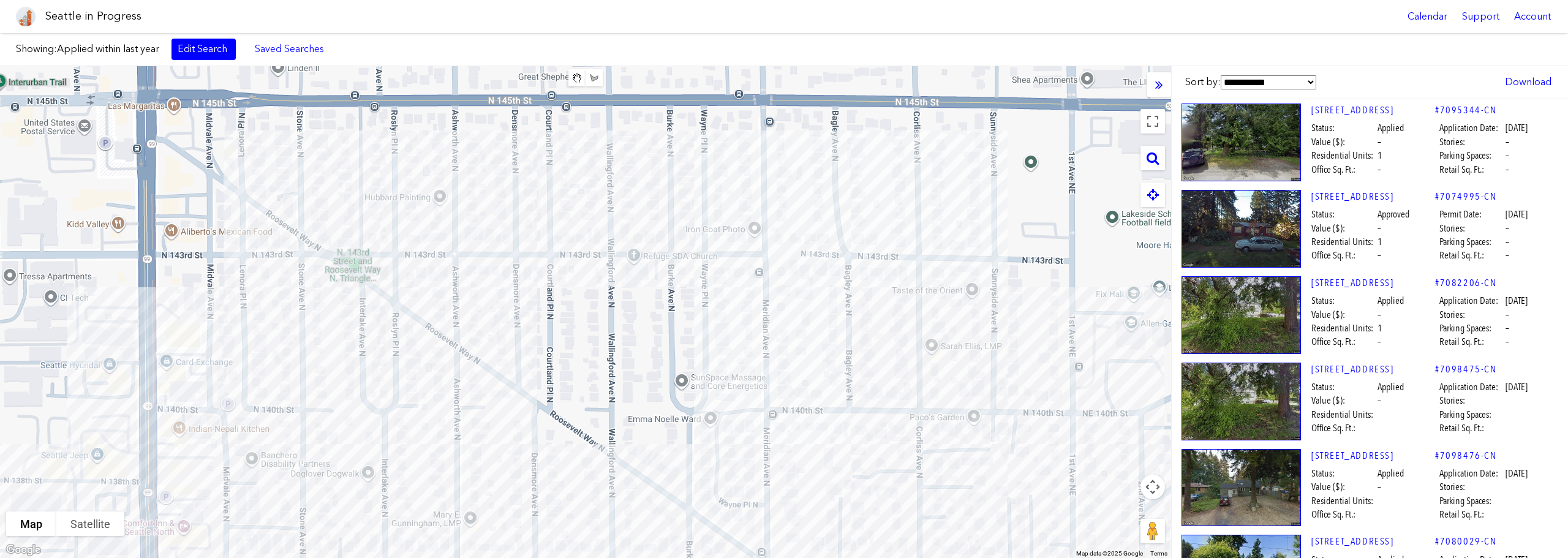
drag, startPoint x: 603, startPoint y: 221, endPoint x: 612, endPoint y: 352, distance: 131.3
click at [626, 345] on div at bounding box center [585, 312] width 1171 height 492
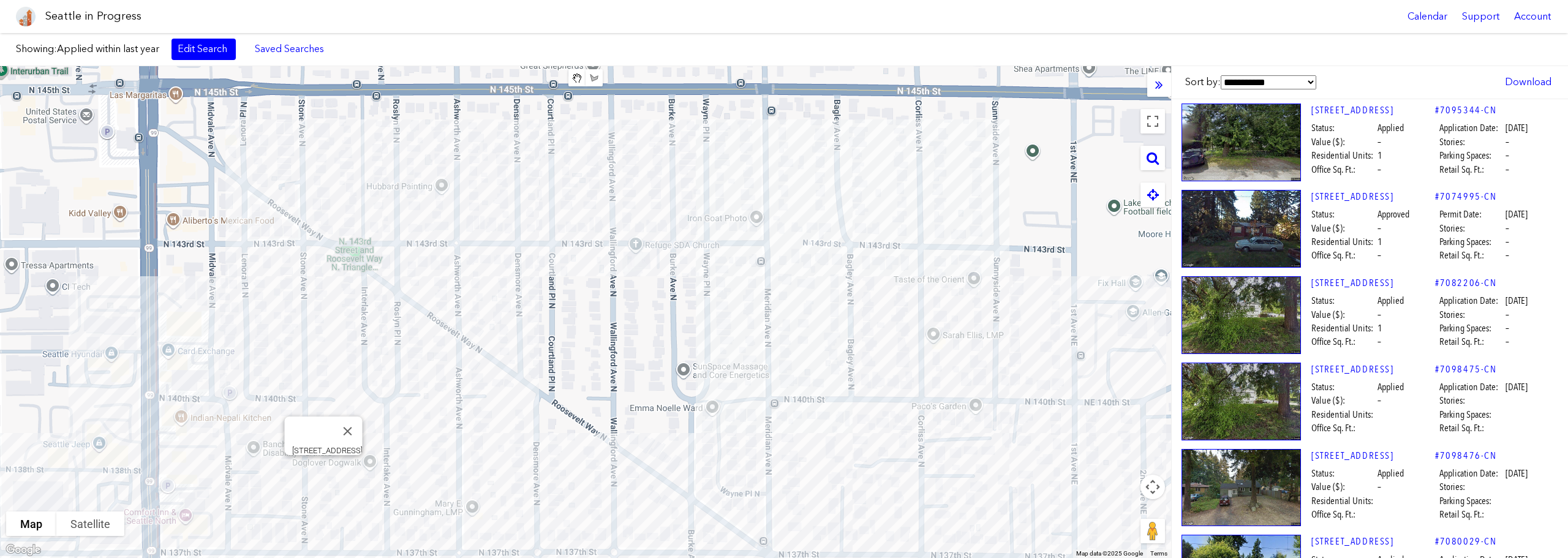
click at [320, 469] on div "[STREET_ADDRESS]" at bounding box center [585, 312] width 1171 height 492
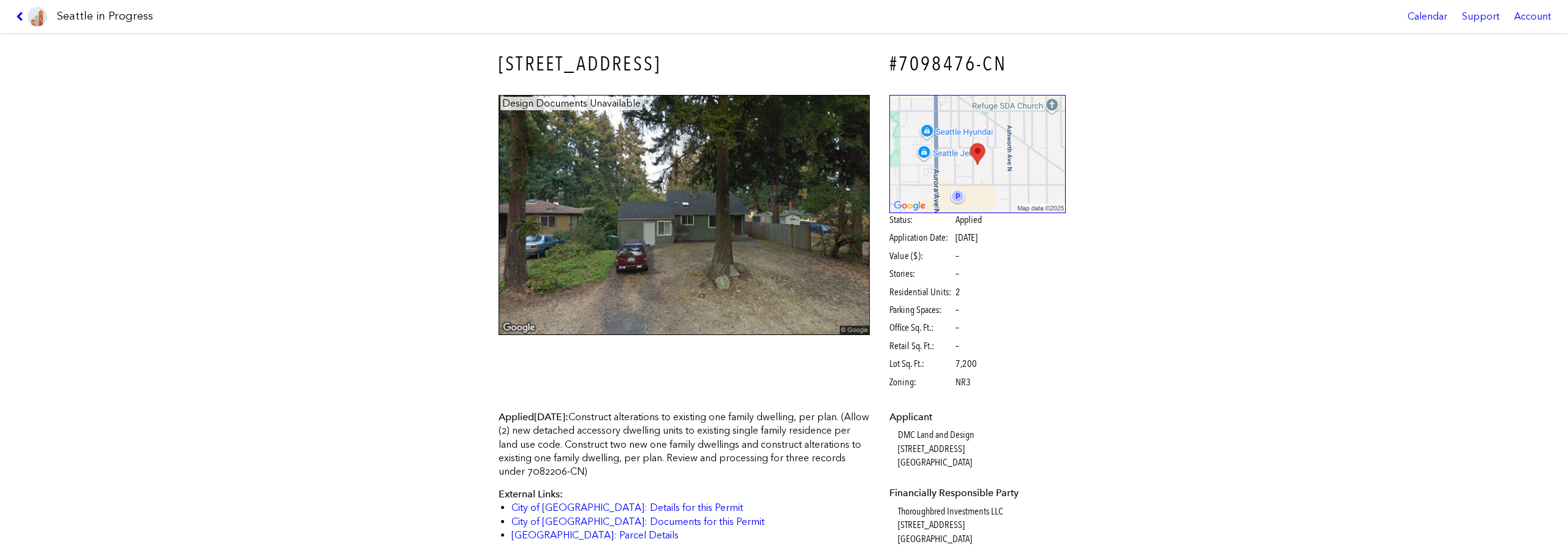
drag, startPoint x: 665, startPoint y: 66, endPoint x: 496, endPoint y: 69, distance: 169.0
click at [499, 69] on h3 "[STREET_ADDRESS]" at bounding box center [684, 64] width 371 height 27
copy h3 "[STREET_ADDRESS]"
click at [1286, 187] on div "[STREET_ADDRESS] #7098476-CN Design Documents Unavailable Status: Applied Appli…" at bounding box center [784, 296] width 1568 height 525
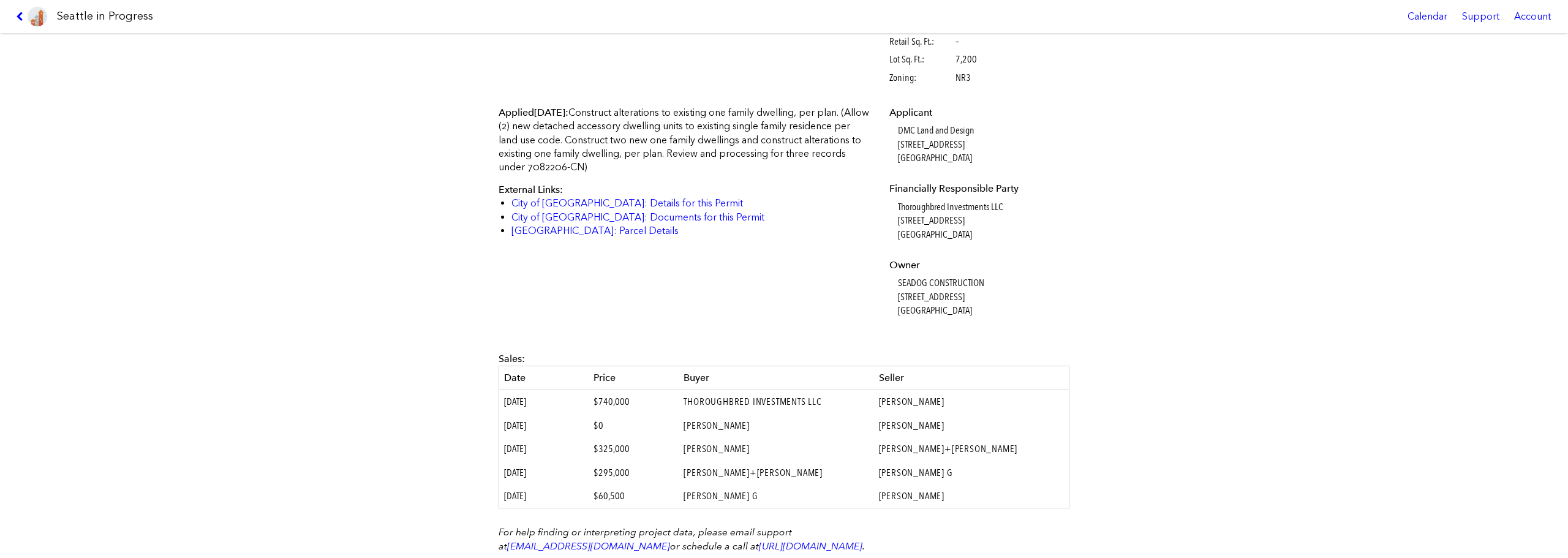
scroll to position [305, 0]
drag, startPoint x: 639, startPoint y: 407, endPoint x: 599, endPoint y: 404, distance: 40.1
click at [599, 404] on td "$740,000" at bounding box center [633, 401] width 90 height 24
click at [597, 407] on td "$740,000" at bounding box center [633, 401] width 90 height 24
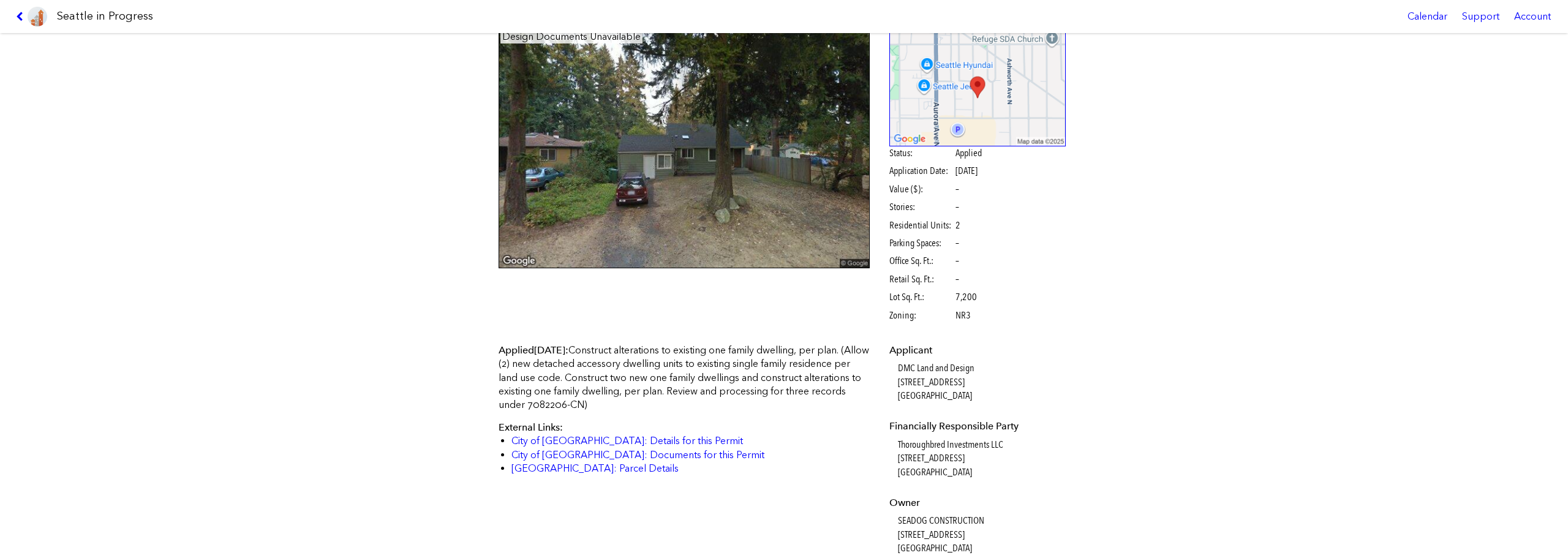
scroll to position [66, 0]
drag, startPoint x: 984, startPoint y: 294, endPoint x: 944, endPoint y: 303, distance: 41.0
click at [944, 303] on span "Lot Sq. Ft.: 7,200" at bounding box center [953, 298] width 128 height 13
click at [949, 301] on span "Lot Sq. Ft.: 7,200" at bounding box center [953, 298] width 128 height 13
click at [677, 368] on p "Applied [DATE] : Construct alterations to existing one family dwelling, per pla…" at bounding box center [684, 378] width 371 height 68
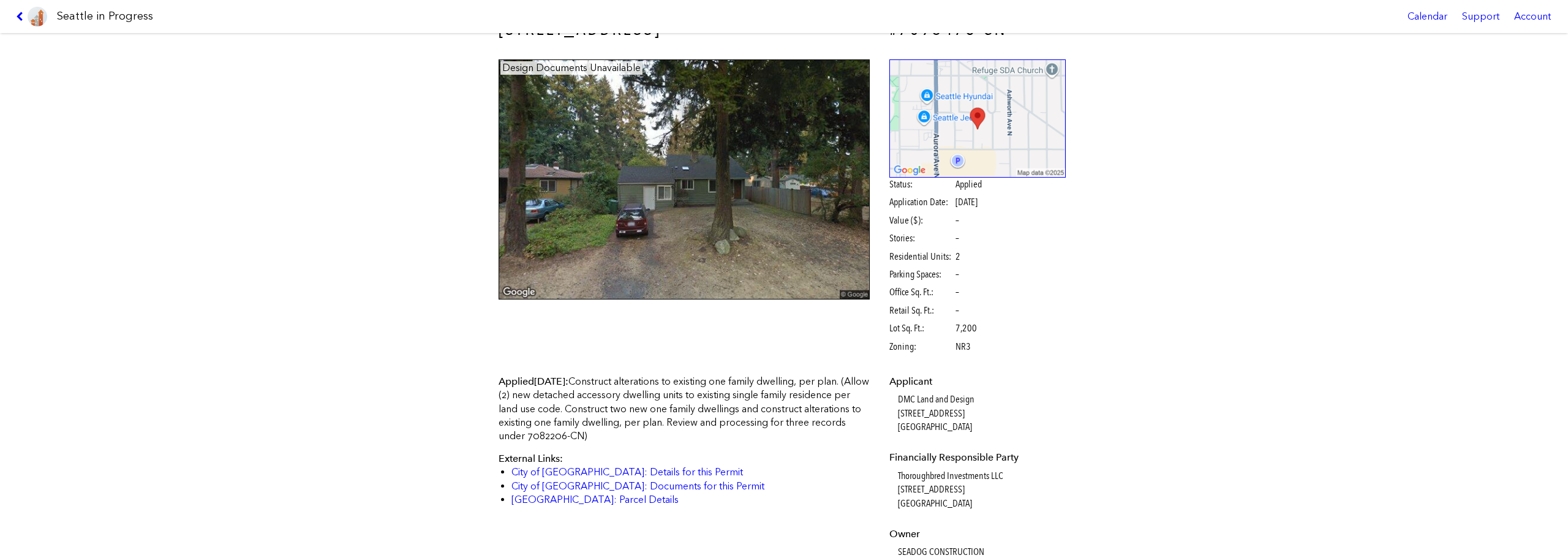
scroll to position [0, 0]
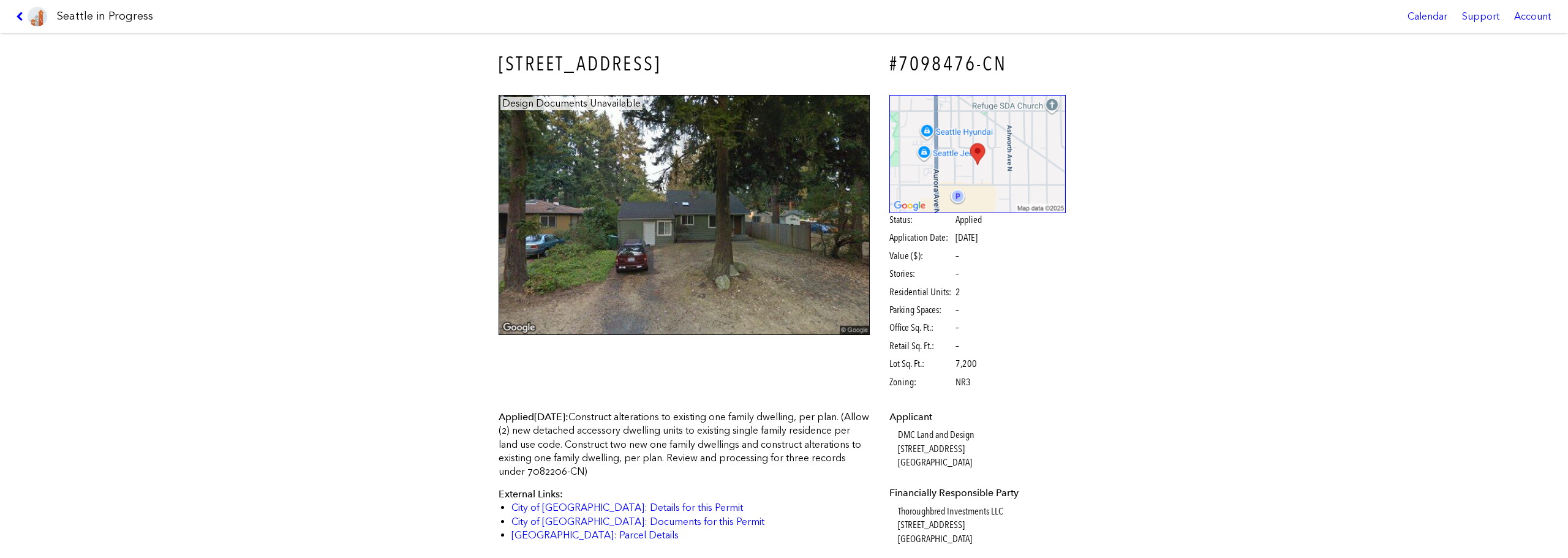
click at [19, 24] on link at bounding box center [31, 17] width 41 height 33
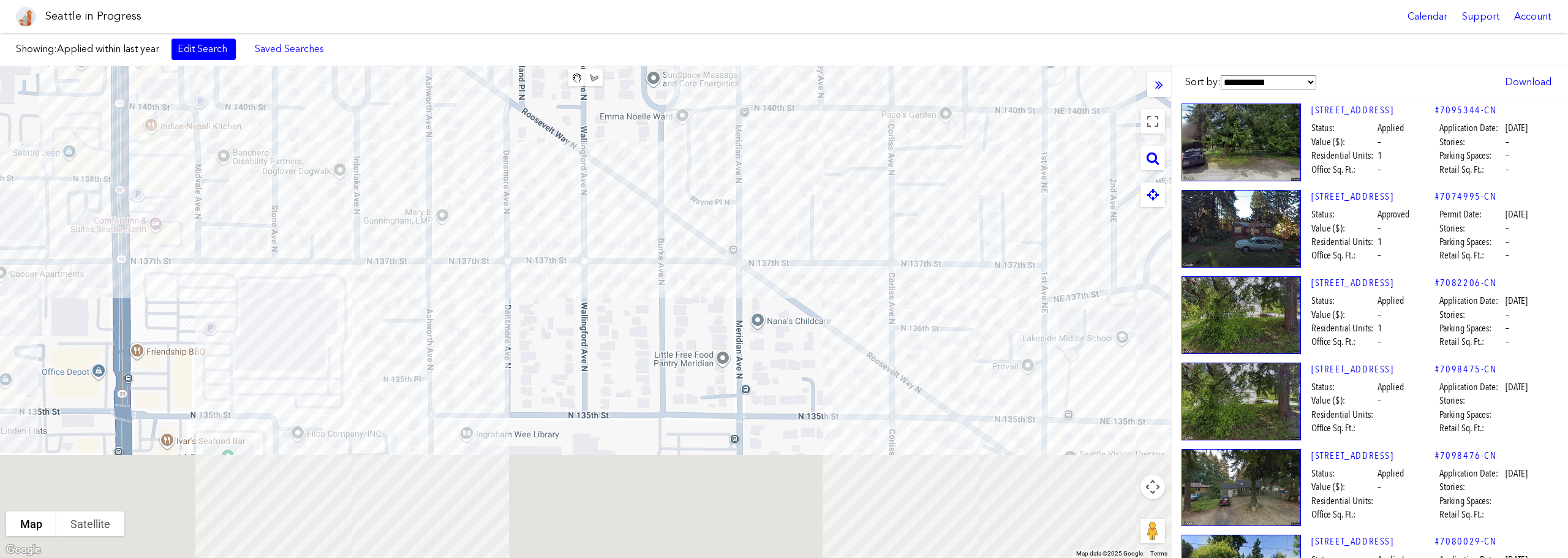
drag, startPoint x: 925, startPoint y: 370, endPoint x: 896, endPoint y: 82, distance: 289.5
click at [896, 82] on div at bounding box center [585, 312] width 1171 height 492
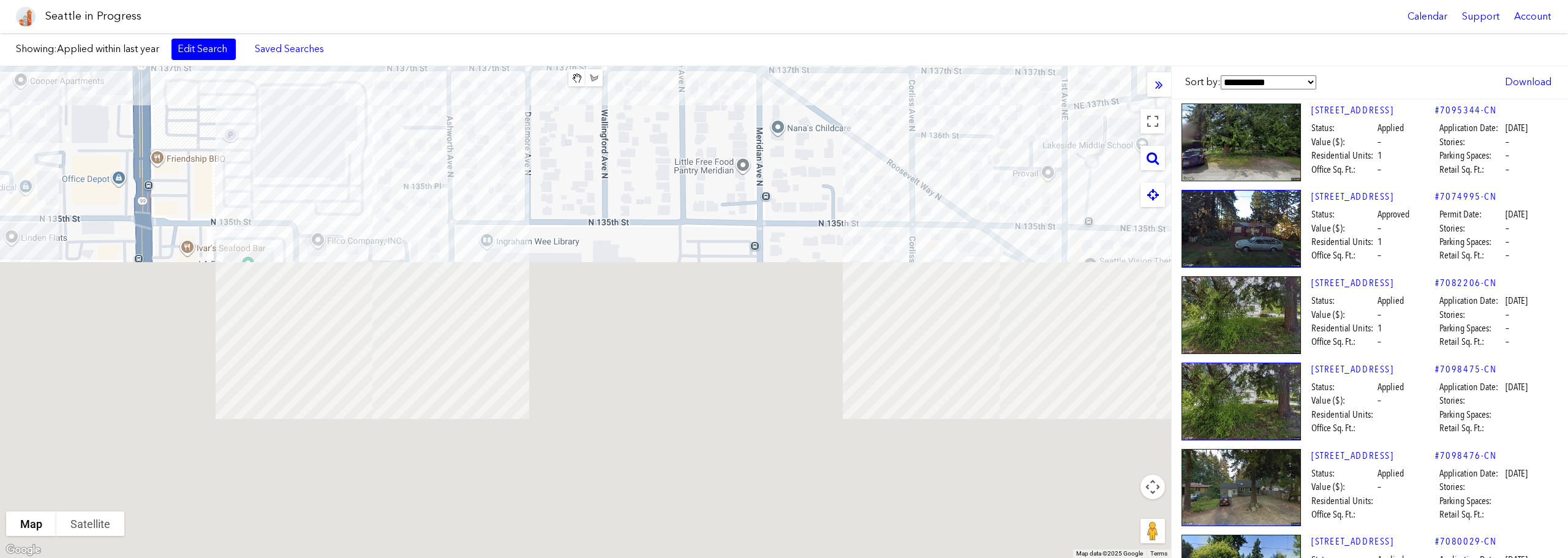
drag, startPoint x: 932, startPoint y: 300, endPoint x: 940, endPoint y: 211, distance: 89.4
click at [940, 211] on div at bounding box center [585, 312] width 1171 height 492
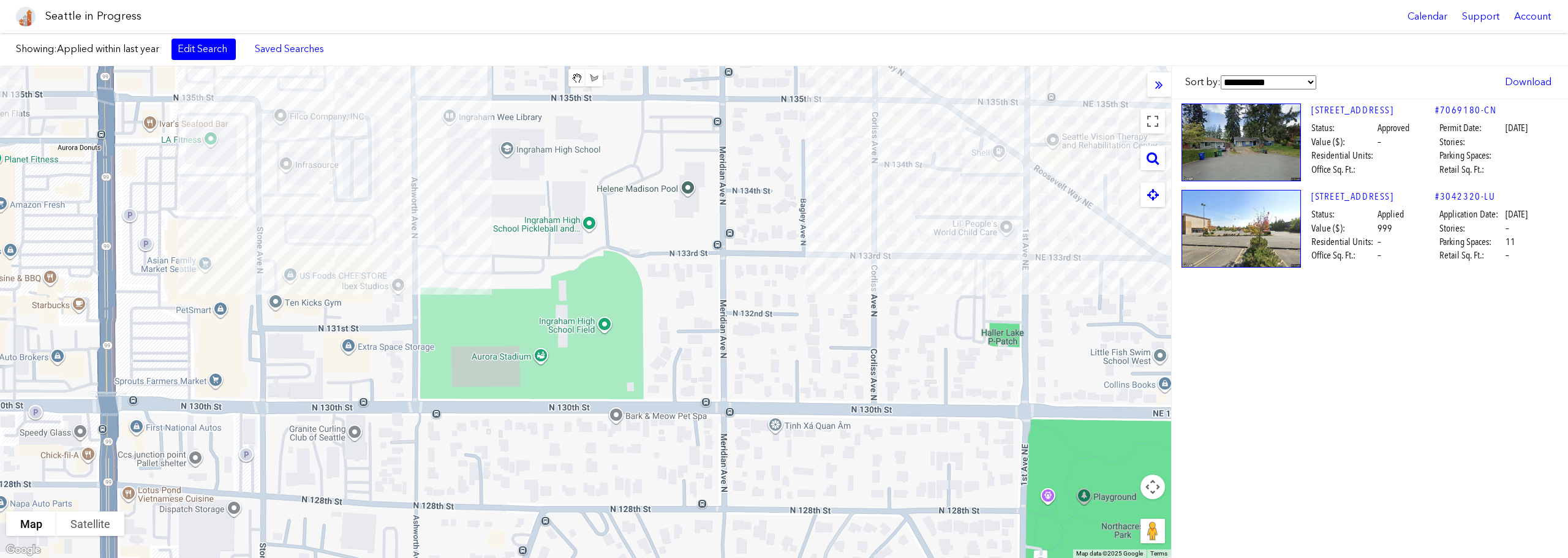
drag, startPoint x: 929, startPoint y: 442, endPoint x: 889, endPoint y: 342, distance: 107.7
click at [891, 340] on div at bounding box center [585, 312] width 1171 height 492
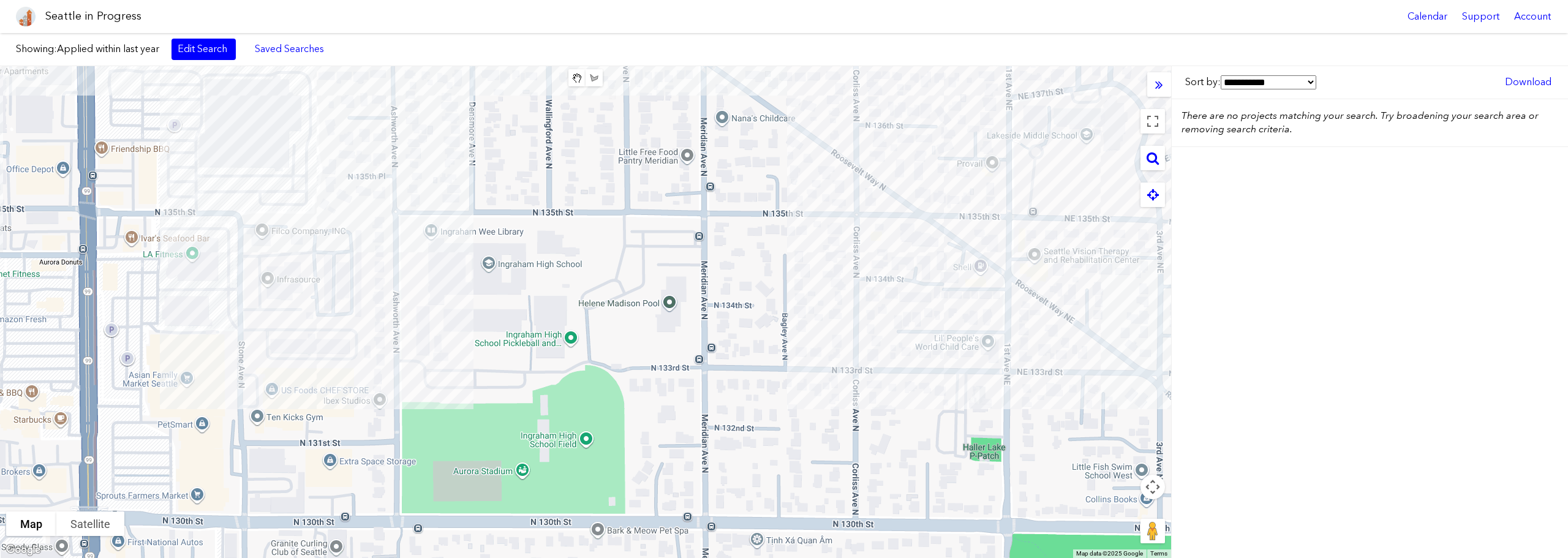
drag, startPoint x: 898, startPoint y: 271, endPoint x: 880, endPoint y: 382, distance: 112.4
click at [880, 382] on div at bounding box center [585, 312] width 1171 height 492
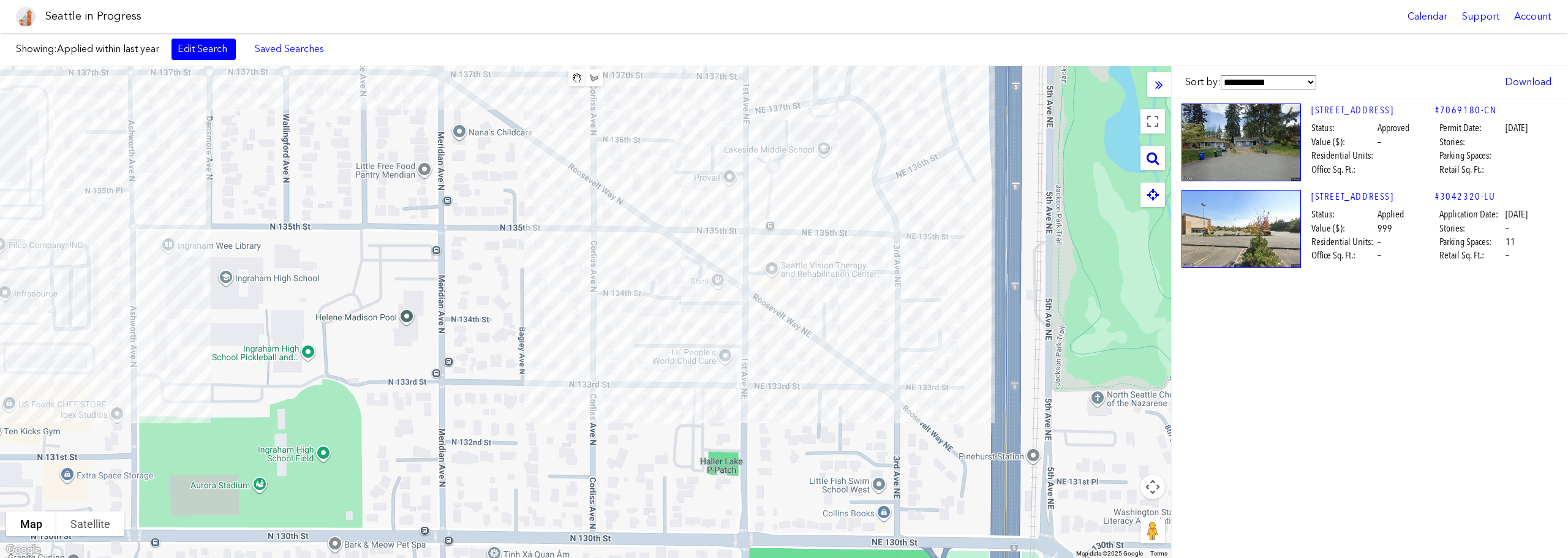
drag, startPoint x: 860, startPoint y: 280, endPoint x: 612, endPoint y: 294, distance: 248.4
click at [609, 295] on div at bounding box center [585, 312] width 1171 height 492
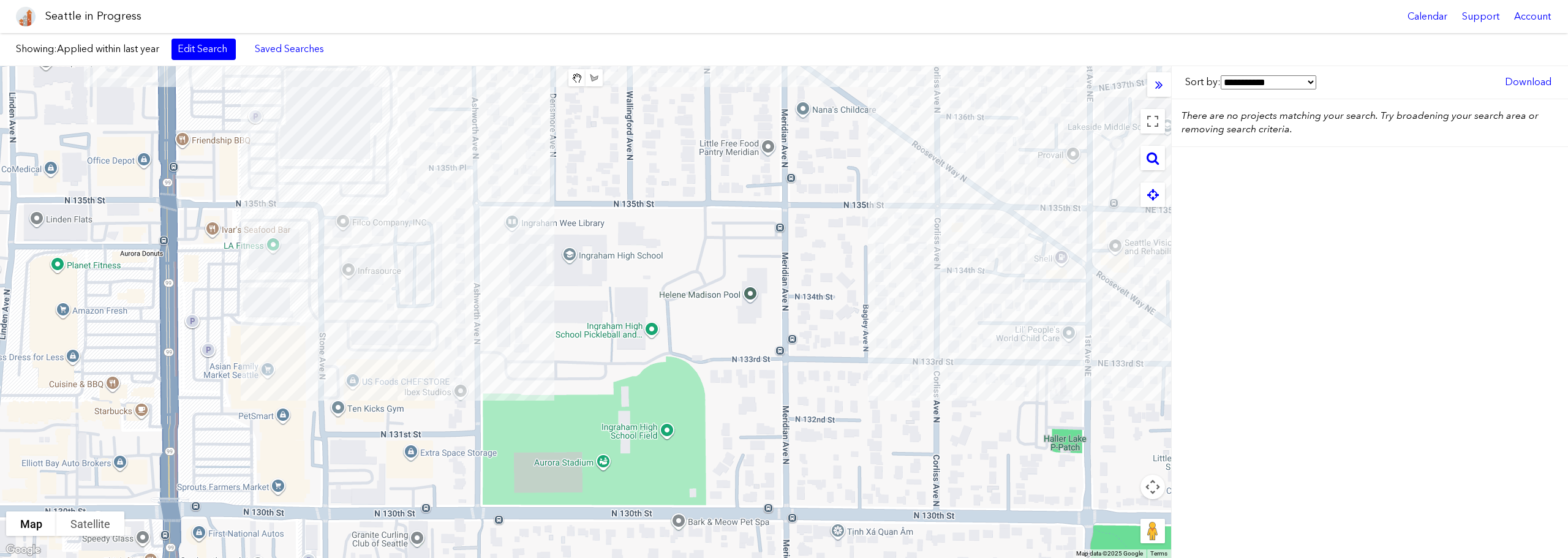
drag, startPoint x: 463, startPoint y: 280, endPoint x: 878, endPoint y: 255, distance: 415.8
click at [882, 255] on div at bounding box center [585, 312] width 1171 height 492
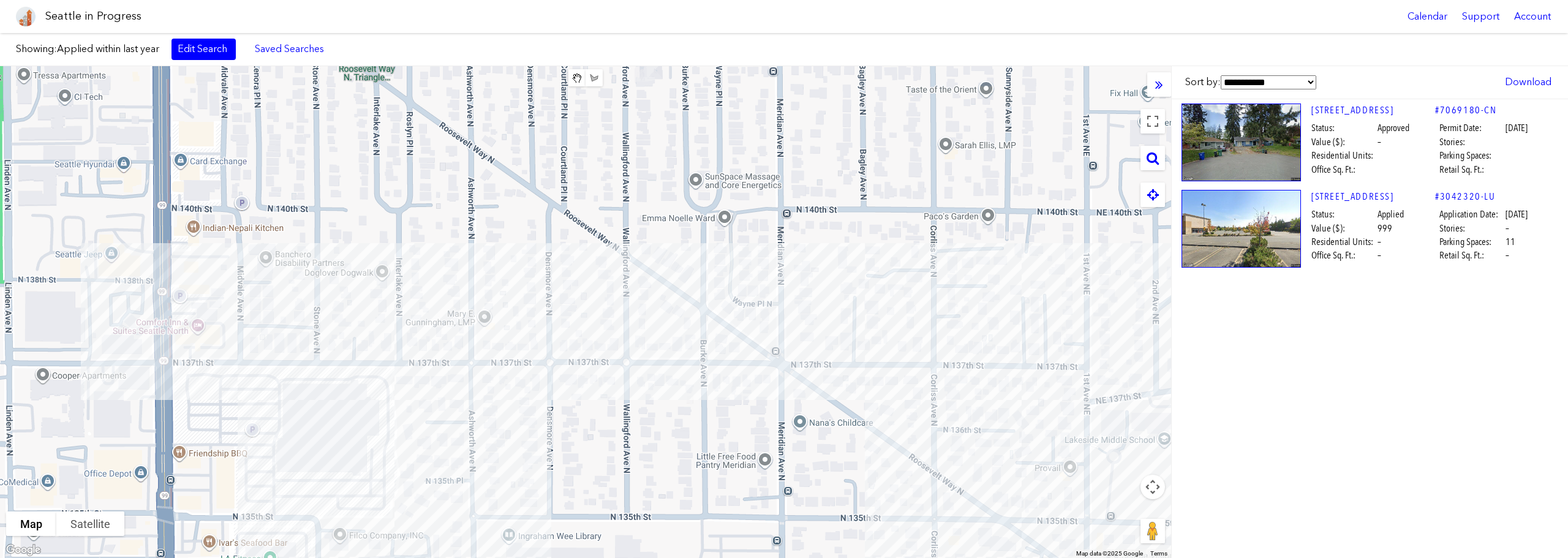
drag, startPoint x: 702, startPoint y: 165, endPoint x: 704, endPoint y: 497, distance: 332.0
click at [704, 497] on div at bounding box center [585, 312] width 1171 height 492
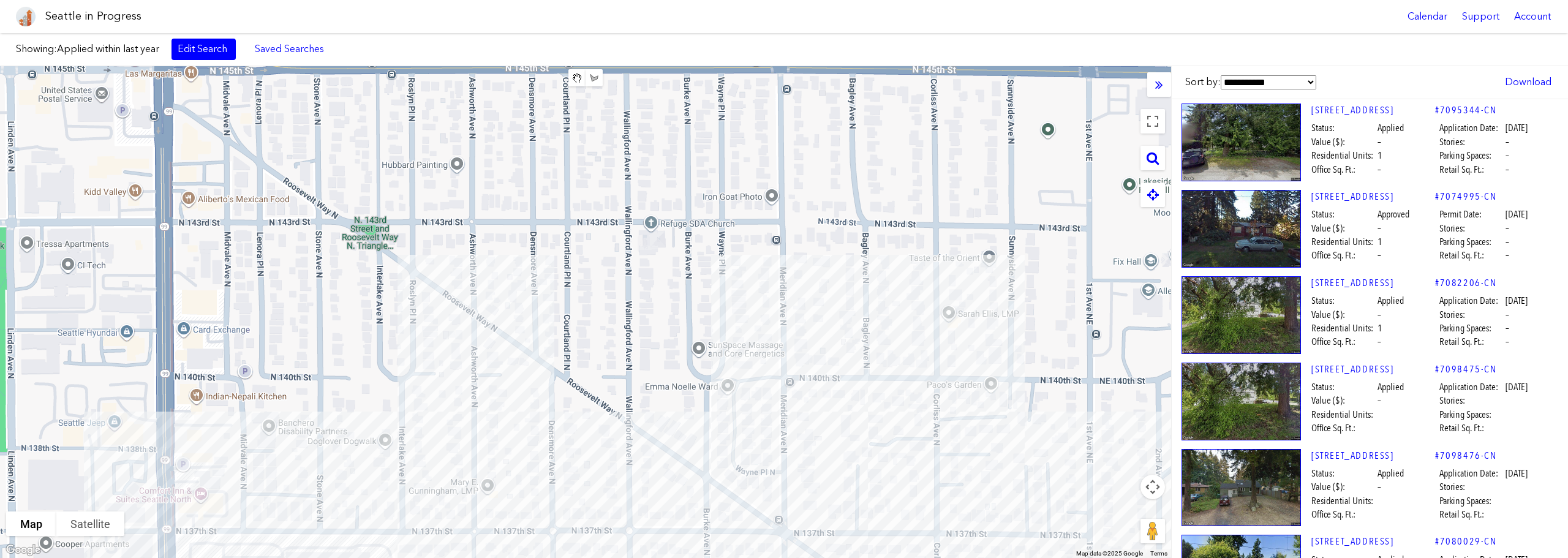
drag, startPoint x: 639, startPoint y: 212, endPoint x: 637, endPoint y: 363, distance: 151.0
click at [637, 363] on div at bounding box center [585, 312] width 1171 height 492
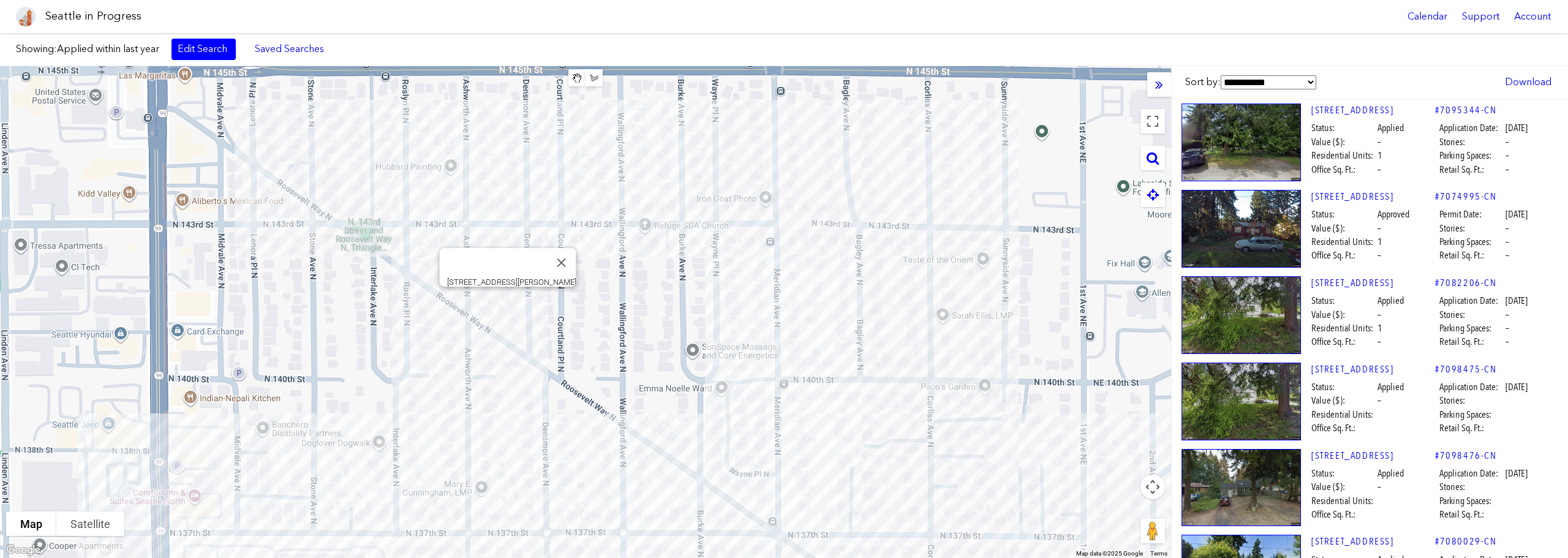
click at [511, 303] on div "[STREET_ADDRESS][PERSON_NAME]" at bounding box center [585, 312] width 1171 height 492
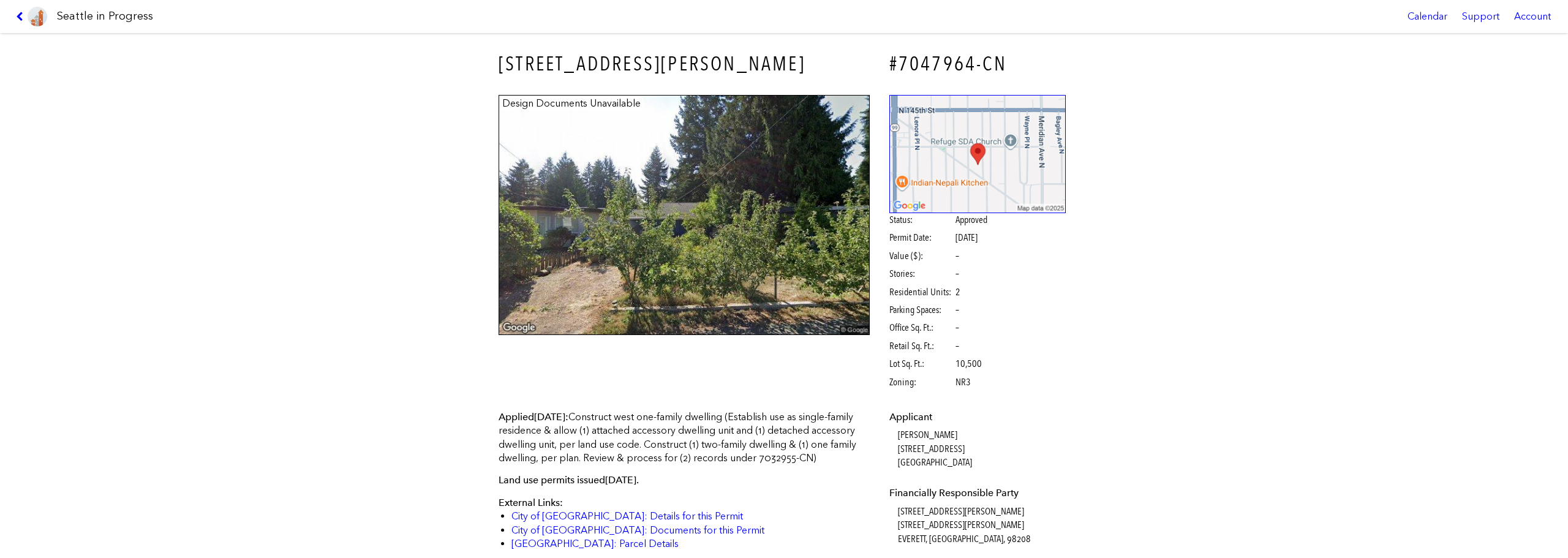
click at [19, 22] on link at bounding box center [31, 17] width 41 height 33
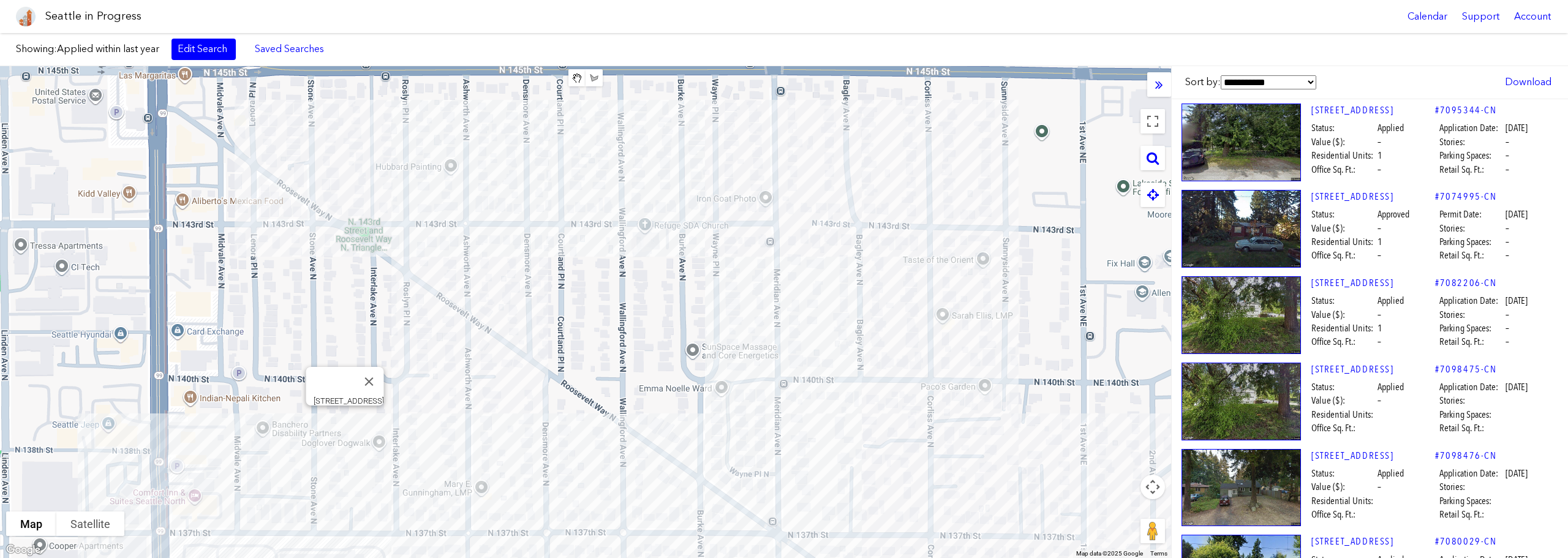
click at [341, 418] on div "[STREET_ADDRESS]" at bounding box center [585, 312] width 1171 height 492
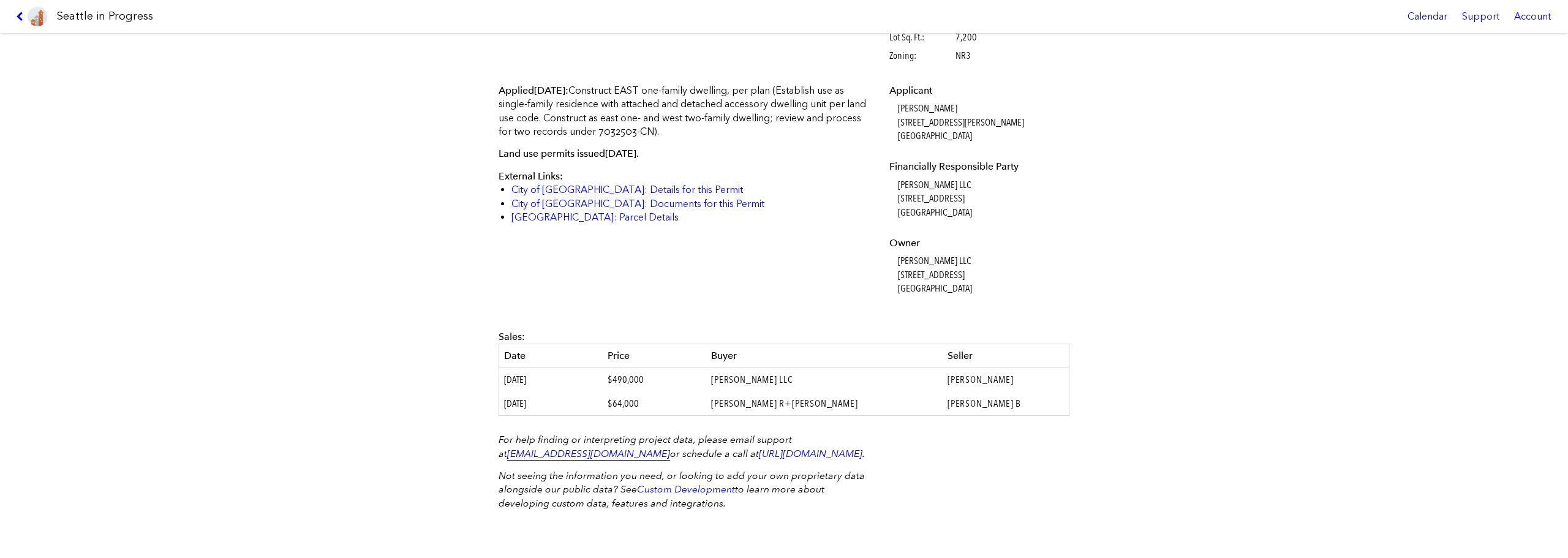
scroll to position [340, 0]
click at [22, 24] on link at bounding box center [31, 17] width 41 height 33
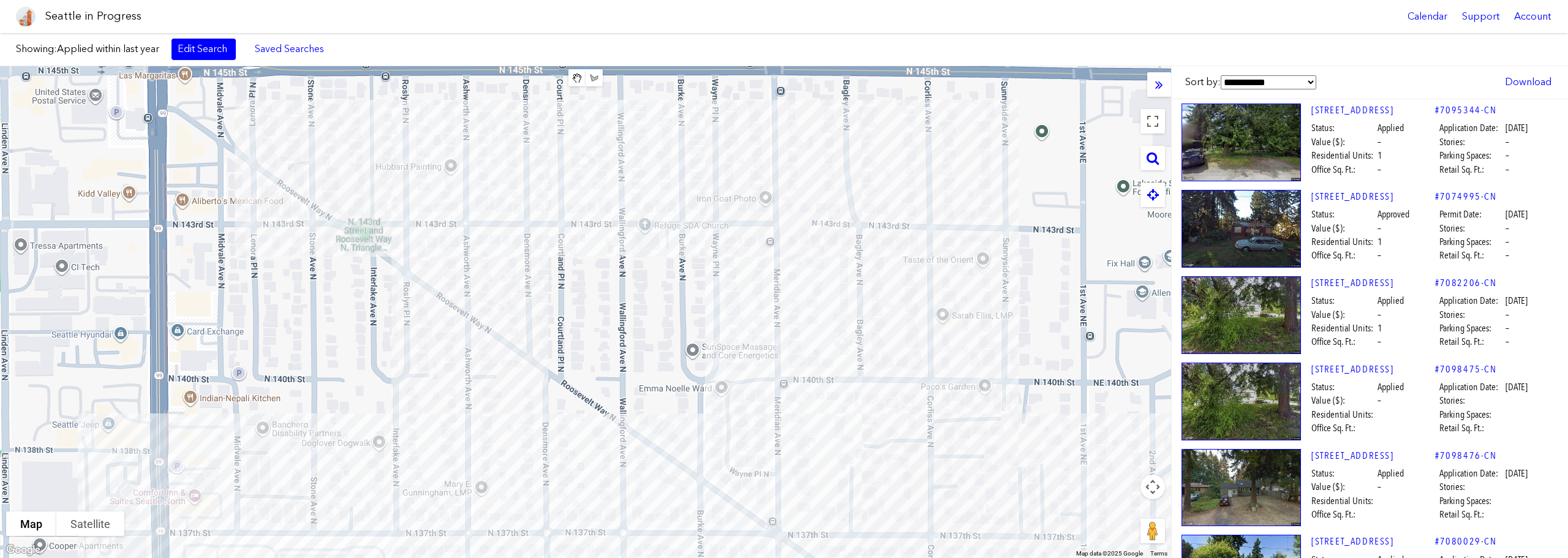
click at [330, 421] on div at bounding box center [585, 312] width 1171 height 492
click at [331, 420] on div "[STREET_ADDRESS]" at bounding box center [585, 312] width 1171 height 492
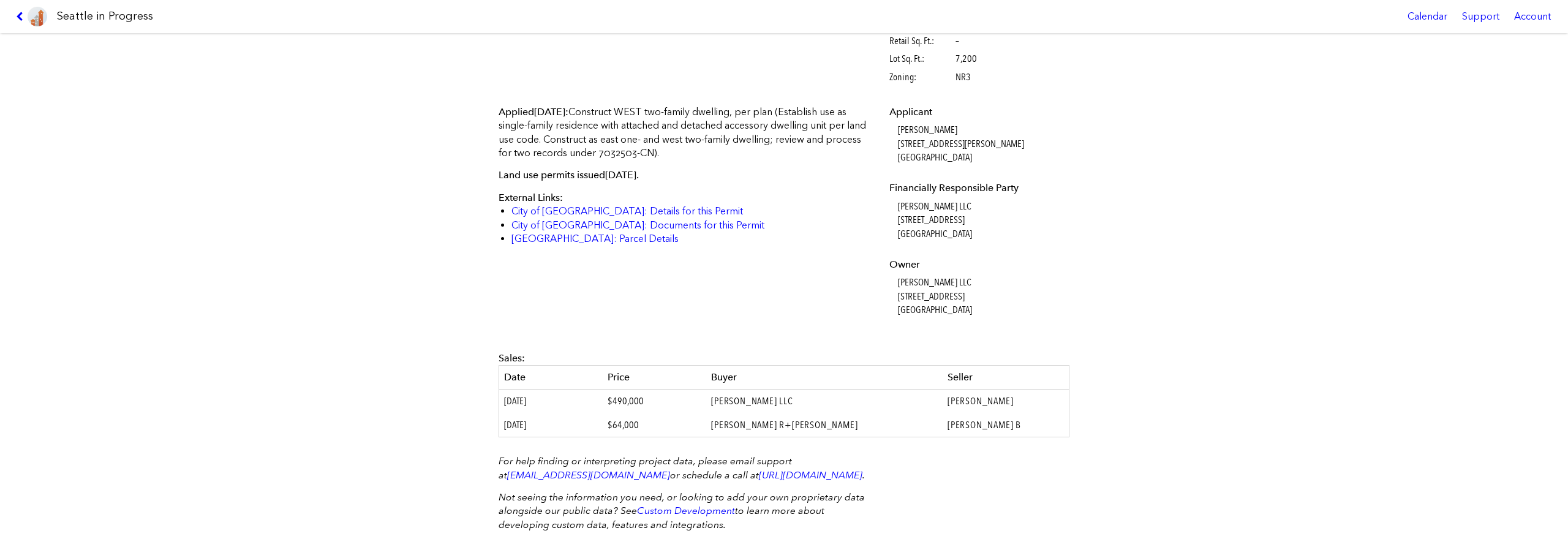
scroll to position [306, 0]
click at [18, 19] on icon at bounding box center [22, 16] width 11 height 10
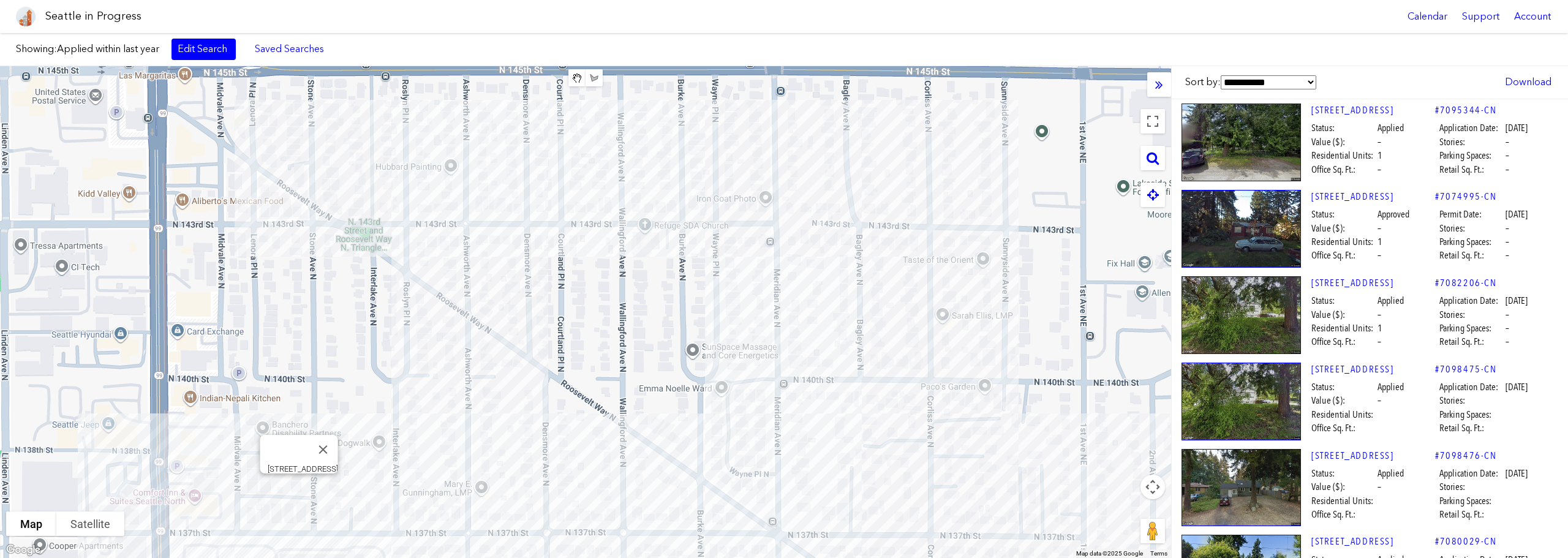
click at [297, 486] on div "[STREET_ADDRESS]" at bounding box center [585, 312] width 1171 height 492
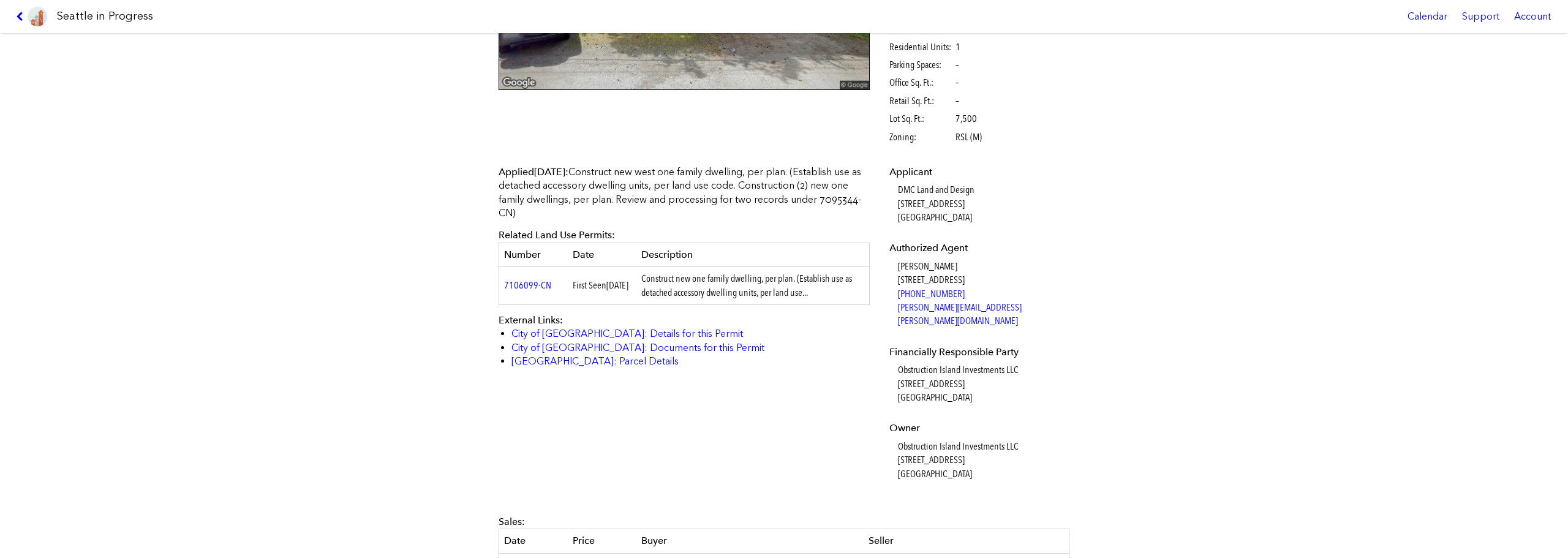
scroll to position [245, 0]
drag, startPoint x: 894, startPoint y: 190, endPoint x: 1004, endPoint y: 191, distance: 110.0
click at [1004, 191] on dd "DMC Land and Design [STREET_ADDRESS]" at bounding box center [983, 204] width 169 height 41
click at [967, 264] on dd "[PERSON_NAME] [STREET_ADDRESS] [PHONE_NUMBER] [PERSON_NAME][EMAIL_ADDRESS][PERS…" at bounding box center [983, 294] width 169 height 68
click at [960, 266] on dd "[PERSON_NAME] [STREET_ADDRESS] [PHONE_NUMBER] [PERSON_NAME][EMAIL_ADDRESS][PERS…" at bounding box center [983, 294] width 169 height 68
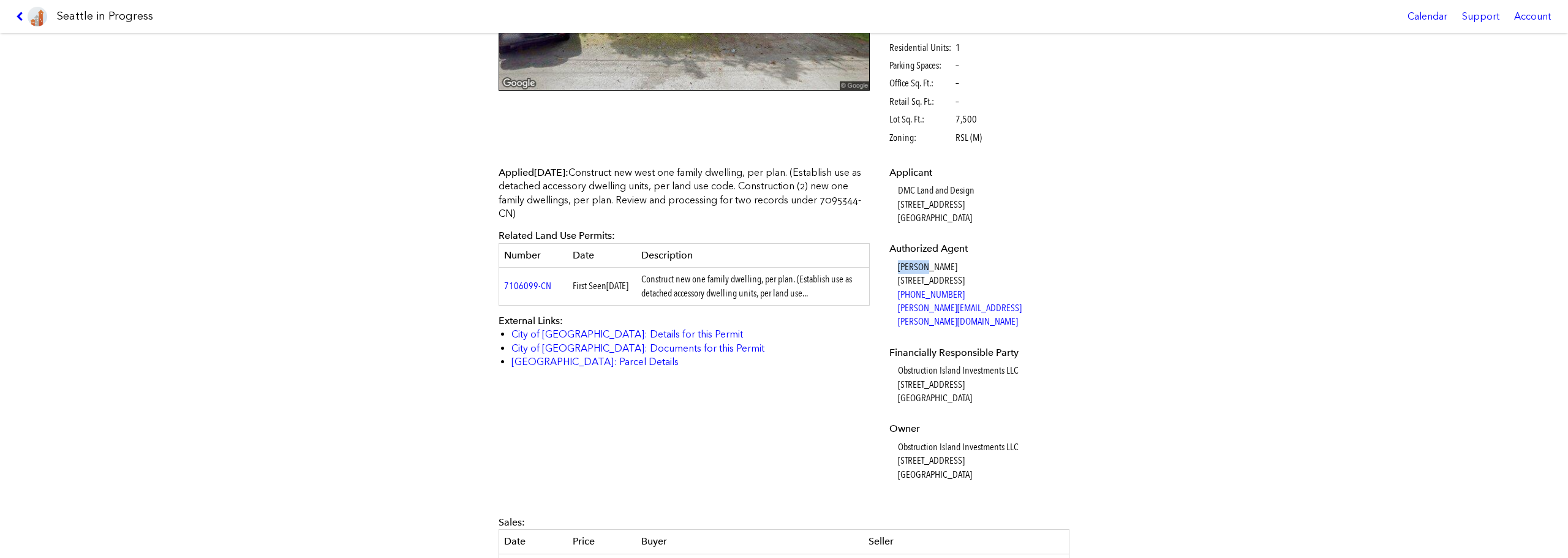
drag, startPoint x: 923, startPoint y: 264, endPoint x: 892, endPoint y: 271, distance: 31.8
click at [892, 271] on dl "Applicant DMC Land and Design [STREET_ADDRESS] Authorized Agent [PERSON_NAME] […" at bounding box center [977, 324] width 177 height 315
drag, startPoint x: 893, startPoint y: 269, endPoint x: 986, endPoint y: 212, distance: 109.1
click at [986, 212] on dl "Applicant DMC Land and Design [STREET_ADDRESS] Authorized Agent [PERSON_NAME] […" at bounding box center [977, 324] width 177 height 315
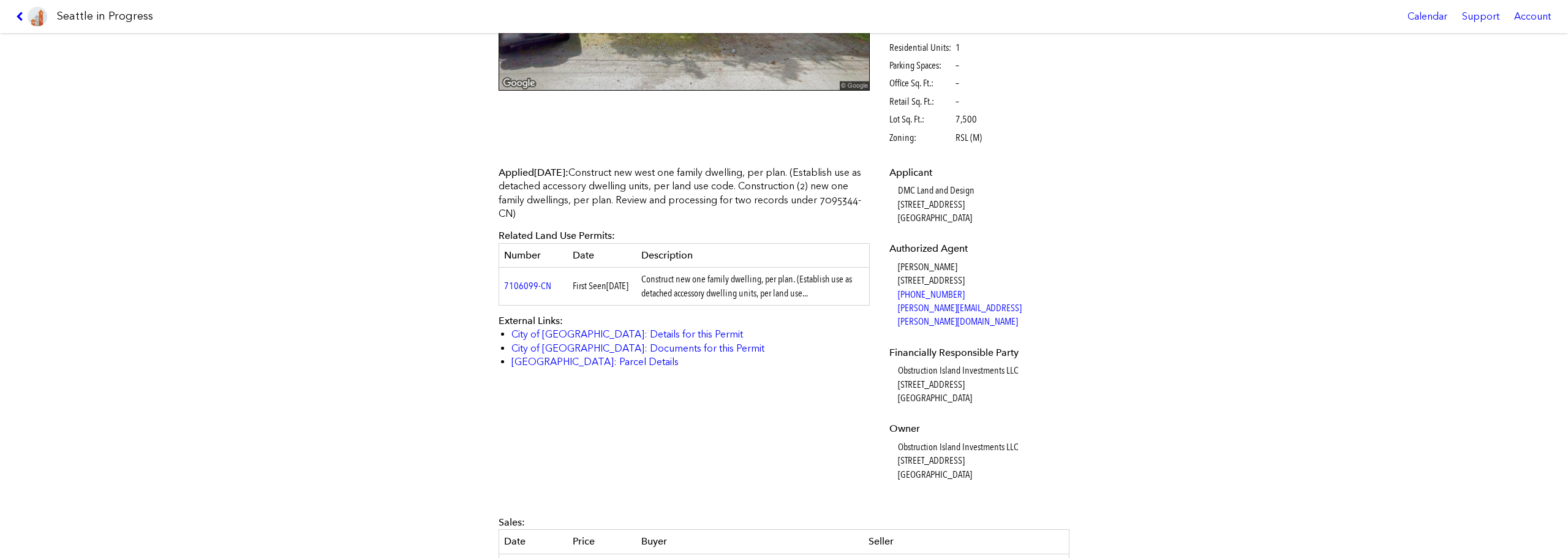
click at [980, 213] on dd "DMC Land and Design [STREET_ADDRESS]" at bounding box center [983, 204] width 169 height 41
drag, startPoint x: 892, startPoint y: 188, endPoint x: 1070, endPoint y: 302, distance: 211.4
click at [1070, 302] on div "Applied [DATE] : Construct new west one family dwelling, per plan. (Establish u…" at bounding box center [784, 333] width 588 height 350
click at [1082, 281] on div "[STREET_ADDRESS] #7095344-CN Design Documents Unavailable Status: Applied Appli…" at bounding box center [784, 296] width 1568 height 525
drag, startPoint x: 1036, startPoint y: 278, endPoint x: 893, endPoint y: 265, distance: 143.6
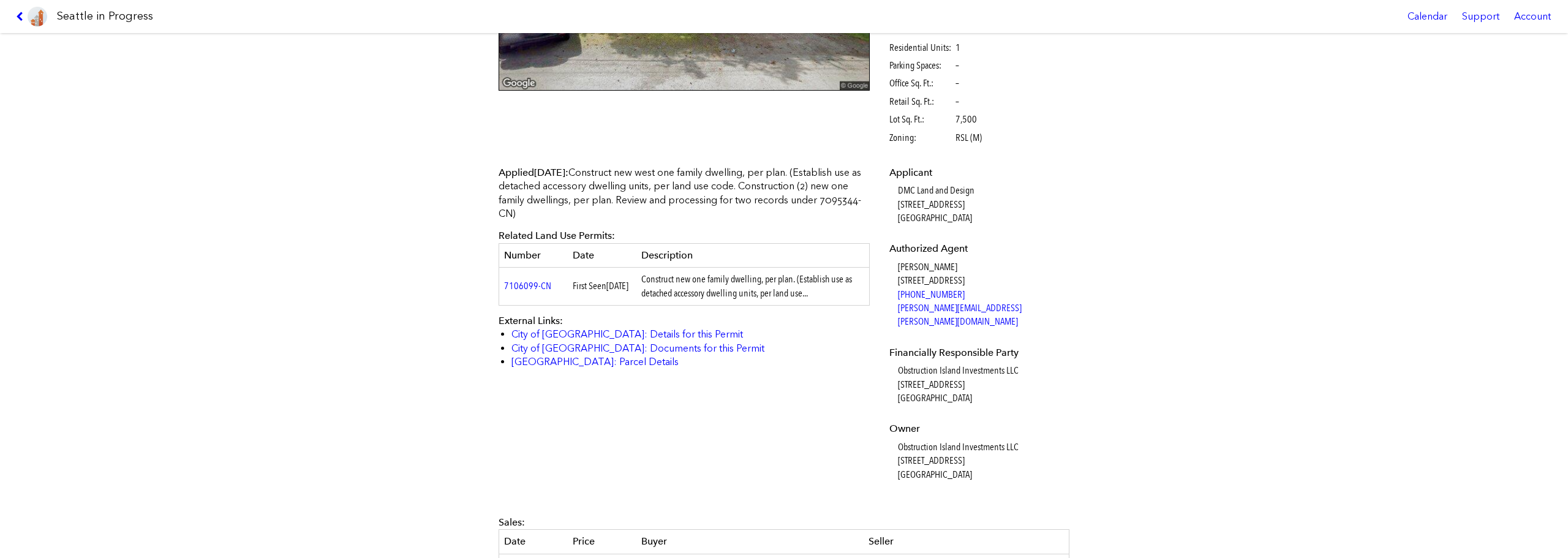
click at [893, 265] on dl "Applicant DMC Land and Design [STREET_ADDRESS] Authorized Agent [PERSON_NAME] […" at bounding box center [977, 324] width 177 height 315
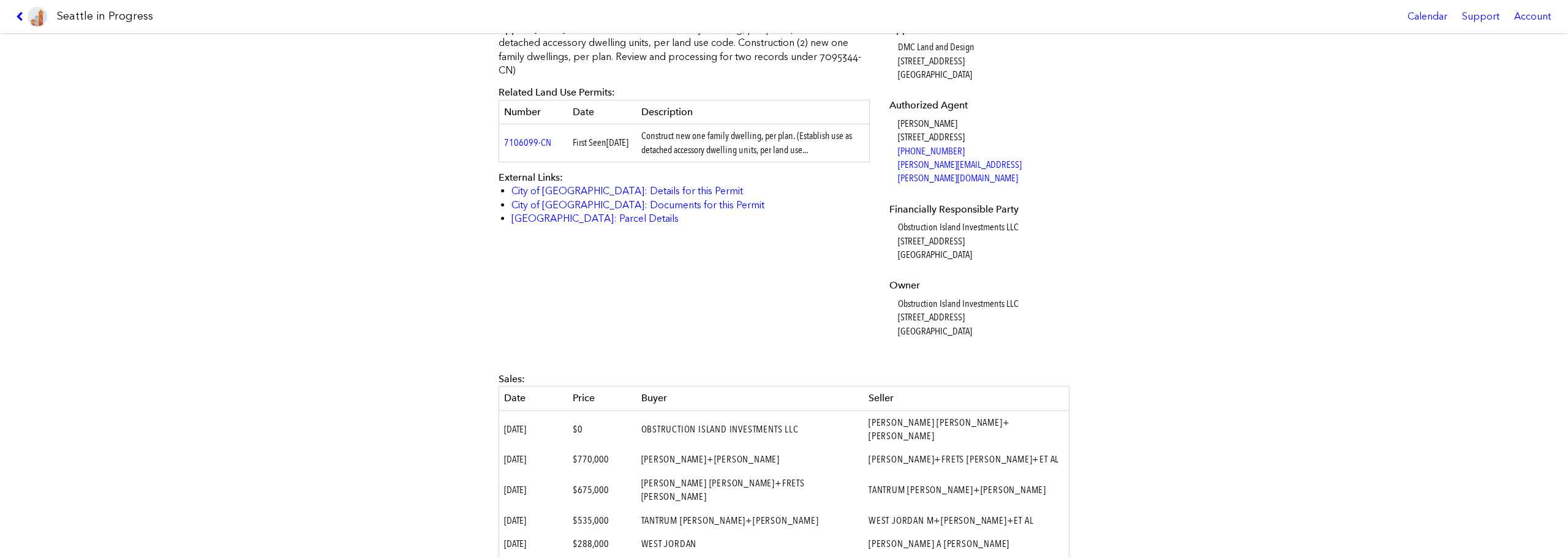
scroll to position [524, 0]
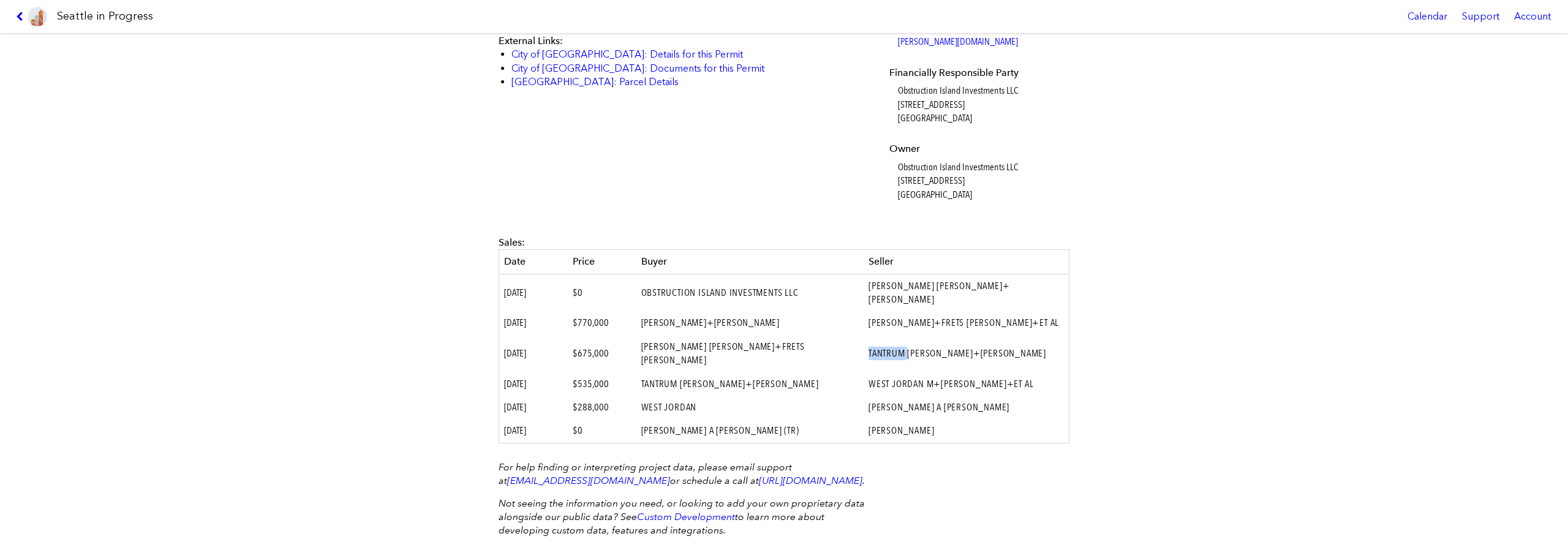
drag, startPoint x: 900, startPoint y: 319, endPoint x: 864, endPoint y: 319, distance: 36.0
click at [864, 335] on td "TANTRUM [PERSON_NAME]+[PERSON_NAME]" at bounding box center [966, 354] width 205 height 38
click at [866, 335] on td "TANTRUM [PERSON_NAME]+[PERSON_NAME]" at bounding box center [966, 354] width 205 height 38
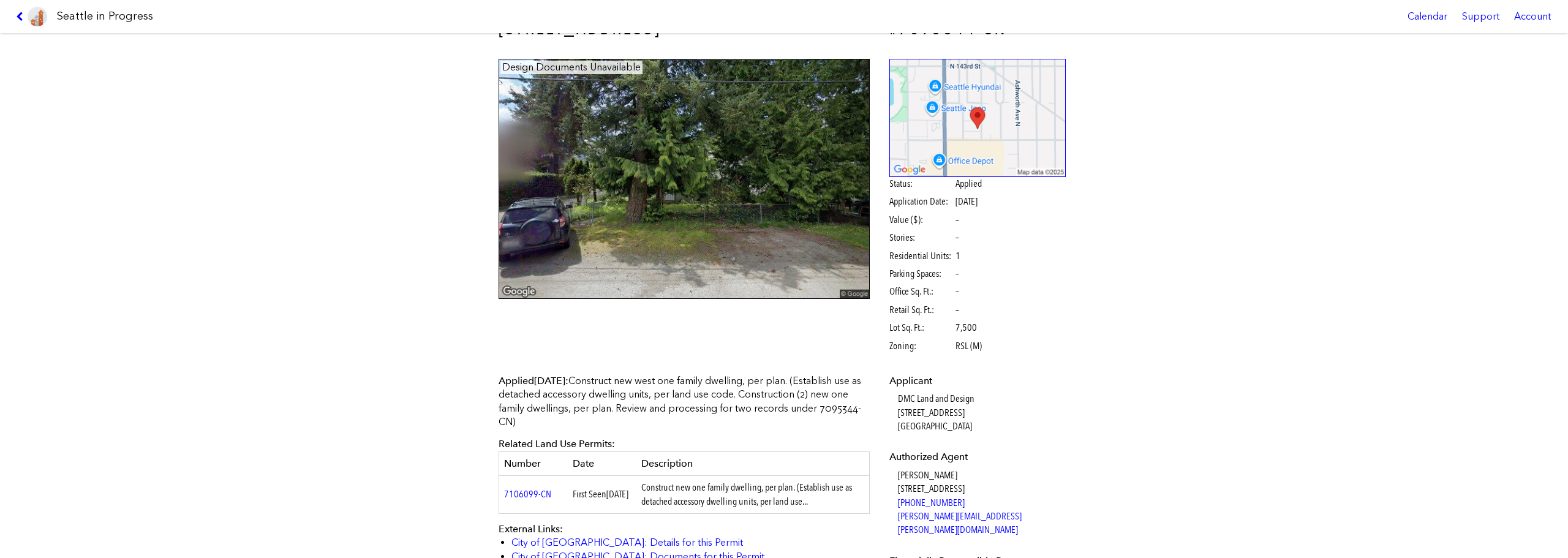
scroll to position [36, 0]
click at [701, 398] on p "Applied [DATE] : Construct new west one family dwelling, per plan. (Establish u…" at bounding box center [684, 402] width 371 height 55
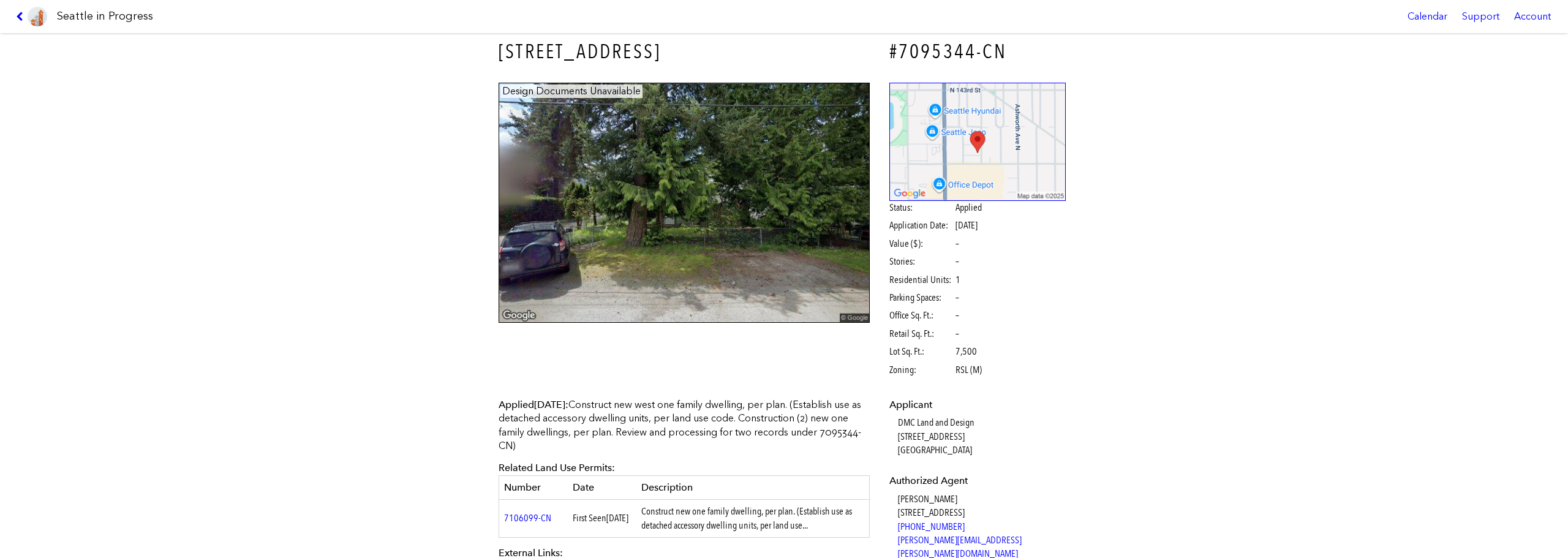
scroll to position [0, 0]
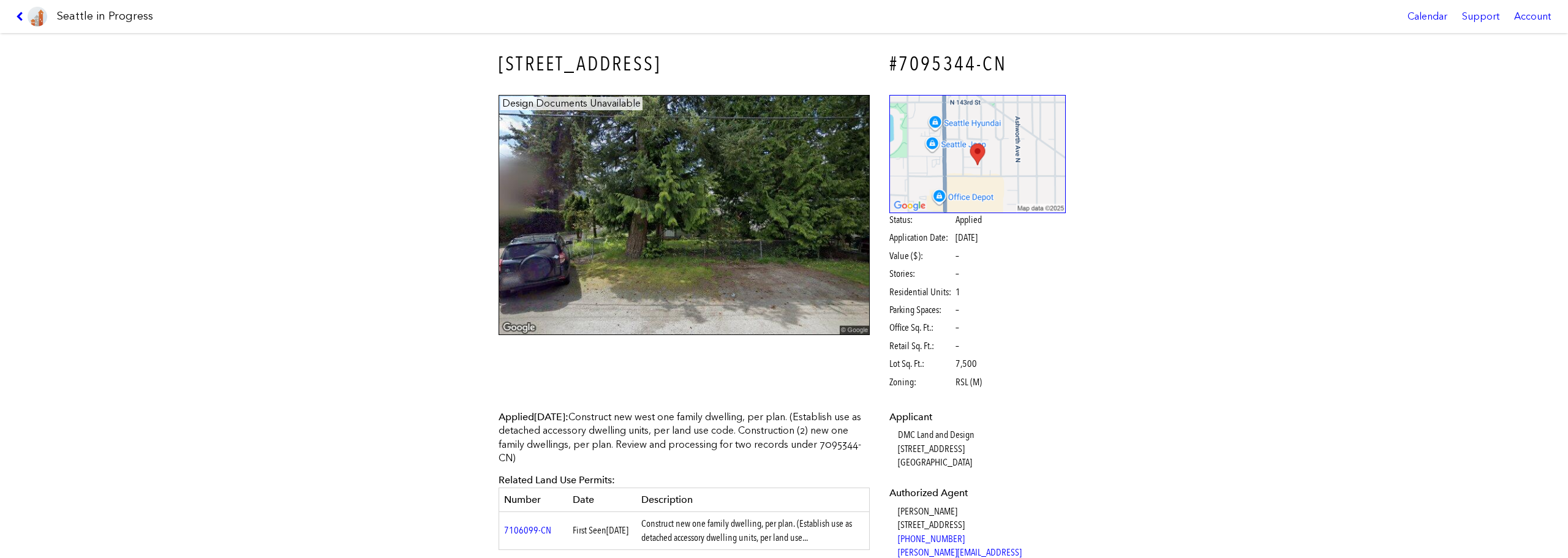
drag, startPoint x: 1198, startPoint y: 387, endPoint x: 1169, endPoint y: 336, distance: 58.7
click at [1170, 350] on div "[STREET_ADDRESS] #7095344-CN Design Documents Unavailable Status: Applied Appli…" at bounding box center [784, 296] width 1568 height 525
click at [22, 17] on icon at bounding box center [22, 16] width 11 height 10
